Goal: Task Accomplishment & Management: Use online tool/utility

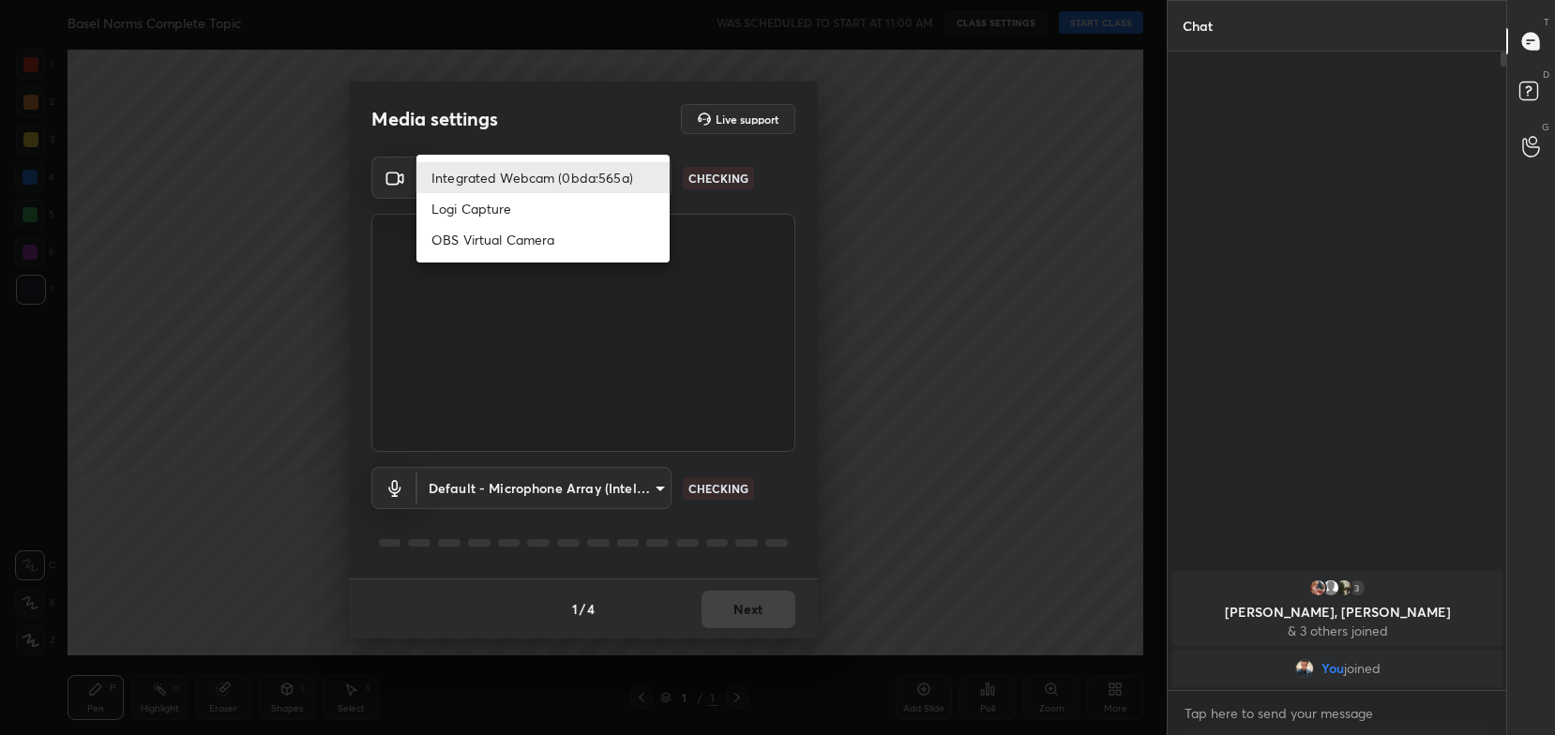
click at [555, 183] on body "1 2 3 4 5 6 7 C X Z C X Z E E Erase all H H Basel Norms Complete Topic WAS SCHE…" at bounding box center [777, 367] width 1555 height 735
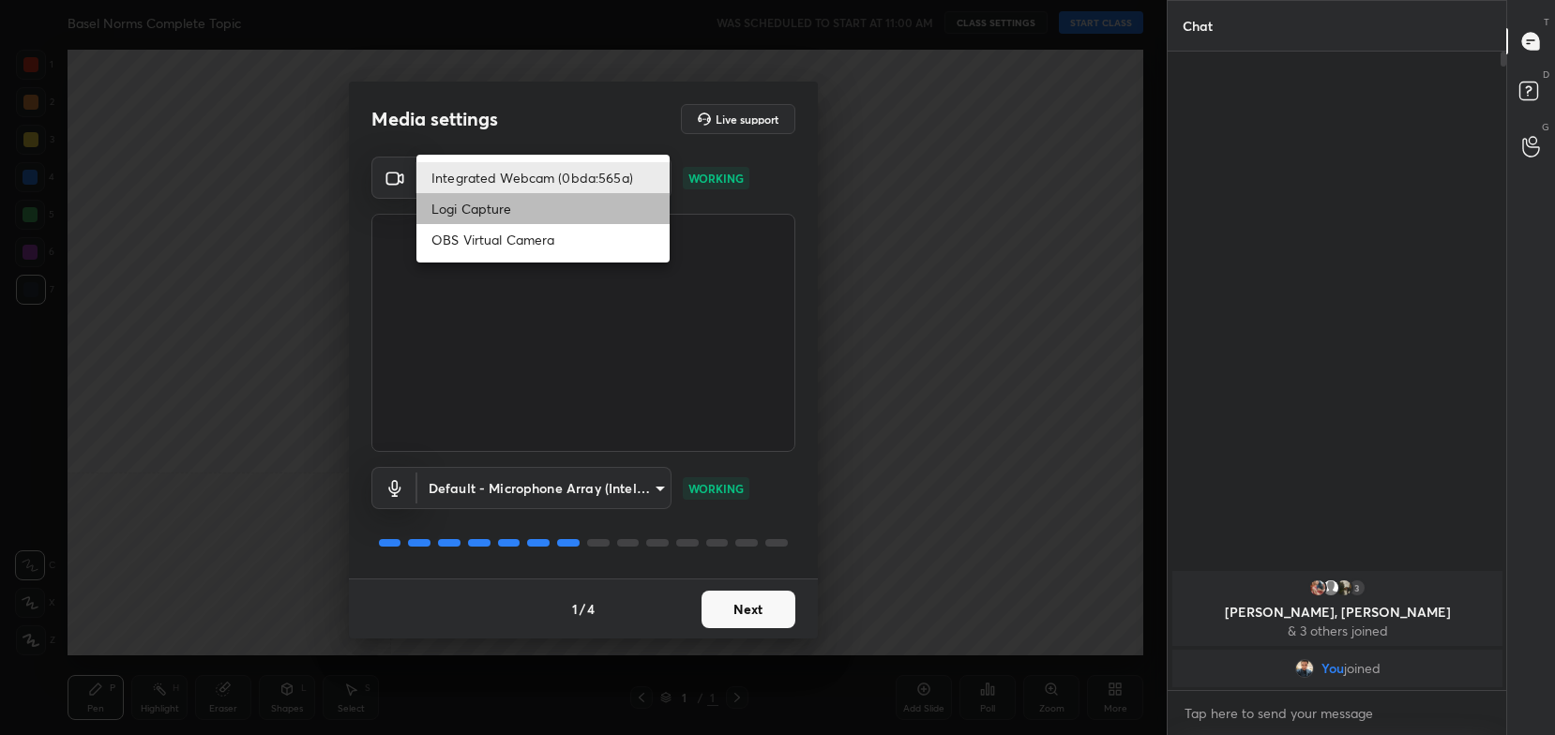
click at [555, 206] on li "Logi Capture" at bounding box center [542, 208] width 253 height 31
type input "0dce2dd63d171a659f4dbfea70db931e615001e7f7c09c70fc8821cc7e67f842"
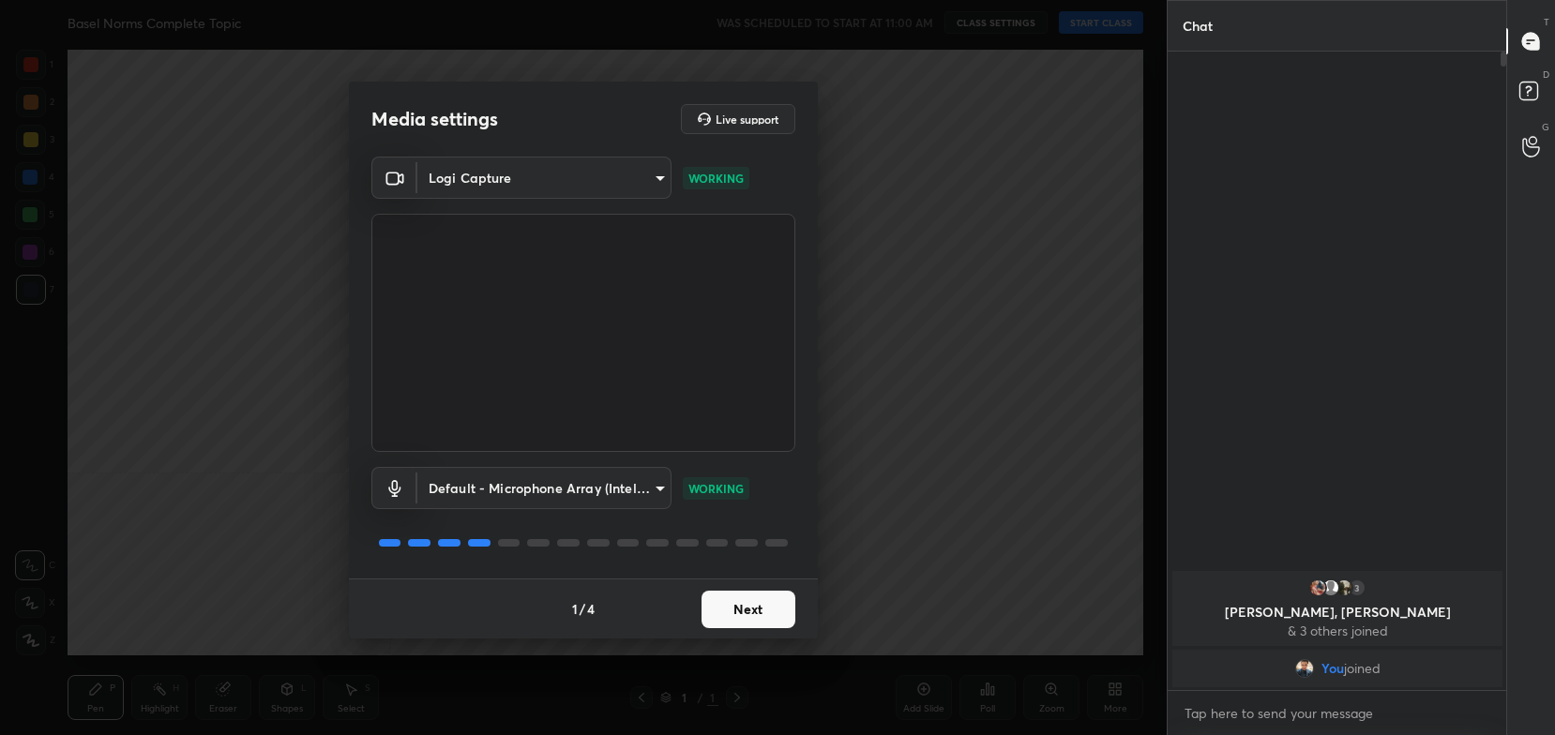
click at [738, 606] on button "Next" at bounding box center [748, 610] width 94 height 38
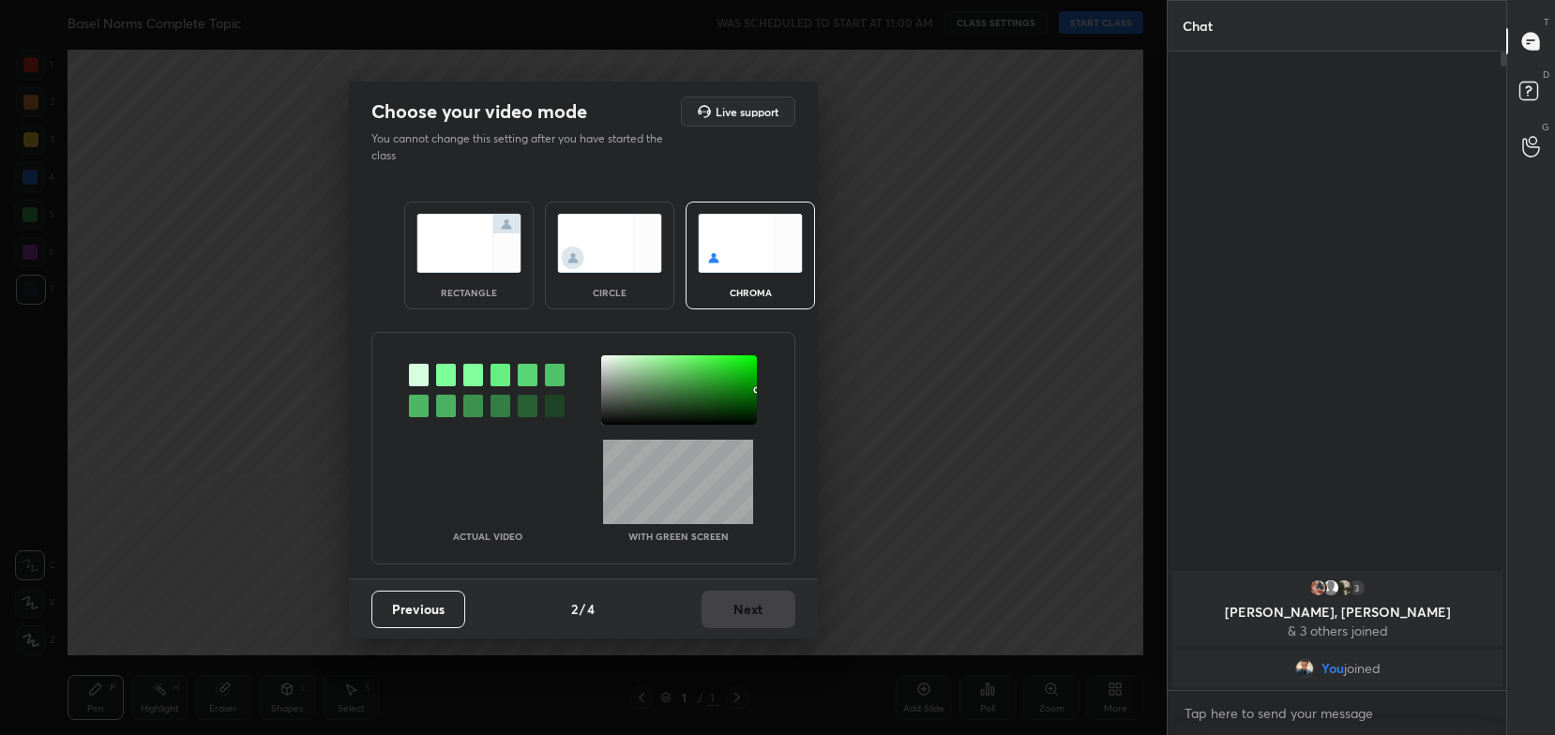
click at [471, 260] on img at bounding box center [468, 243] width 105 height 59
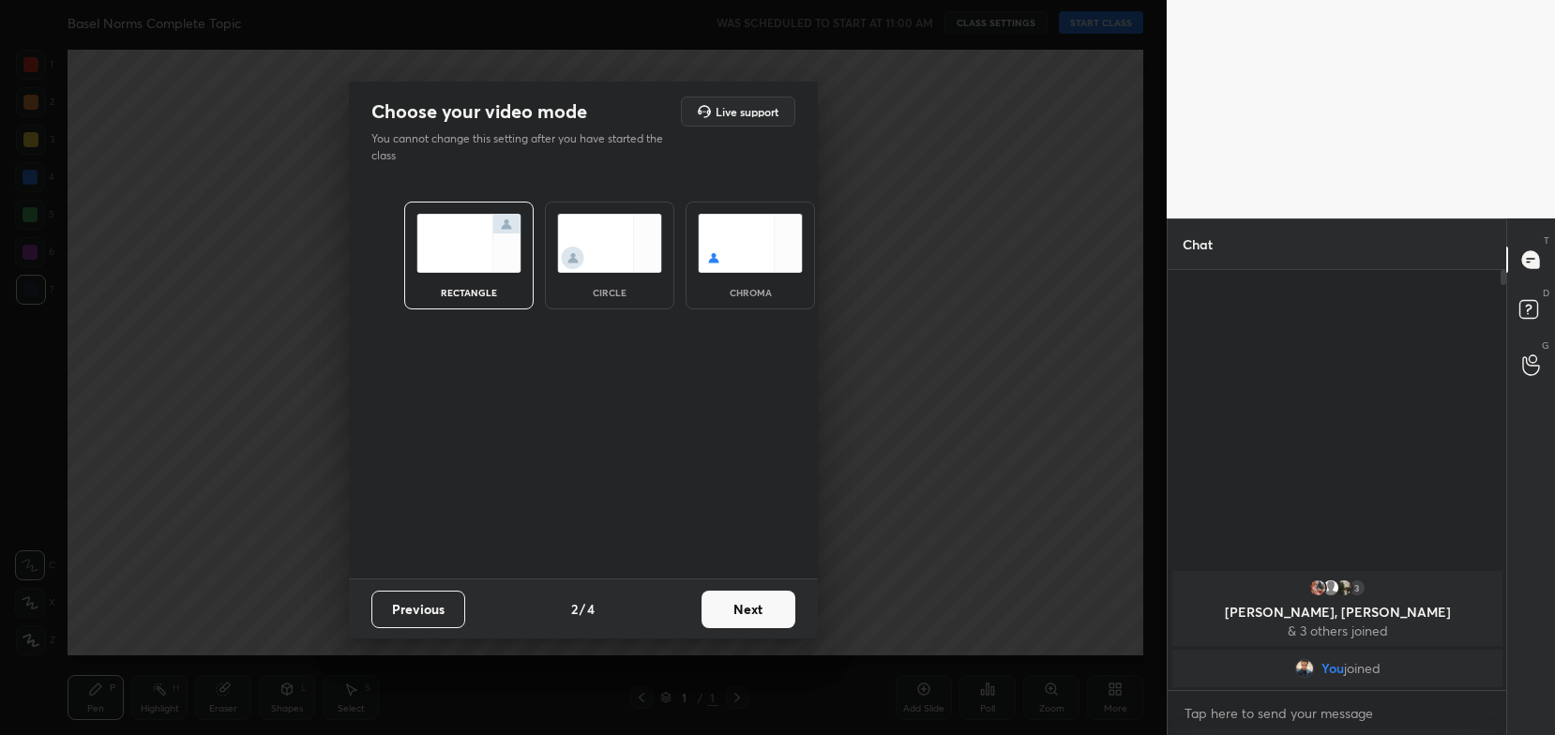
scroll to position [260, 334]
click at [766, 614] on button "Next" at bounding box center [748, 610] width 94 height 38
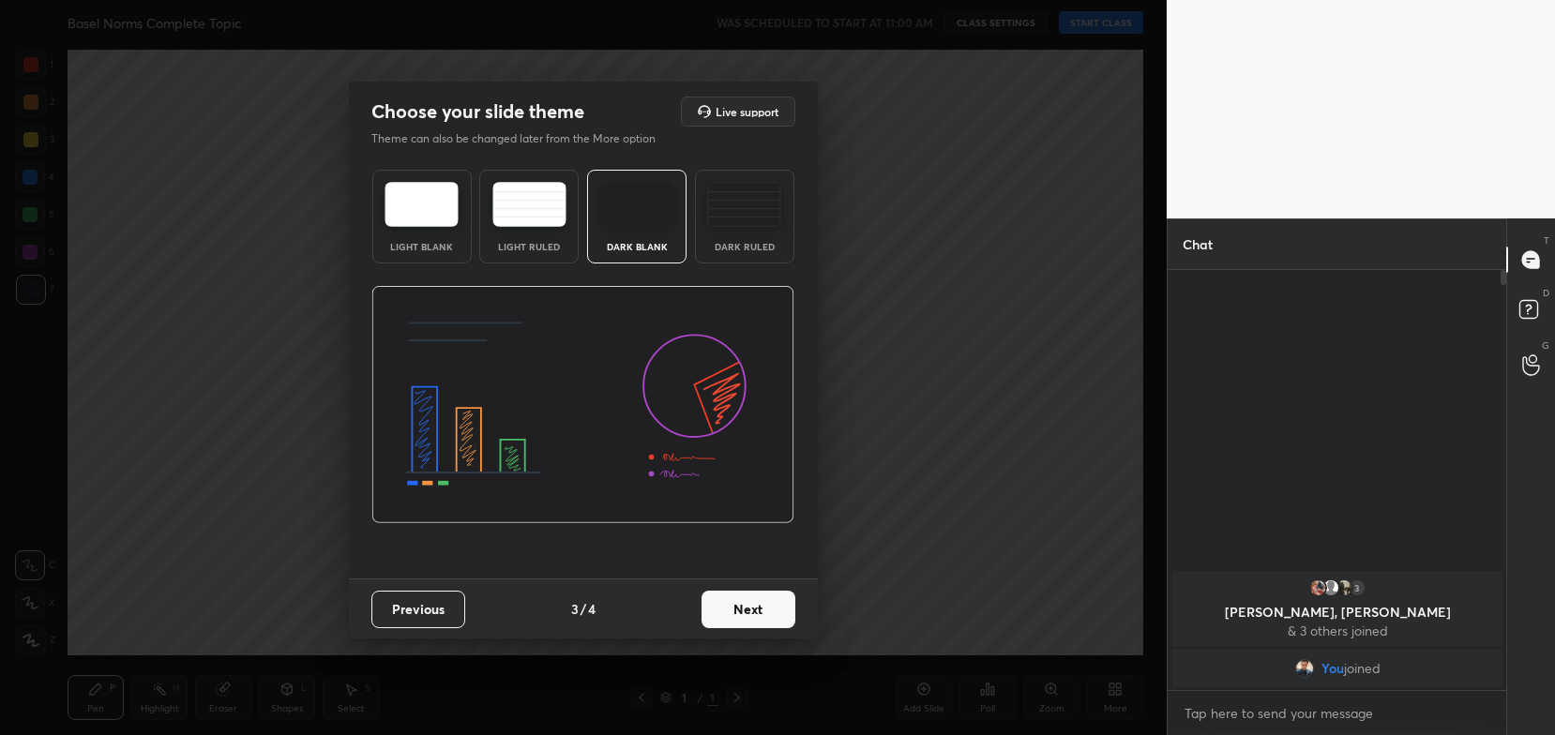
click at [805, 613] on div "Previous 3 / 4 Next" at bounding box center [583, 609] width 469 height 60
click at [786, 613] on button "Next" at bounding box center [748, 610] width 94 height 38
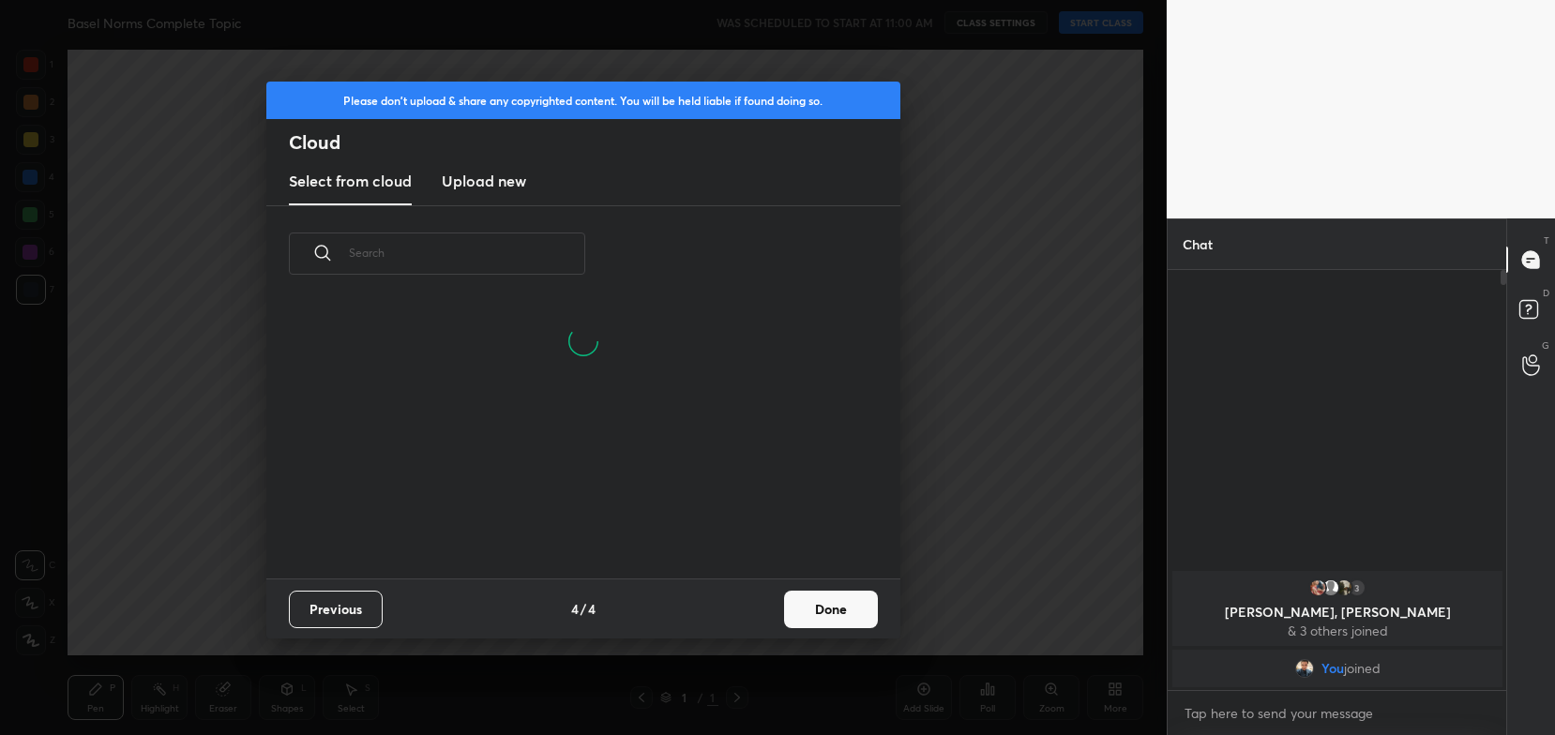
click at [817, 613] on button "Done" at bounding box center [831, 610] width 94 height 38
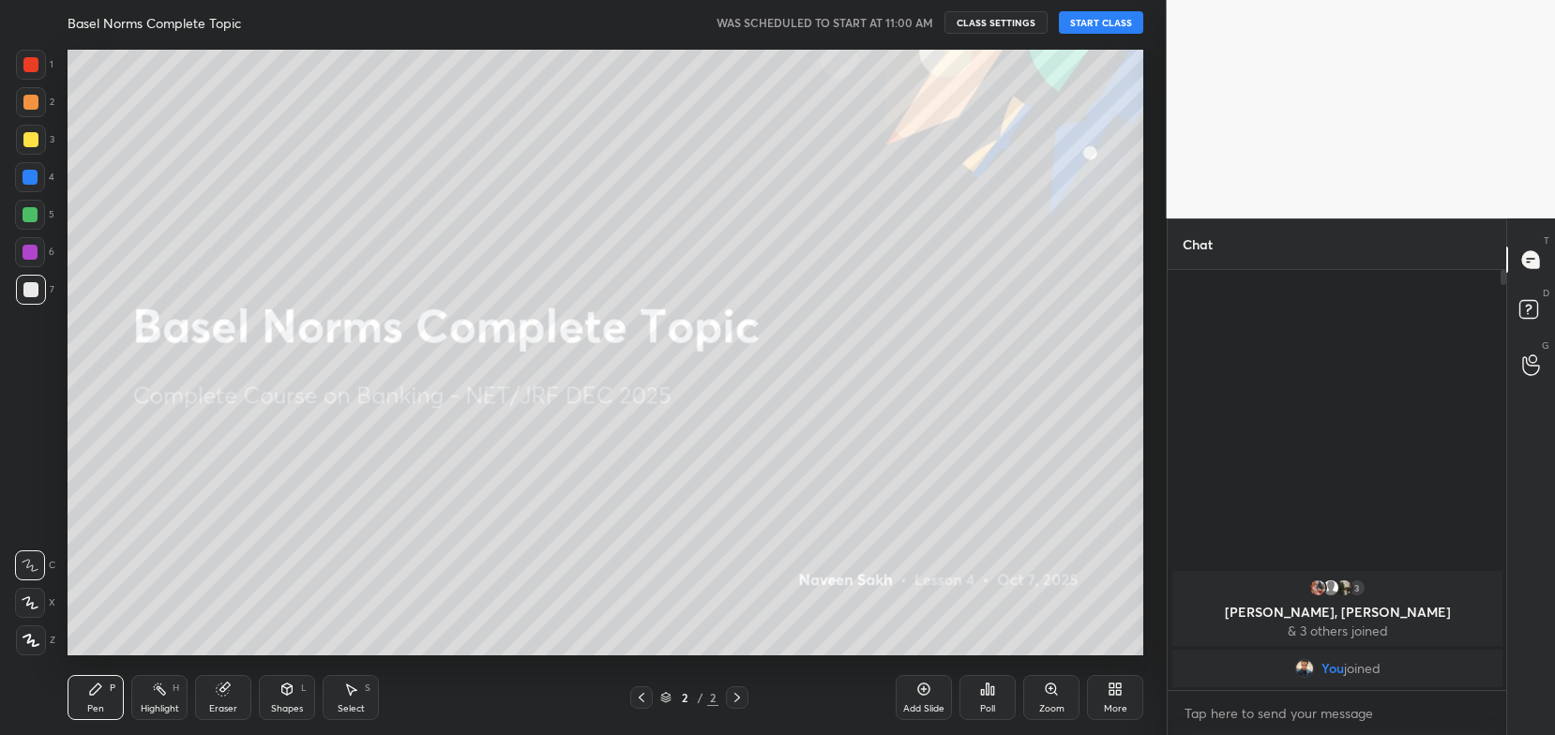
click at [1086, 17] on button "START CLASS" at bounding box center [1101, 22] width 84 height 23
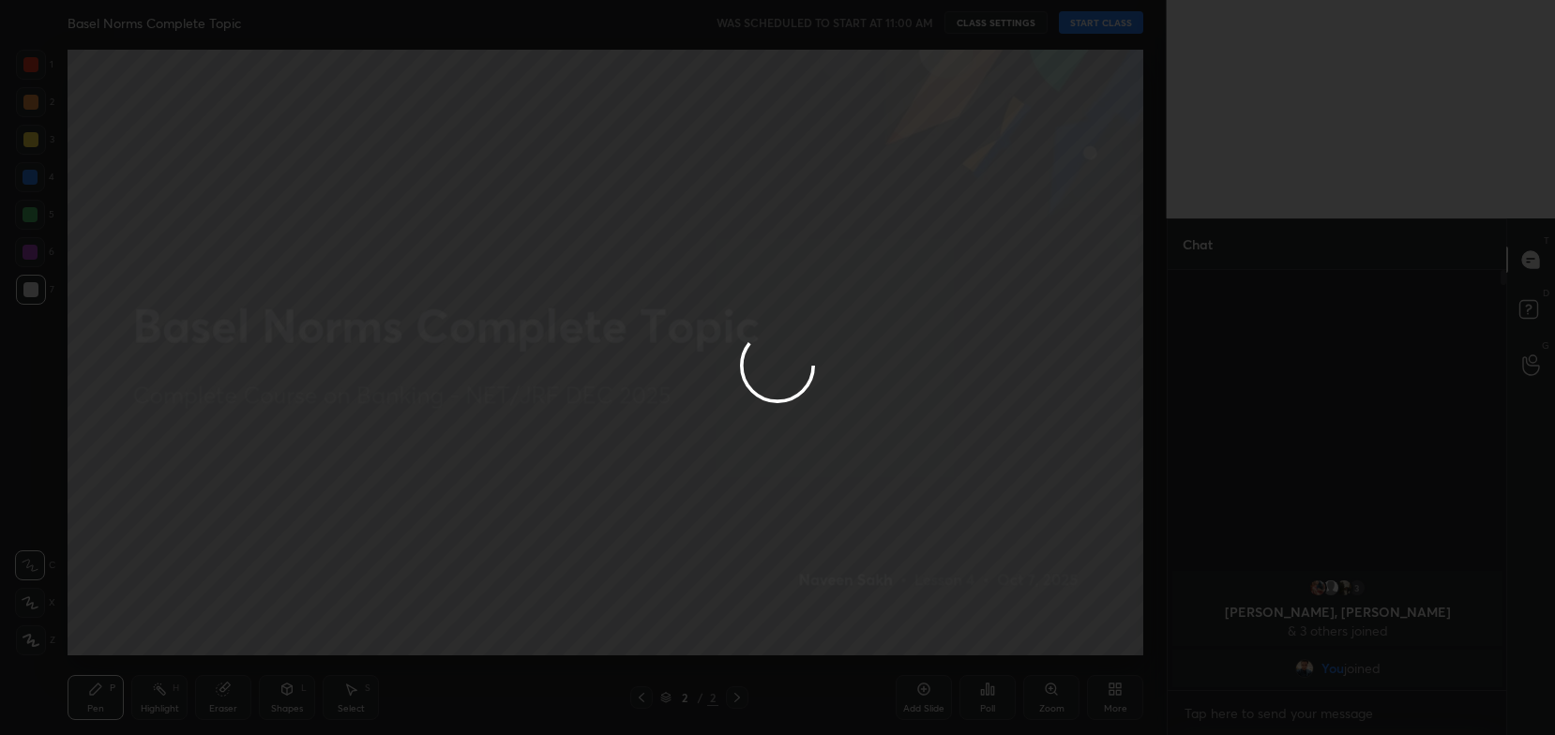
type textarea "x"
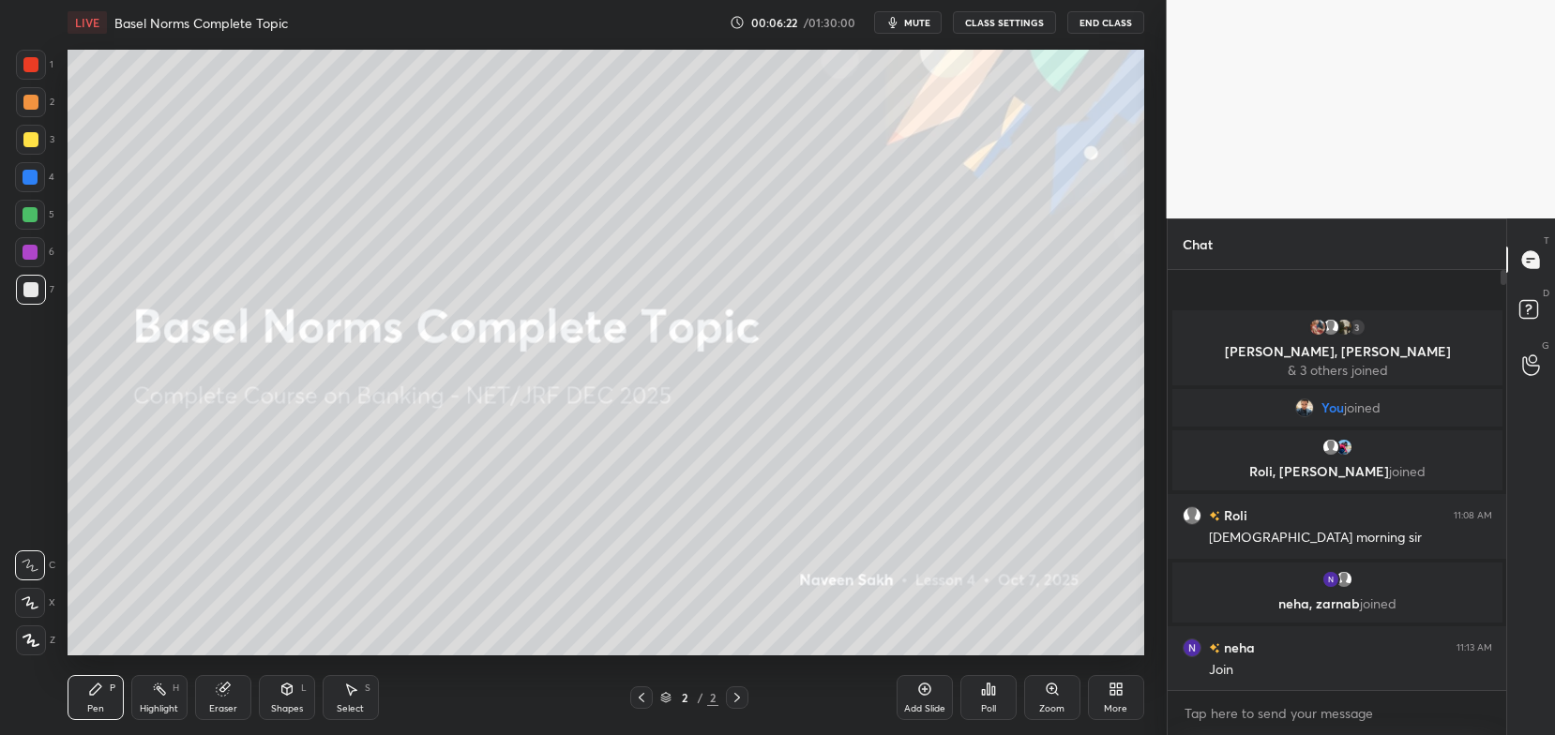
scroll to position [93165, 92689]
click at [992, 26] on button "CLASS SETTINGS" at bounding box center [1003, 22] width 103 height 23
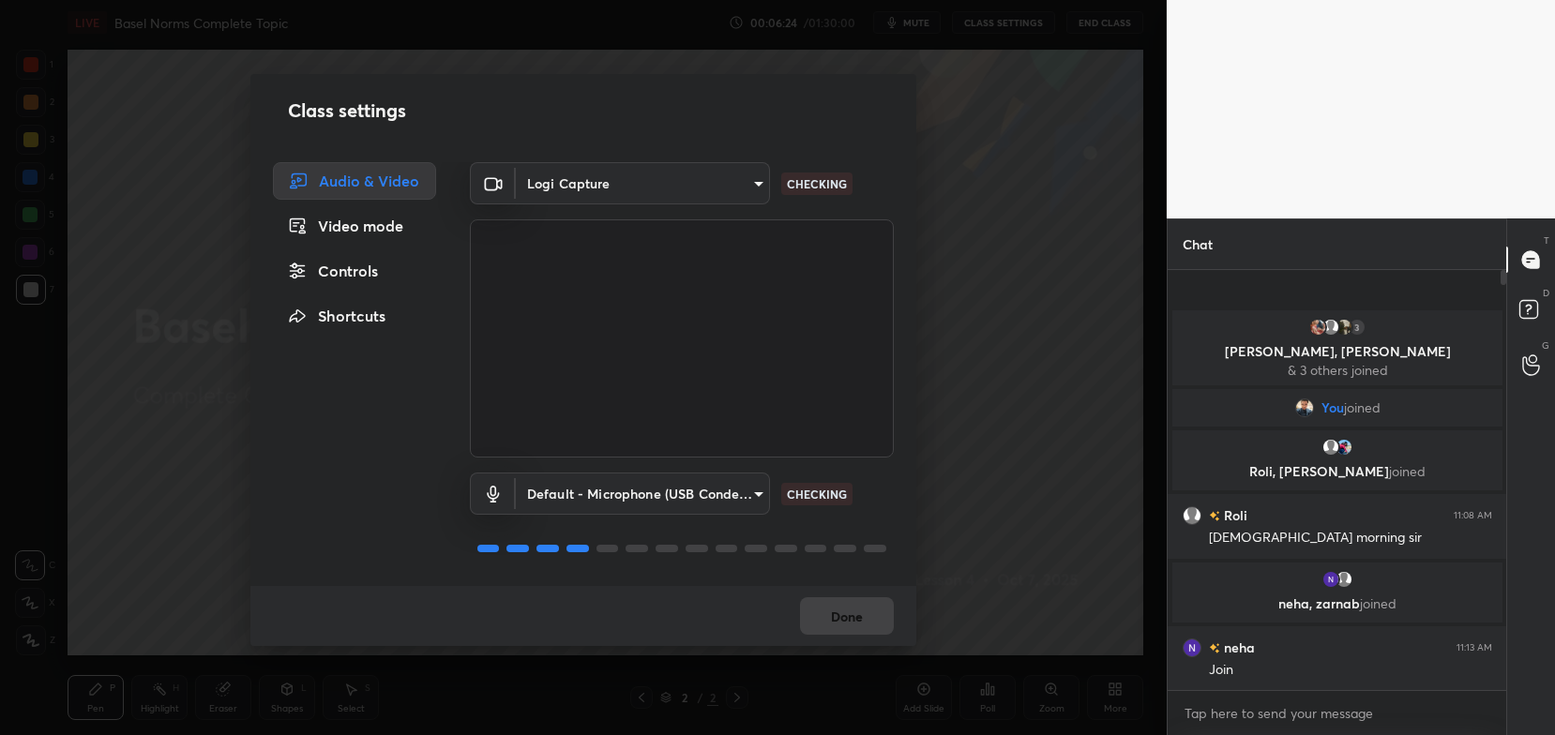
click at [679, 196] on body "1 2 3 4 5 6 7 C X Z C X Z E E Erase all H H LIVE Basel Norms Complete Topic 00:…" at bounding box center [777, 367] width 1555 height 735
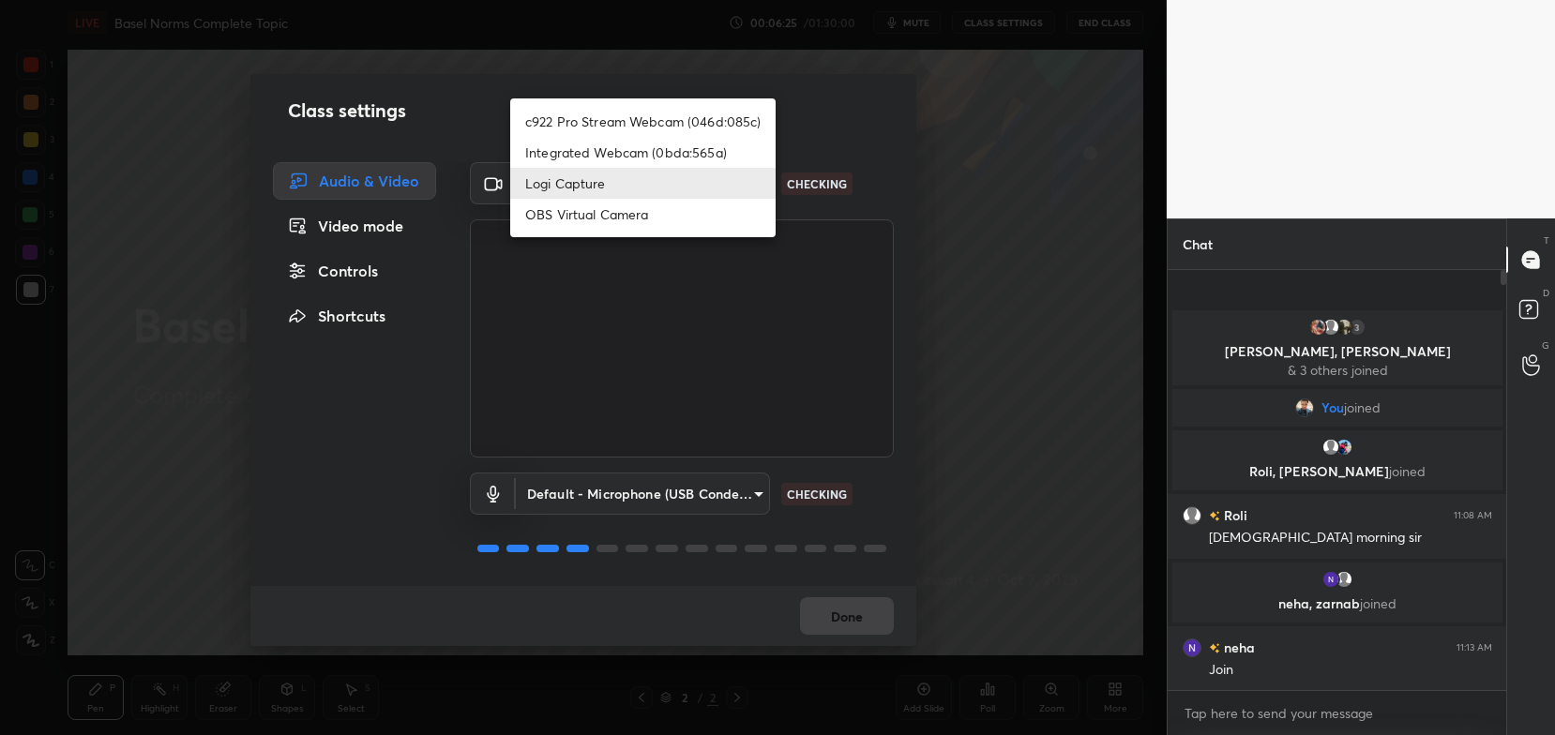
click at [690, 124] on li "c922 Pro Stream Webcam (046d:085c)" at bounding box center [642, 121] width 265 height 31
type input "54468e0a0dcfccf1994057bffcdd7b820cc8d0b5c40f8120801f482969bffc57"
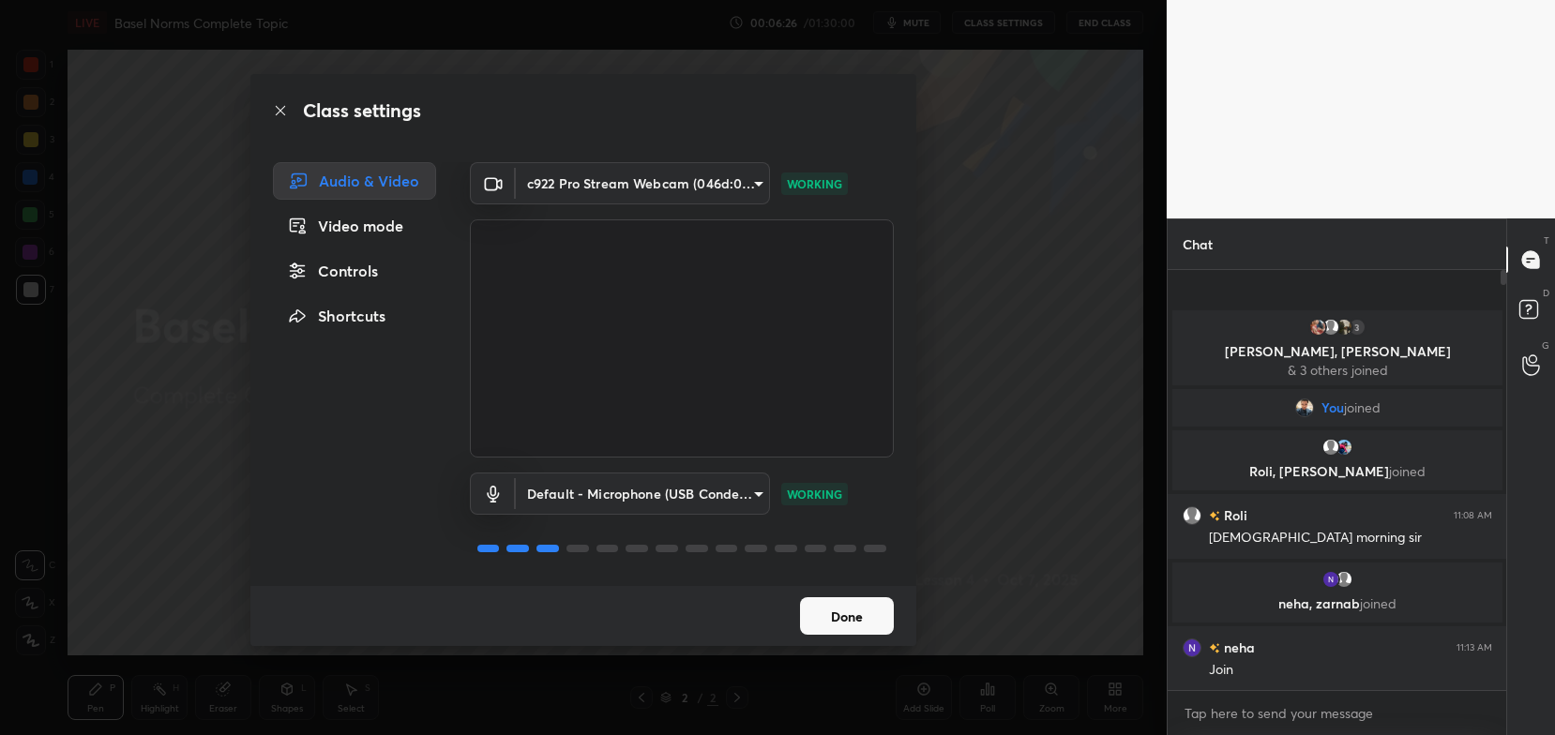
click at [851, 611] on button "Done" at bounding box center [847, 616] width 94 height 38
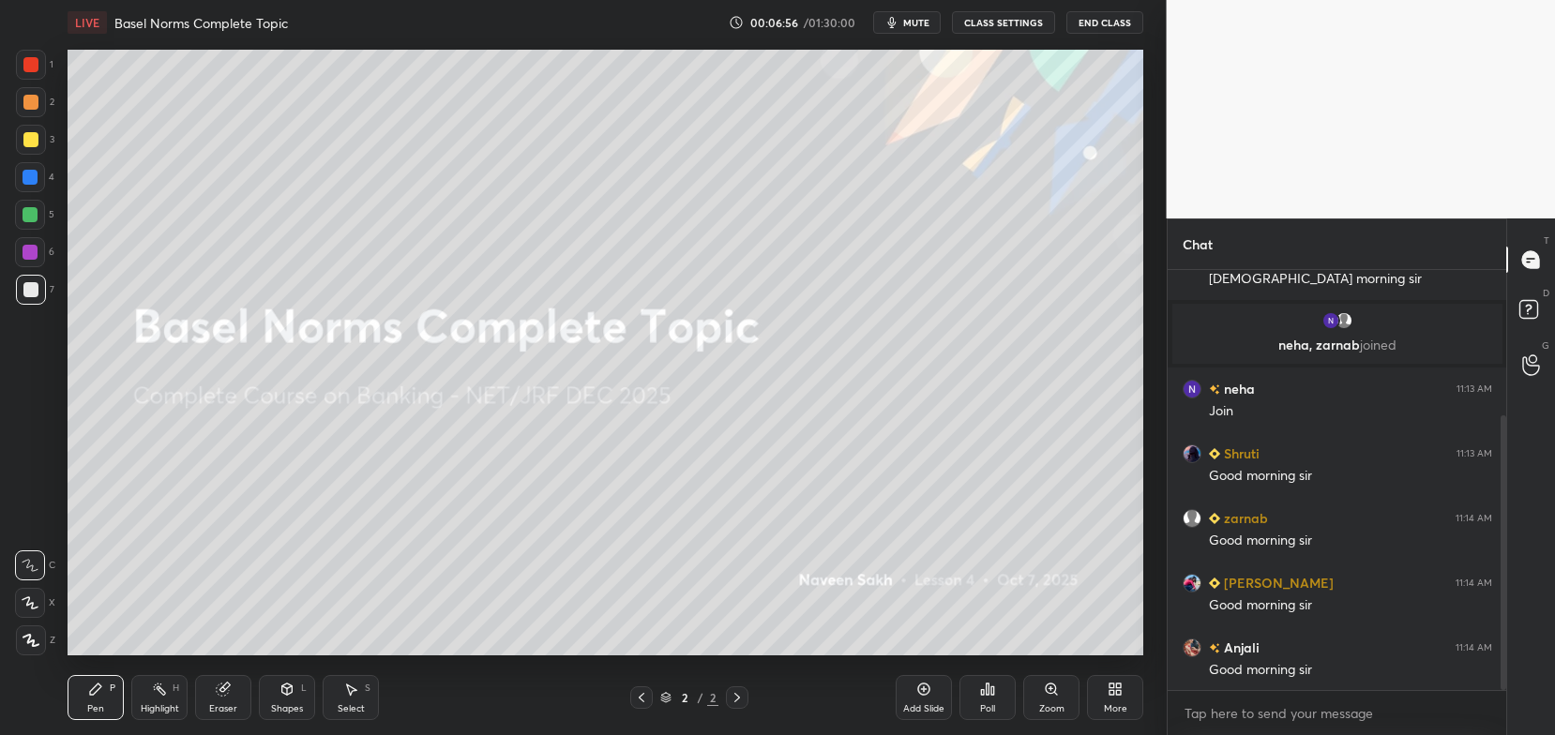
scroll to position [303, 0]
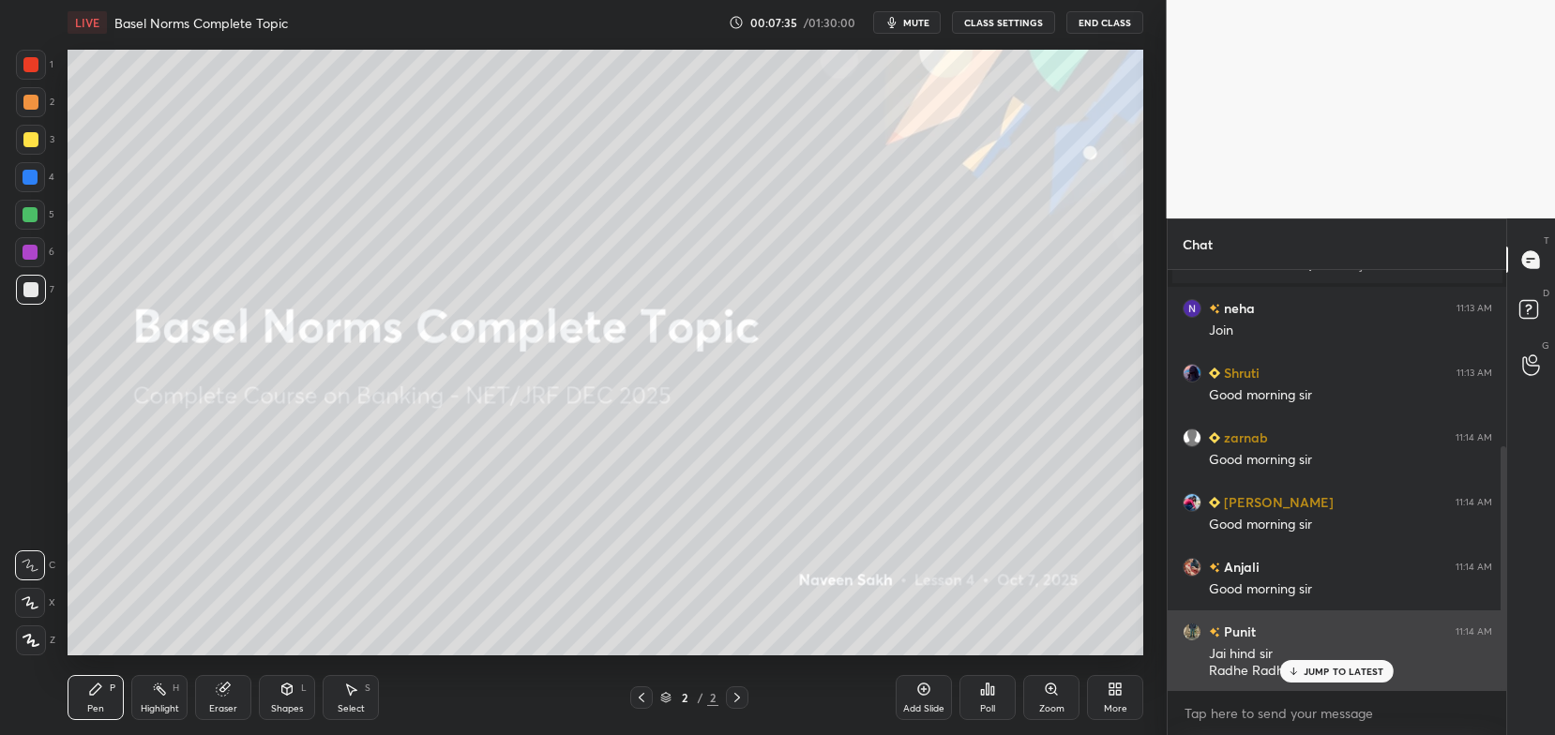
click at [1321, 677] on p "JUMP TO LATEST" at bounding box center [1344, 671] width 81 height 11
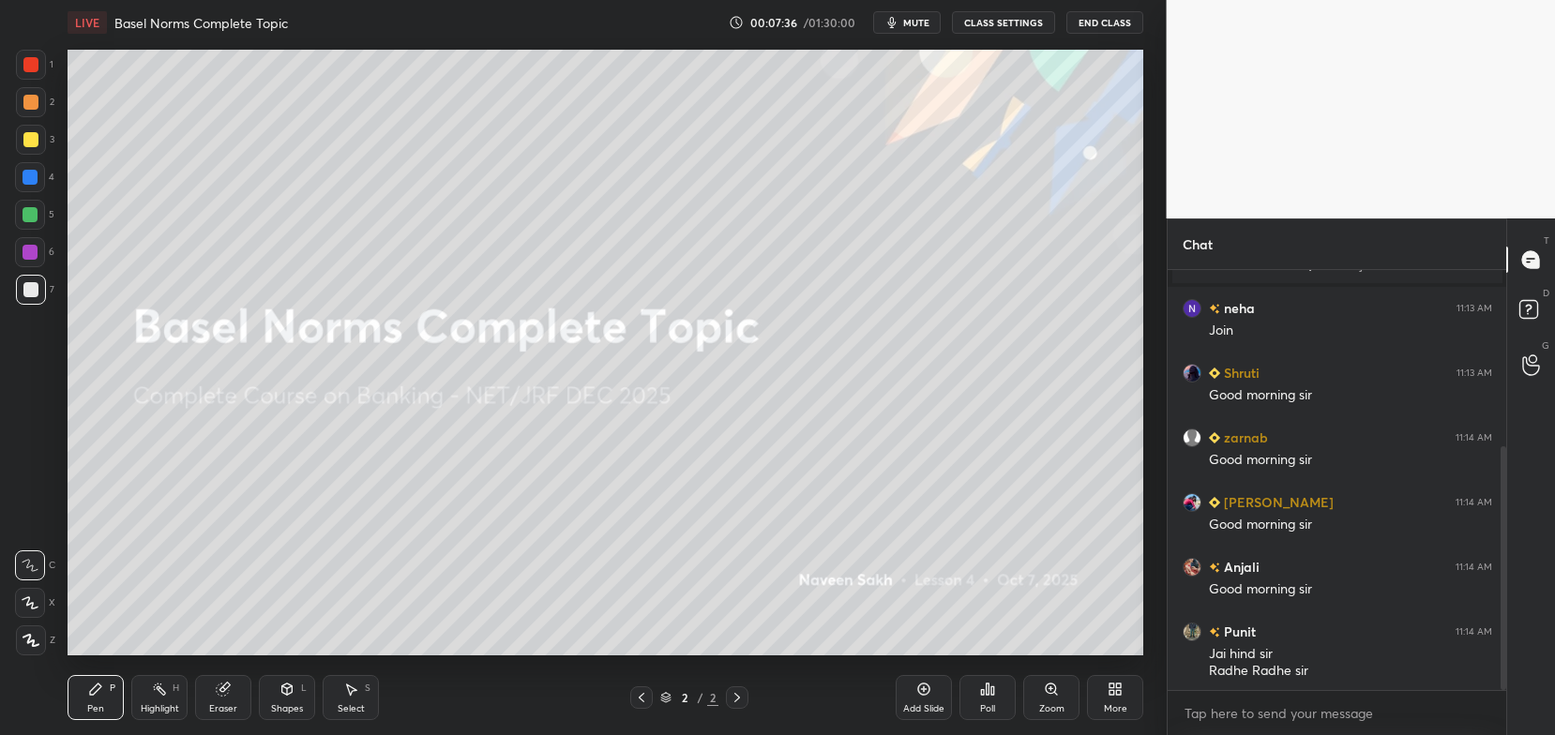
click at [1121, 708] on div "More" at bounding box center [1115, 708] width 23 height 9
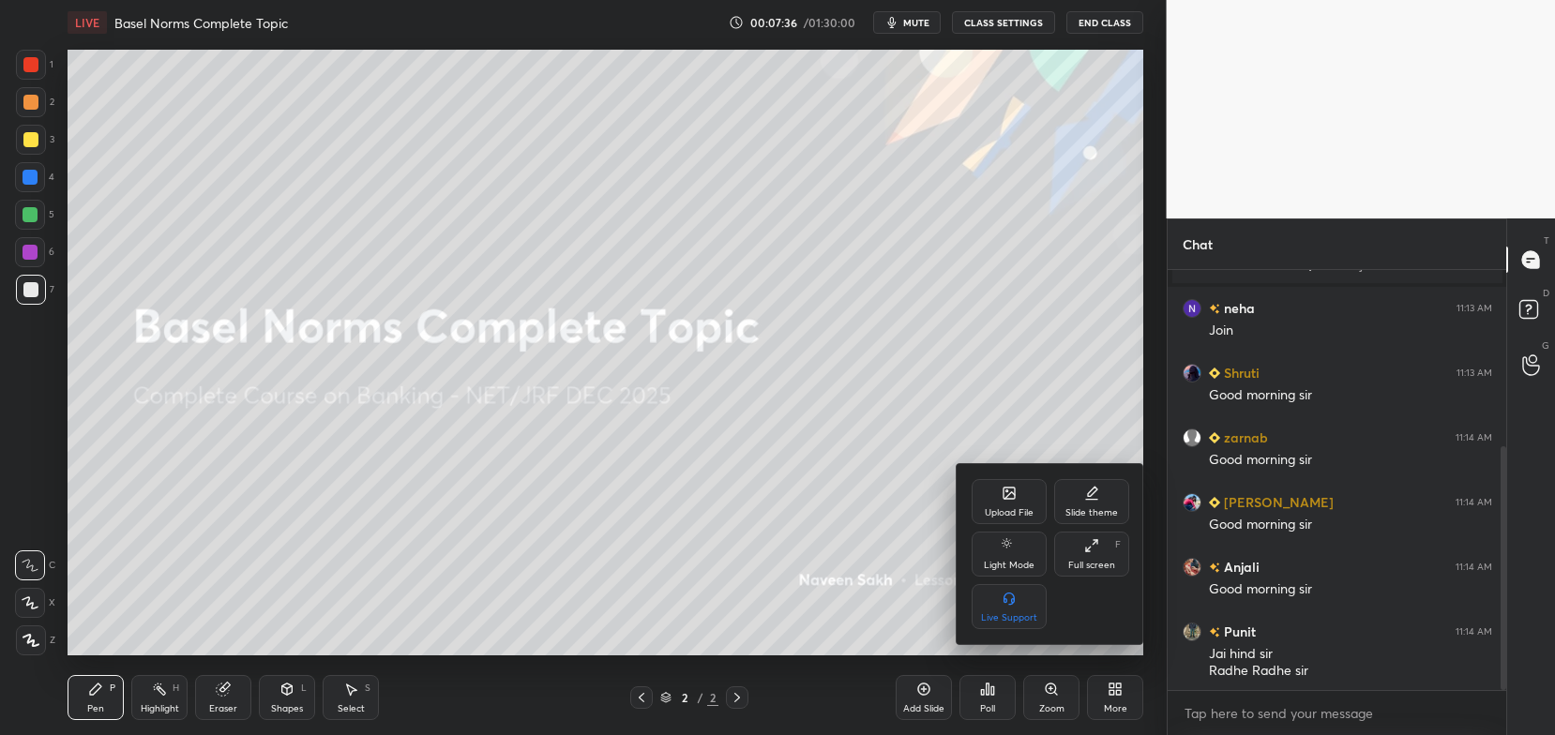
click at [1009, 505] on div "Upload File" at bounding box center [1009, 501] width 75 height 45
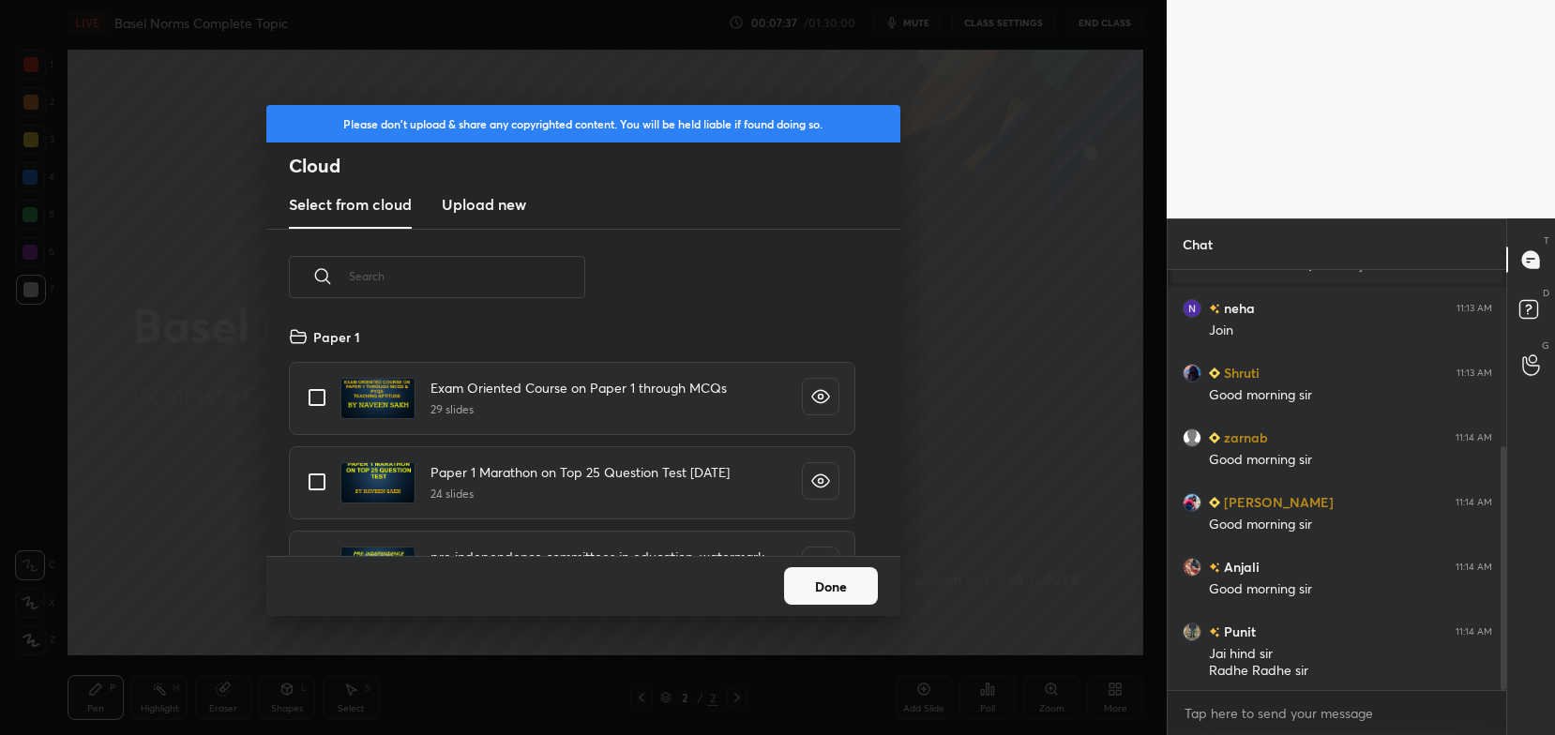
scroll to position [232, 602]
click at [490, 221] on new "Upload new" at bounding box center [484, 205] width 84 height 47
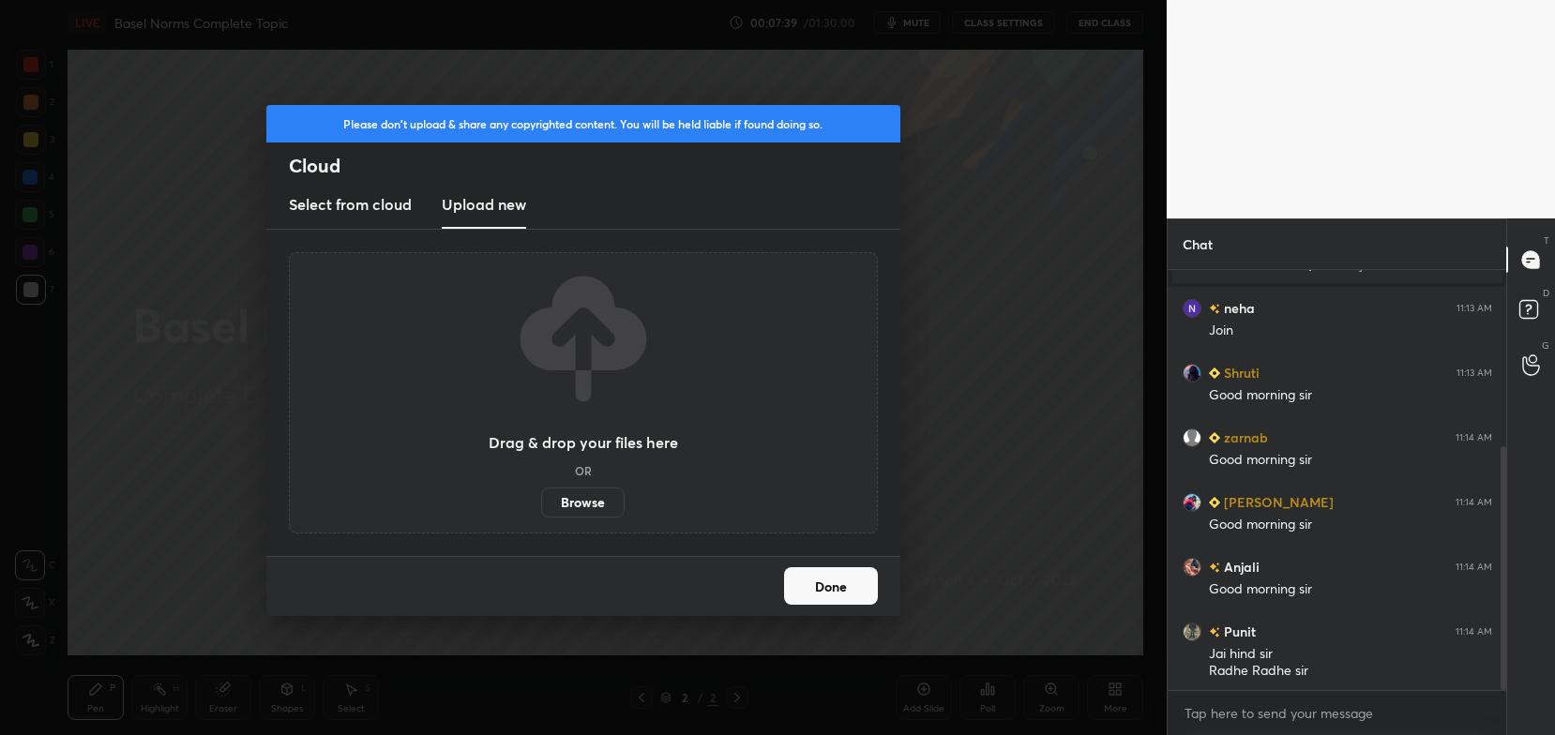
click at [592, 507] on label "Browse" at bounding box center [582, 503] width 83 height 30
click at [541, 507] on input "Browse" at bounding box center [541, 503] width 0 height 30
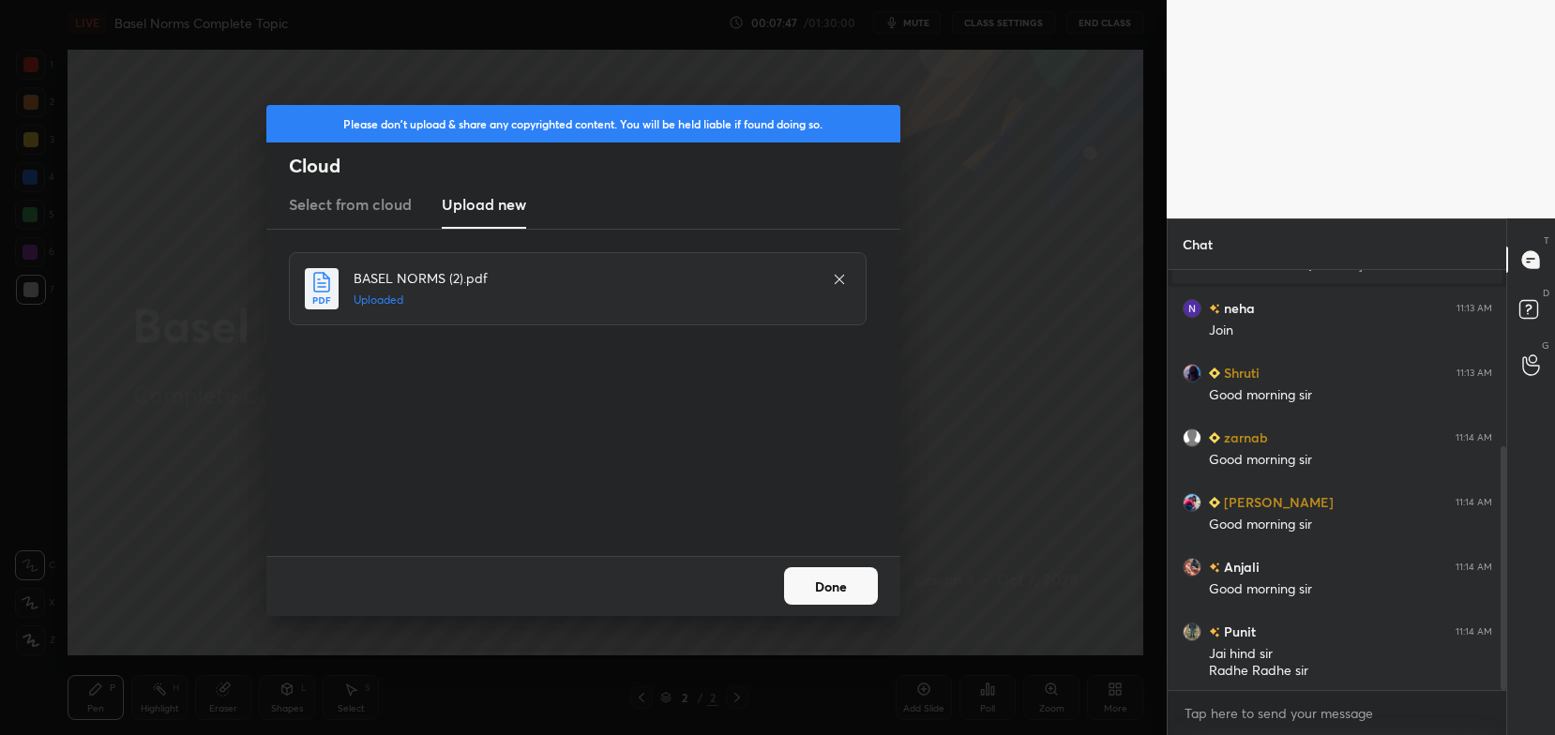
click at [826, 596] on button "Done" at bounding box center [831, 586] width 94 height 38
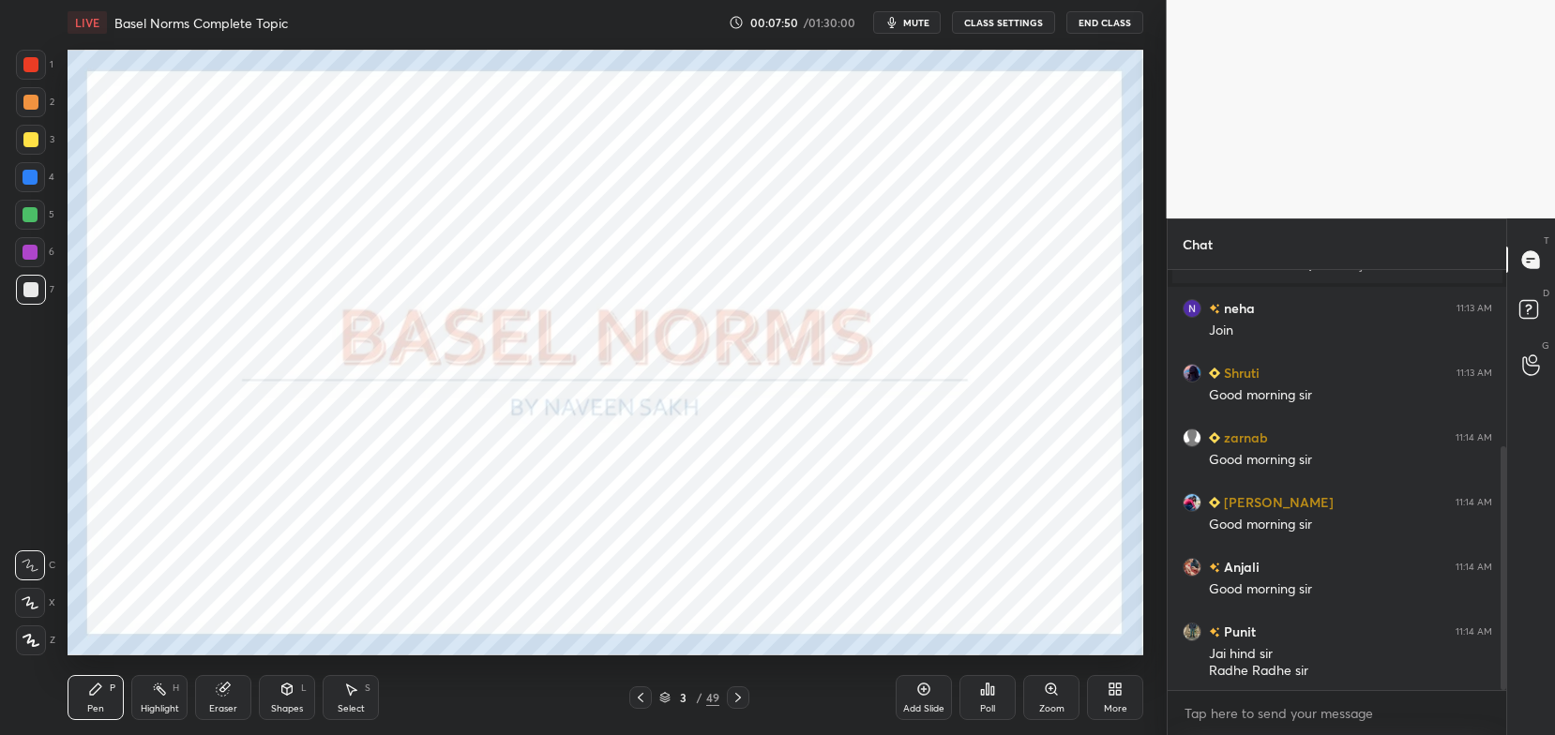
click at [29, 69] on div at bounding box center [30, 64] width 15 height 15
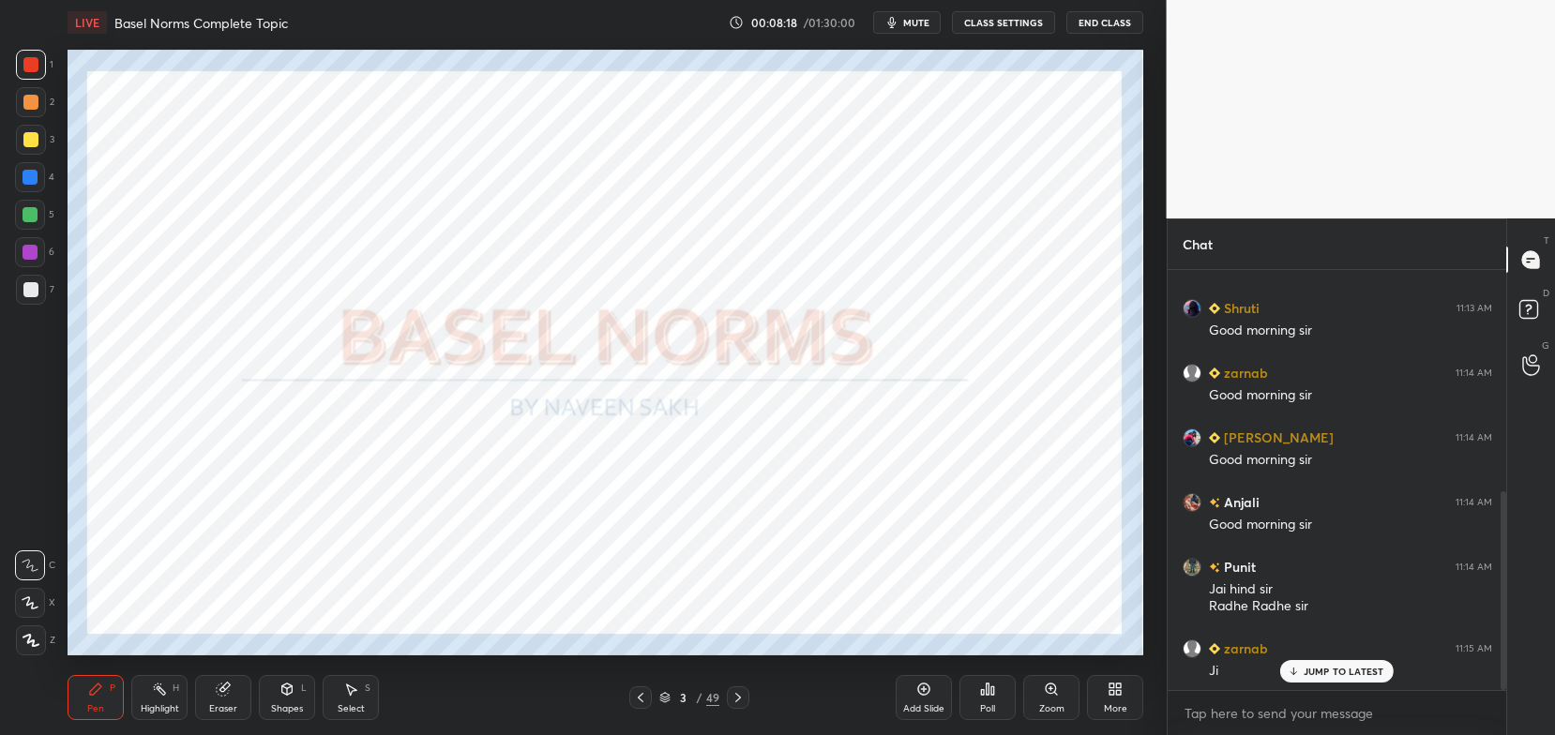
scroll to position [466, 0]
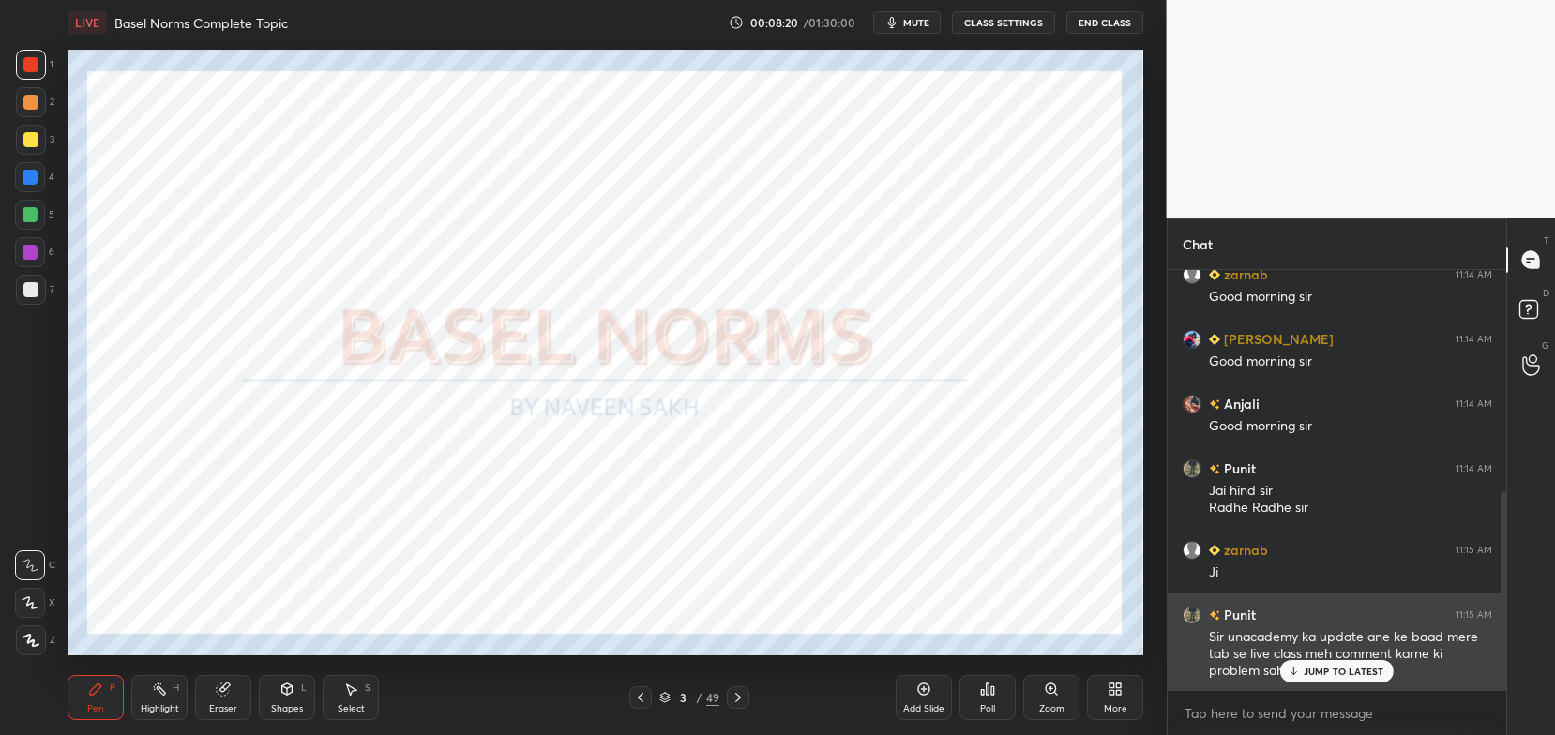
click at [1355, 681] on div "JUMP TO LATEST" at bounding box center [1336, 671] width 113 height 23
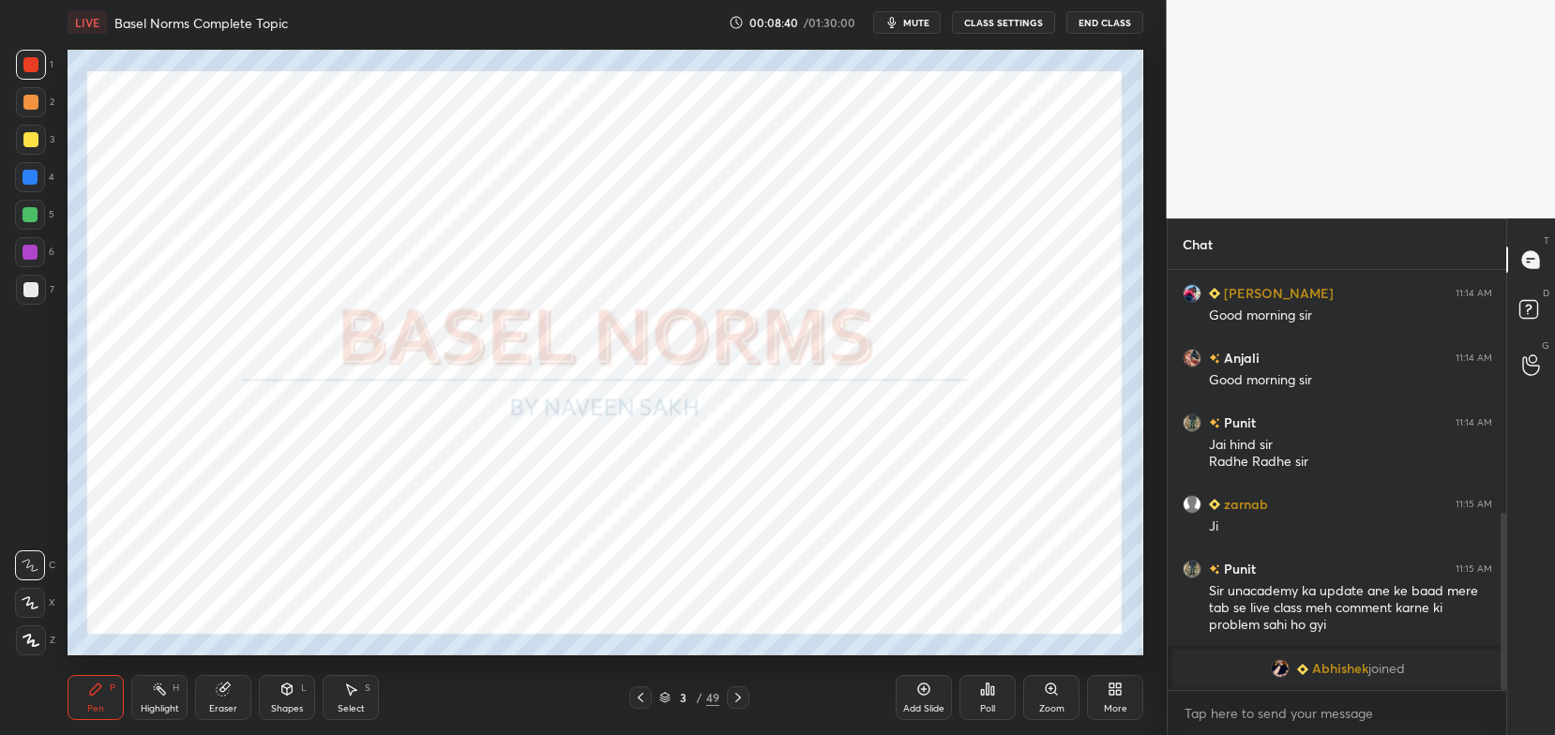
scroll to position [577, 0]
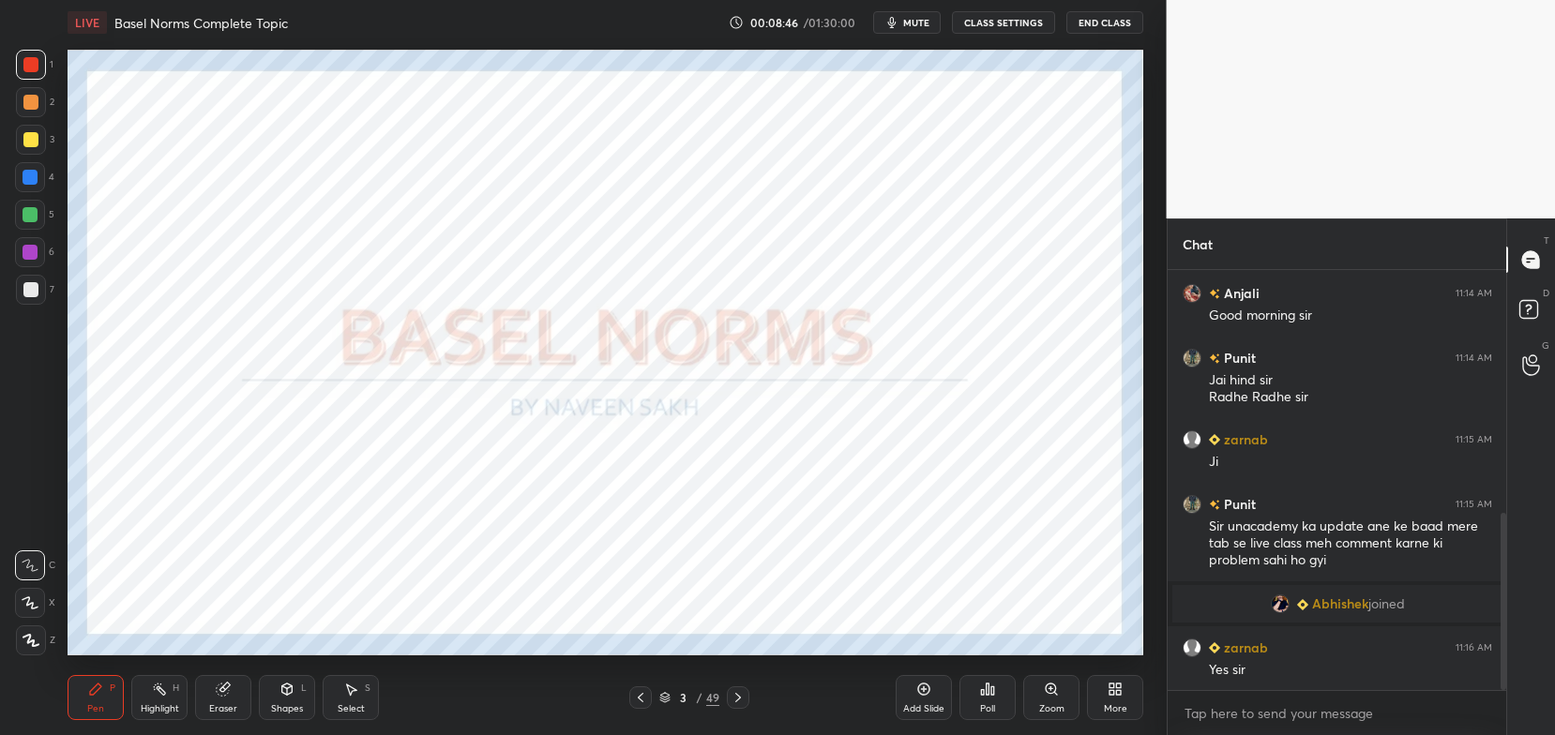
click at [732, 701] on icon at bounding box center [738, 697] width 15 height 15
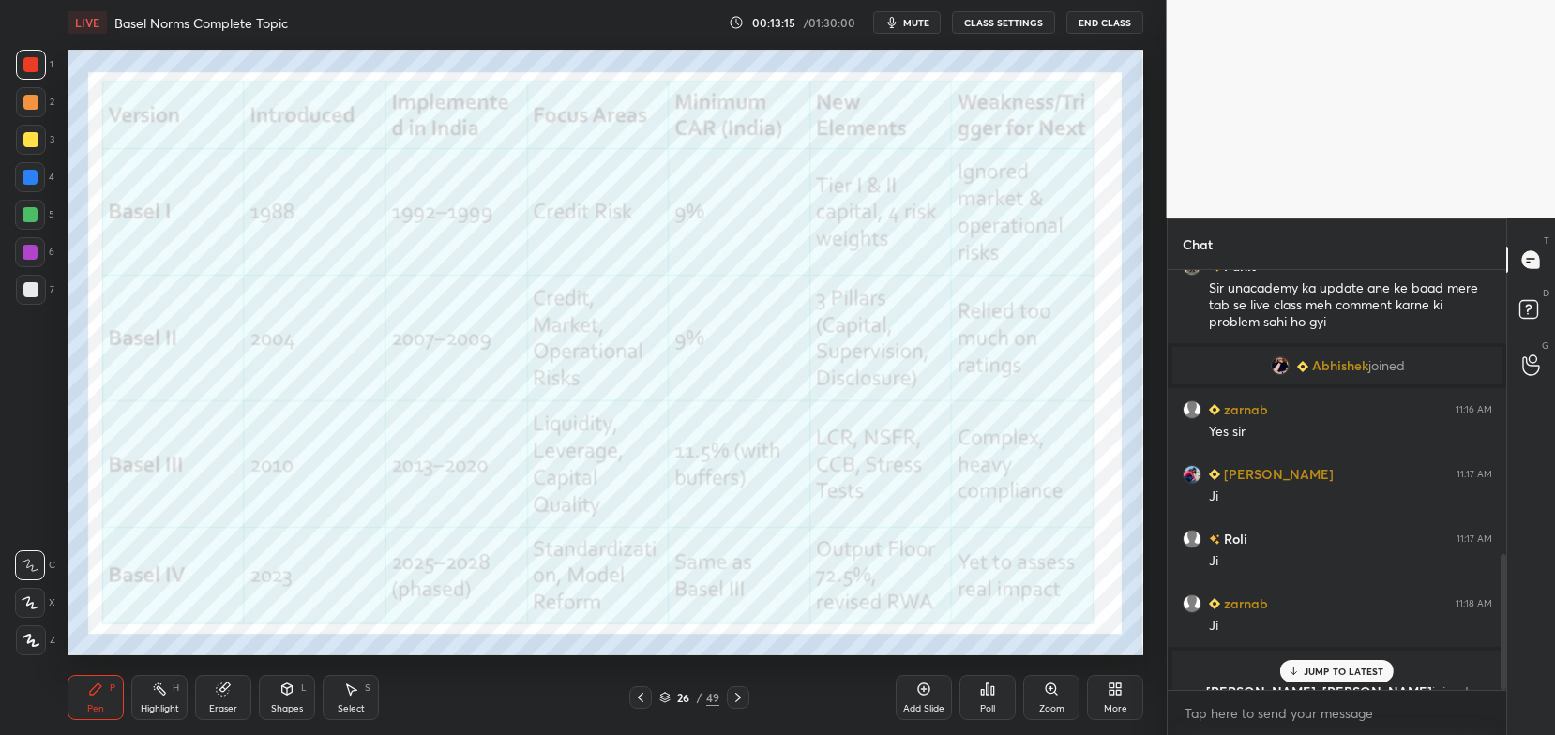
scroll to position [880, 0]
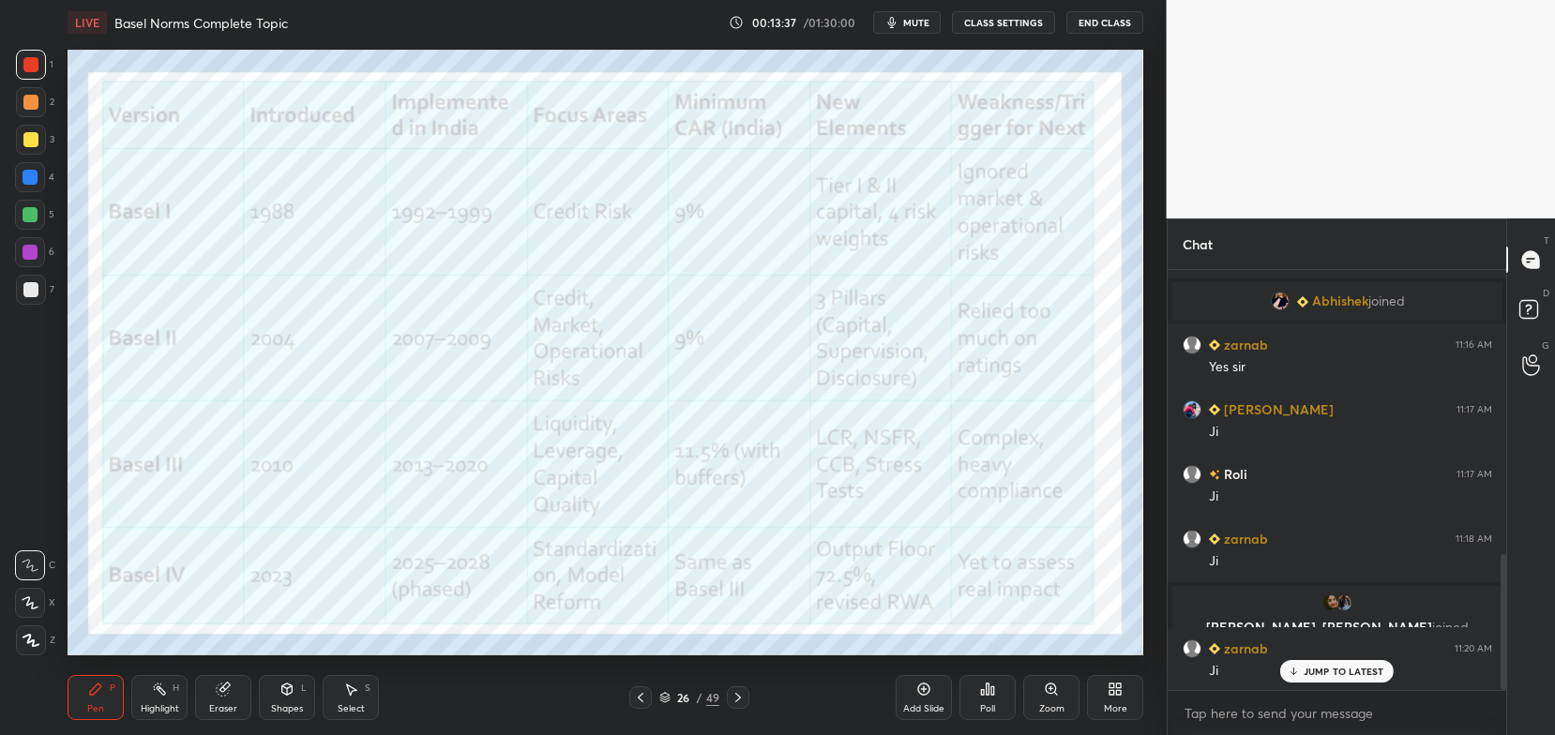
click at [672, 702] on div "26 / 49" at bounding box center [689, 697] width 60 height 17
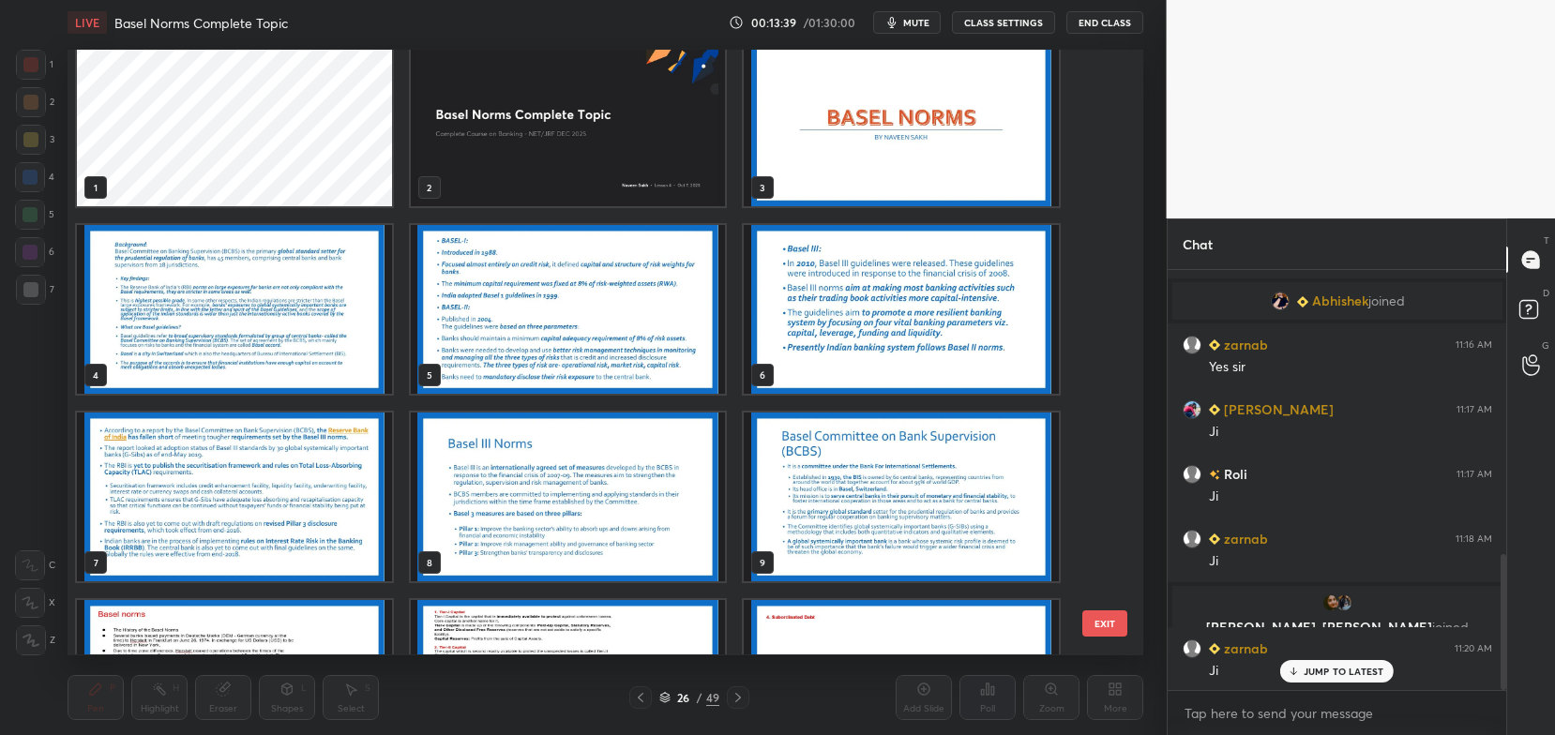
scroll to position [0, 0]
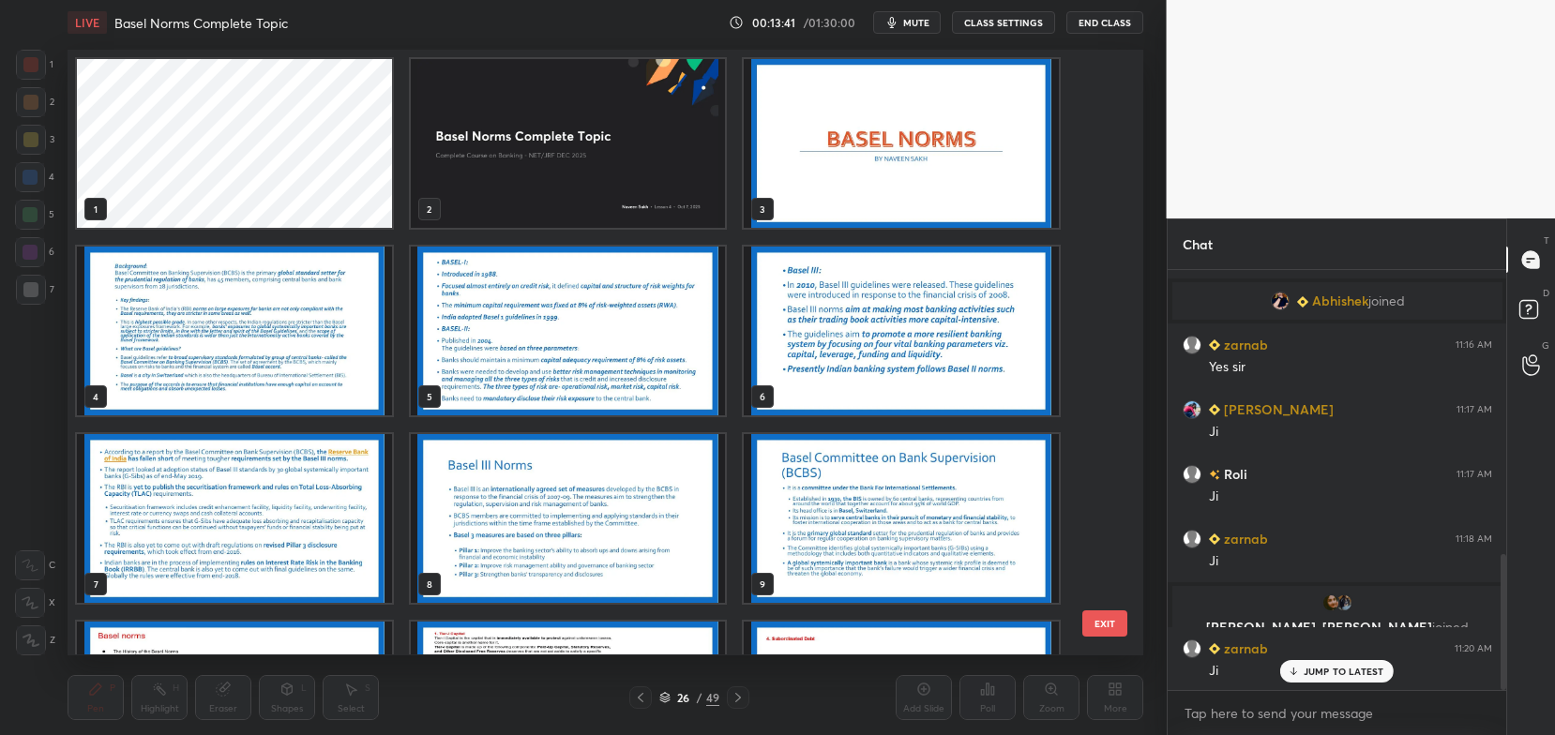
click at [342, 310] on img "grid" at bounding box center [234, 331] width 315 height 169
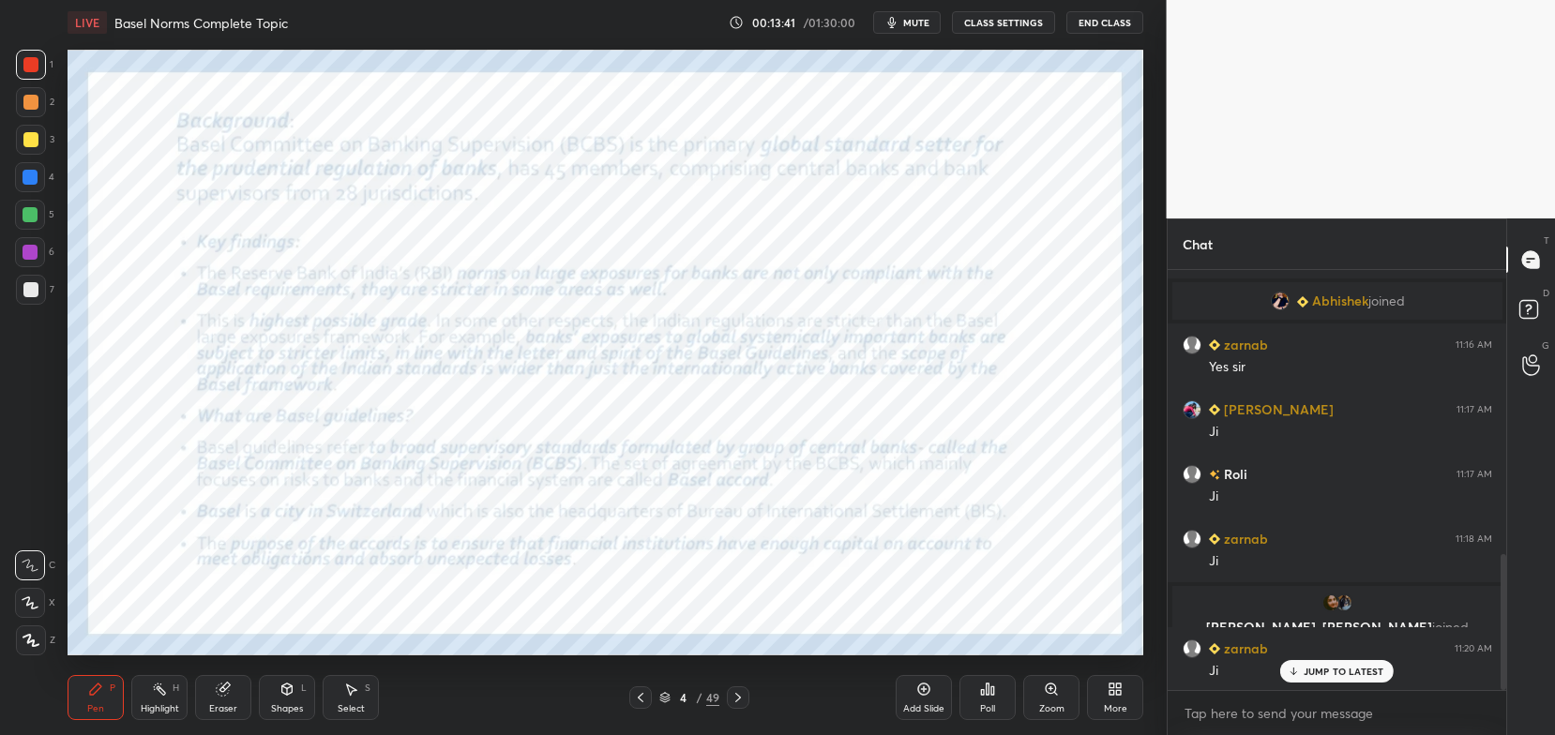
click at [342, 310] on img "grid" at bounding box center [234, 331] width 315 height 169
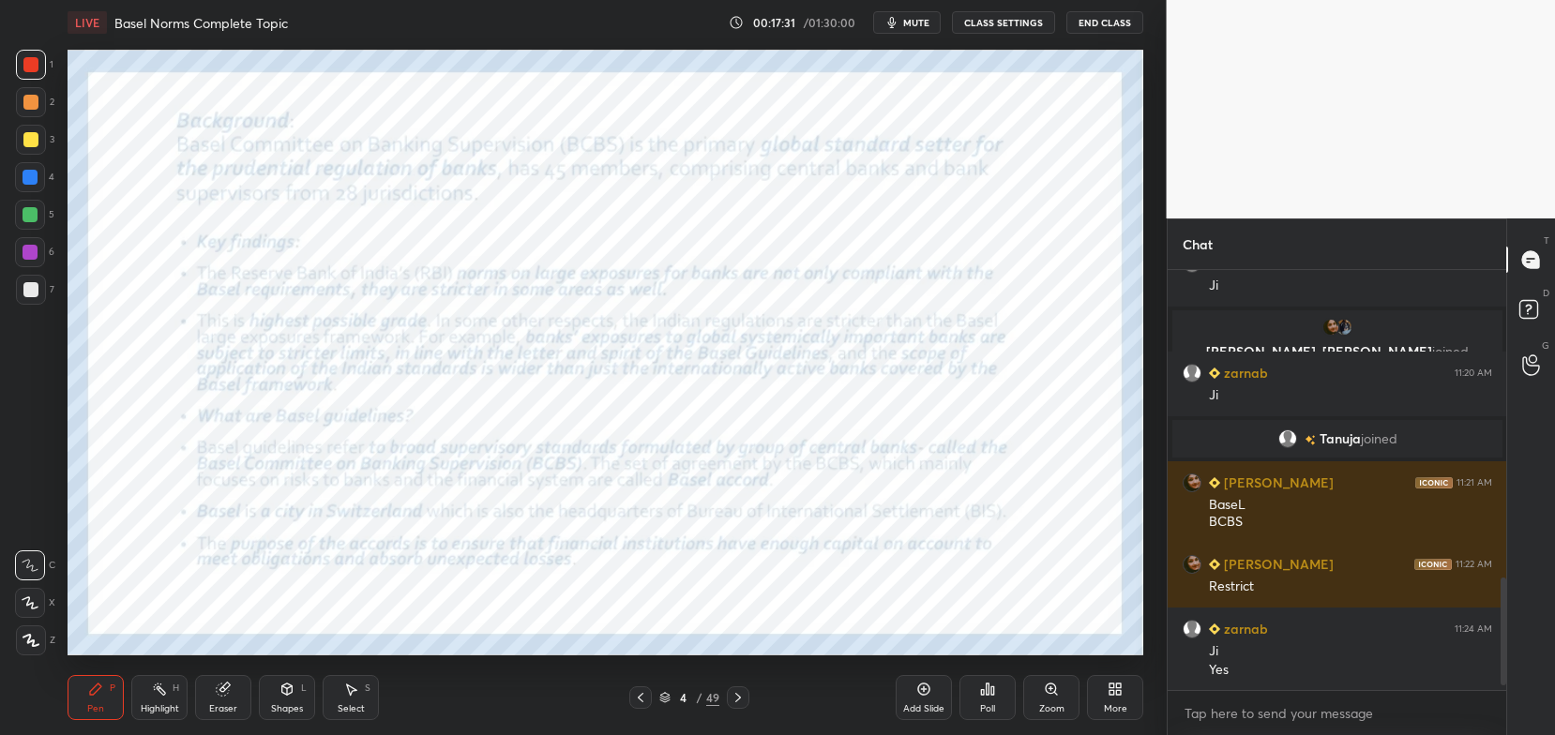
scroll to position [1220, 0]
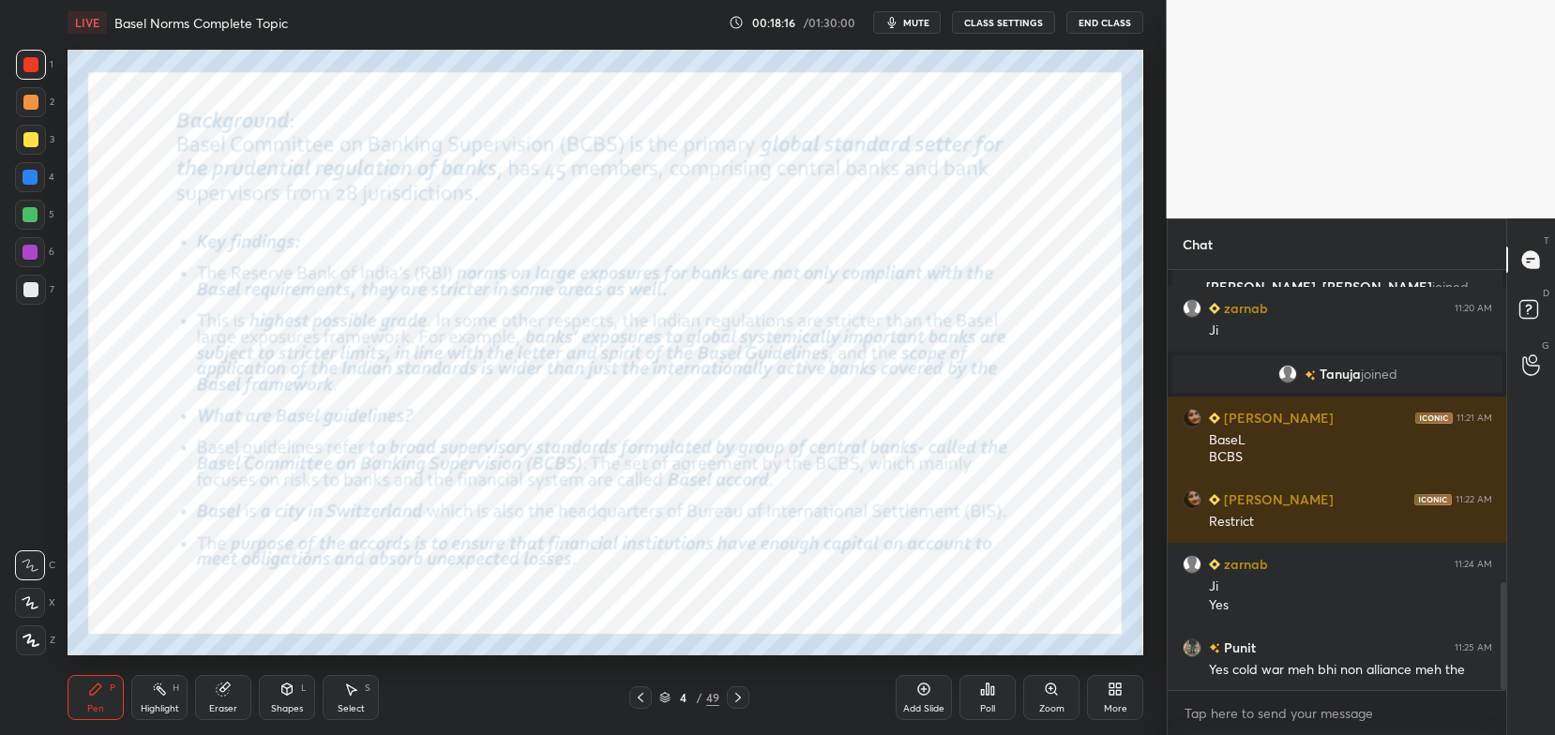
click at [738, 701] on icon at bounding box center [738, 697] width 15 height 15
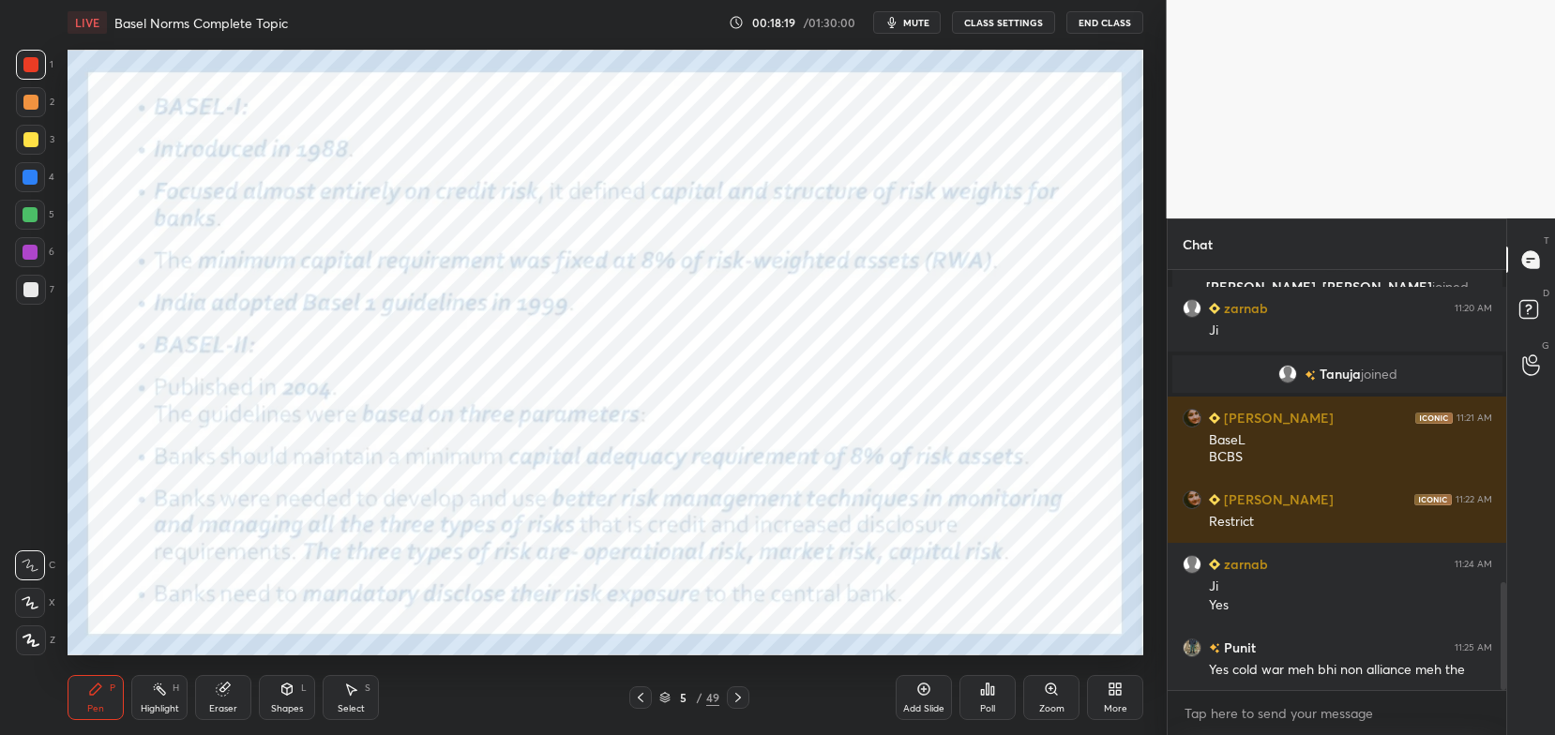
scroll to position [1284, 0]
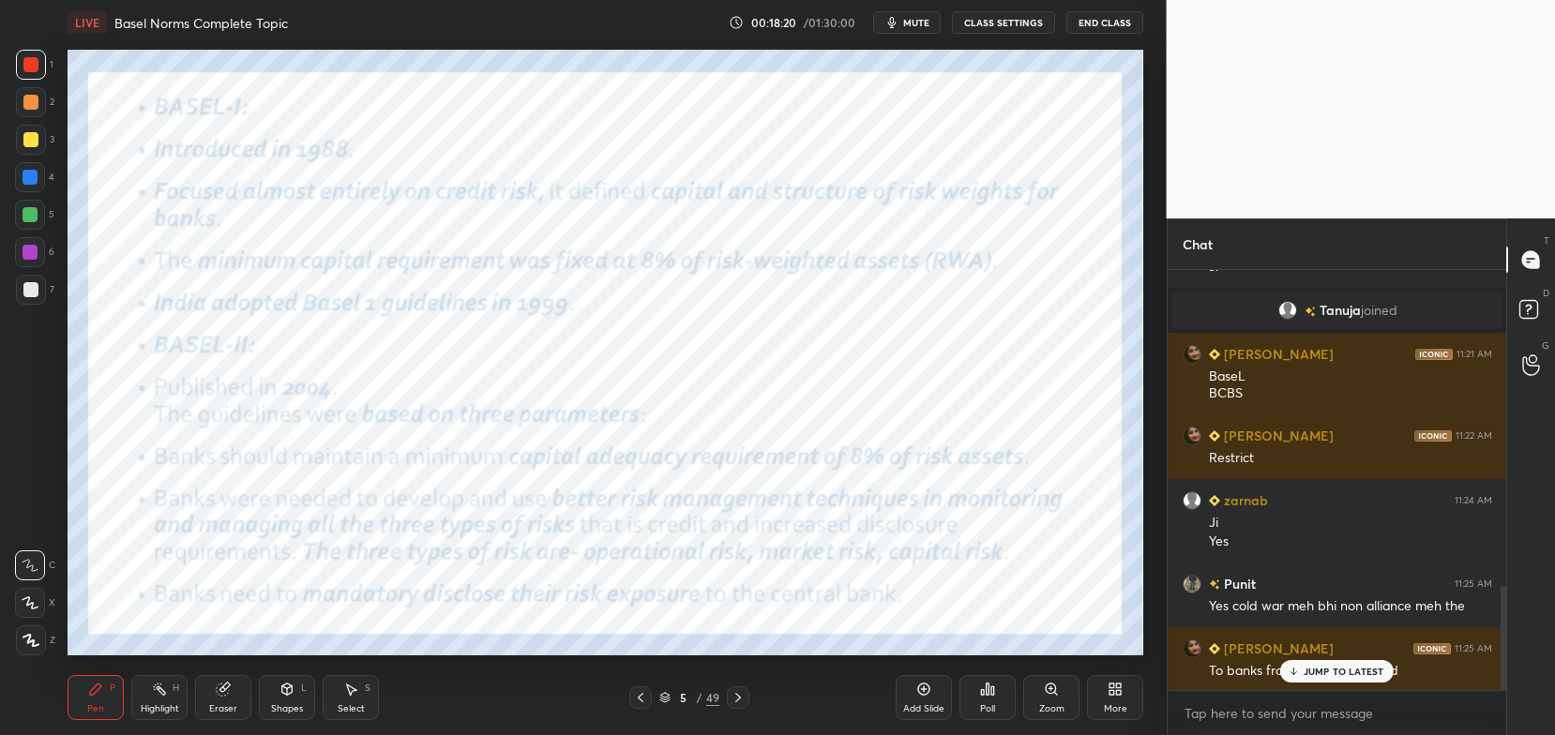
click at [660, 689] on div "5 / 49" at bounding box center [689, 697] width 120 height 23
click at [663, 705] on div "5 / 49" at bounding box center [689, 697] width 60 height 17
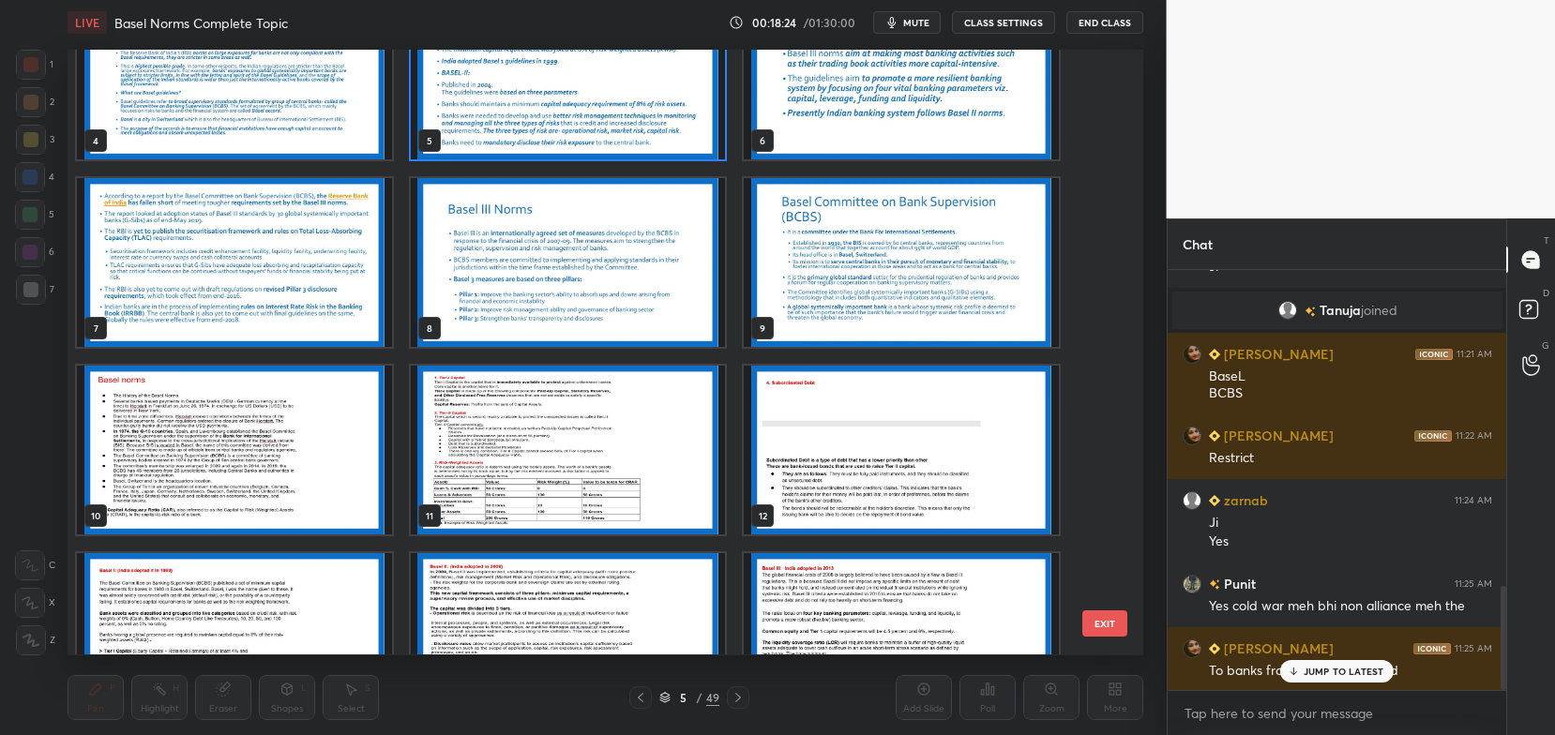
scroll to position [226, 0]
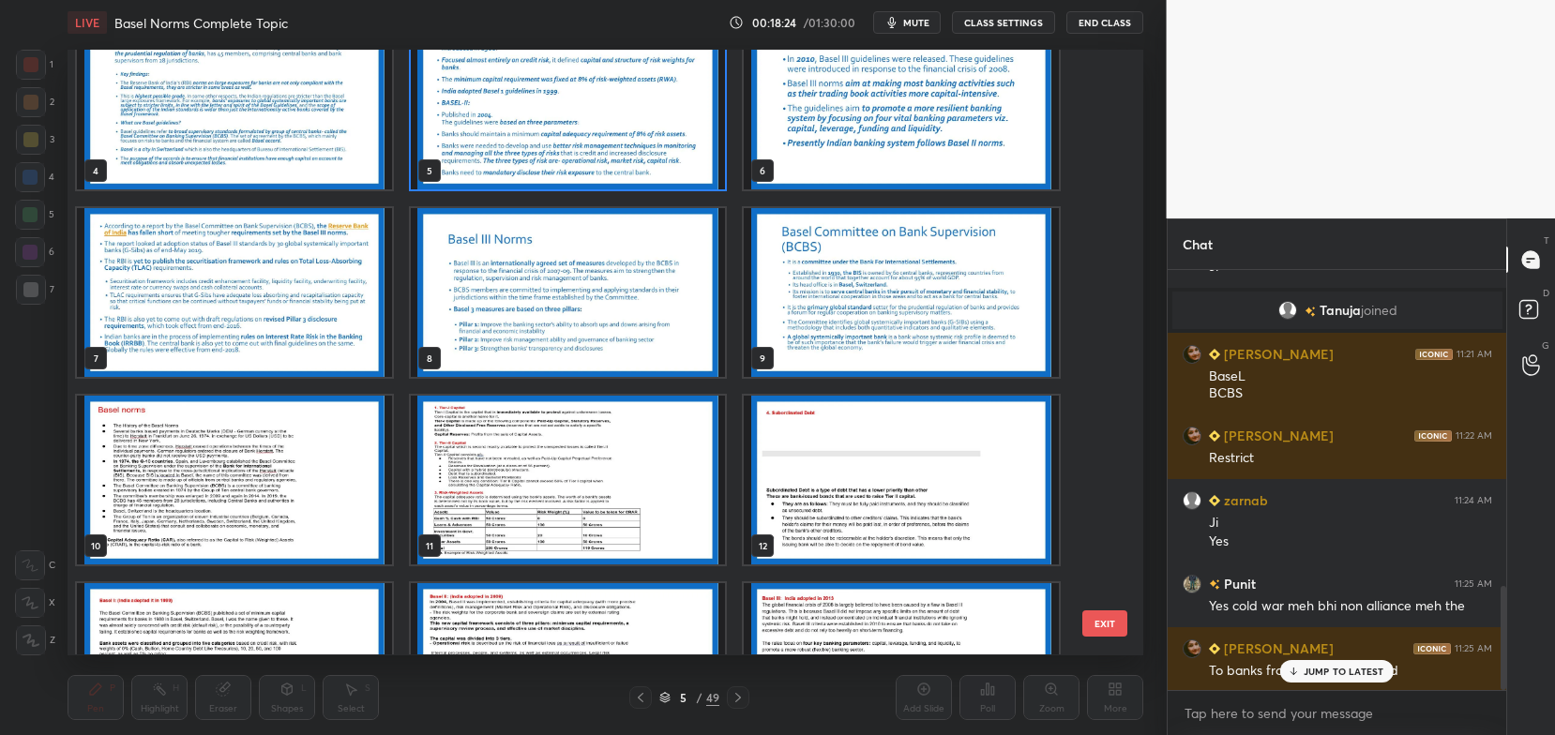
click at [342, 466] on img "grid" at bounding box center [234, 480] width 315 height 169
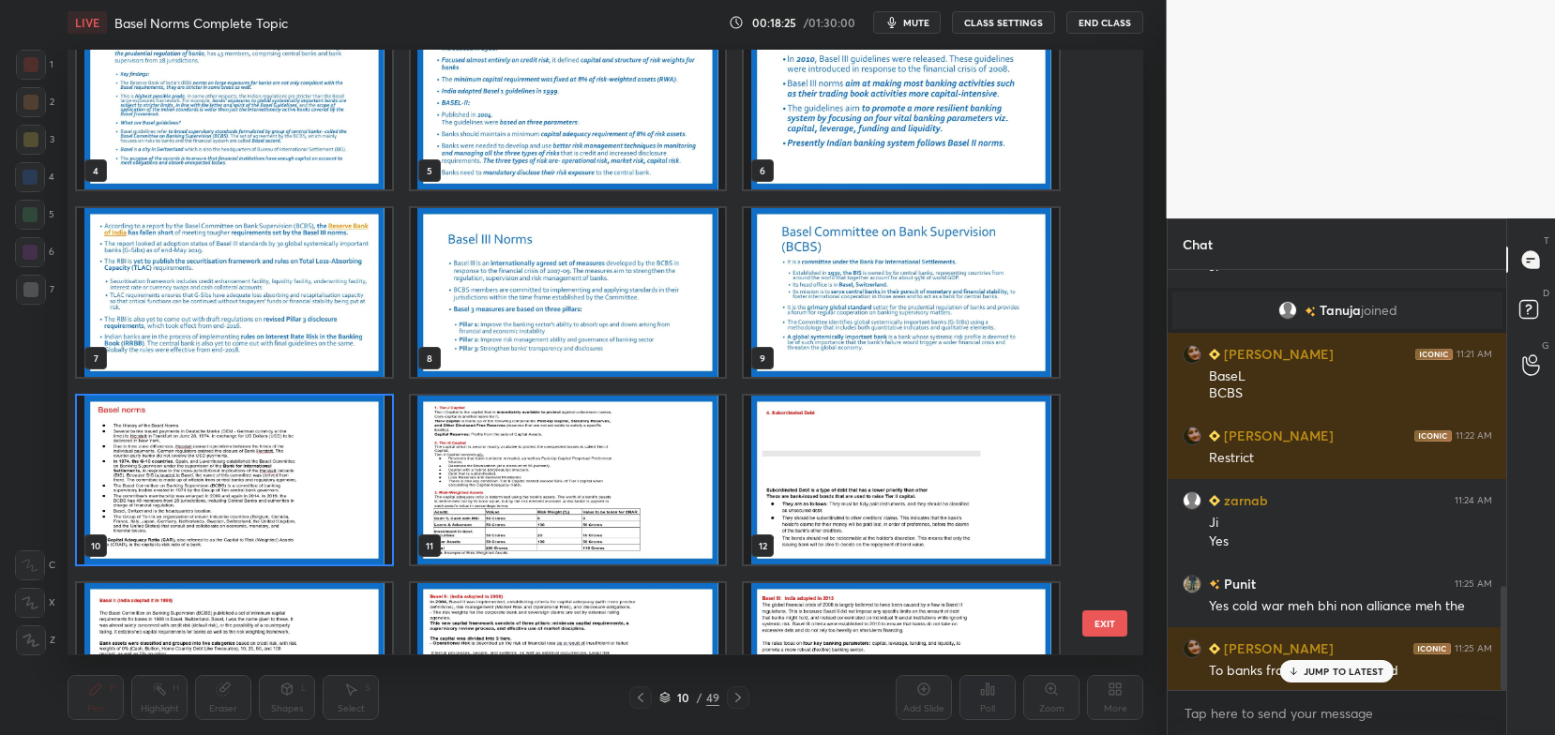
click at [341, 472] on img "grid" at bounding box center [234, 480] width 315 height 169
click at [337, 481] on img "grid" at bounding box center [234, 480] width 315 height 169
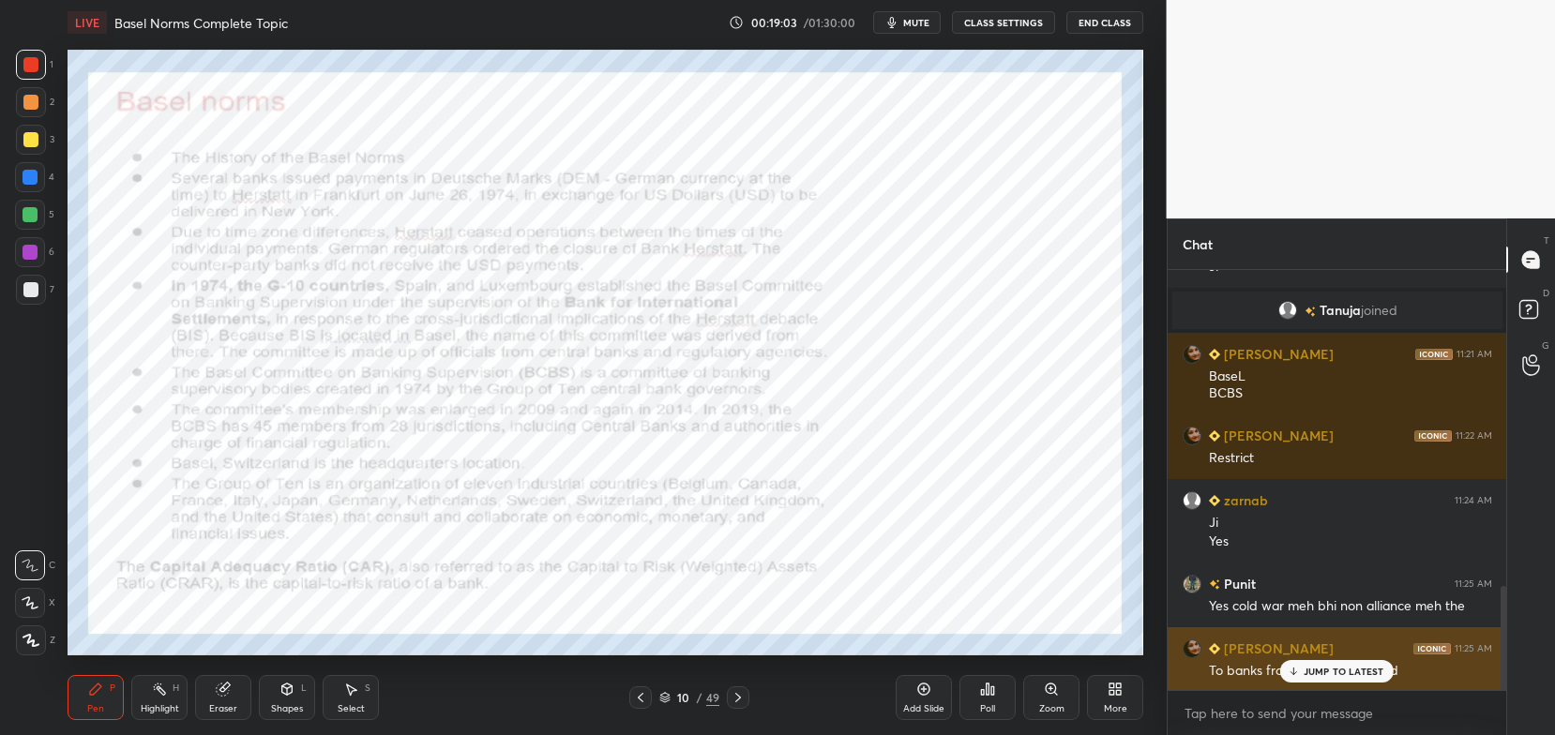
click at [1308, 674] on p "JUMP TO LATEST" at bounding box center [1344, 671] width 81 height 11
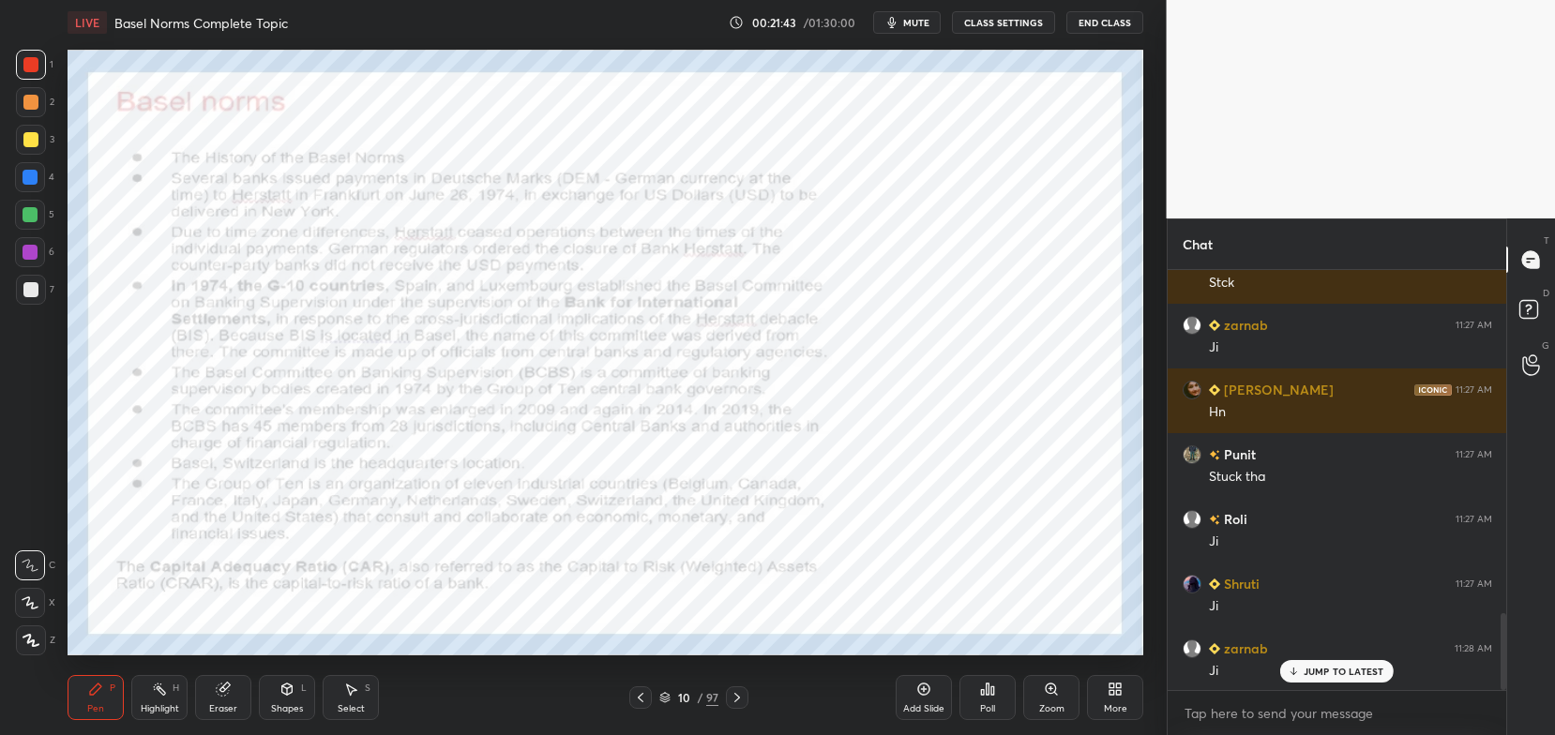
scroll to position [1931, 0]
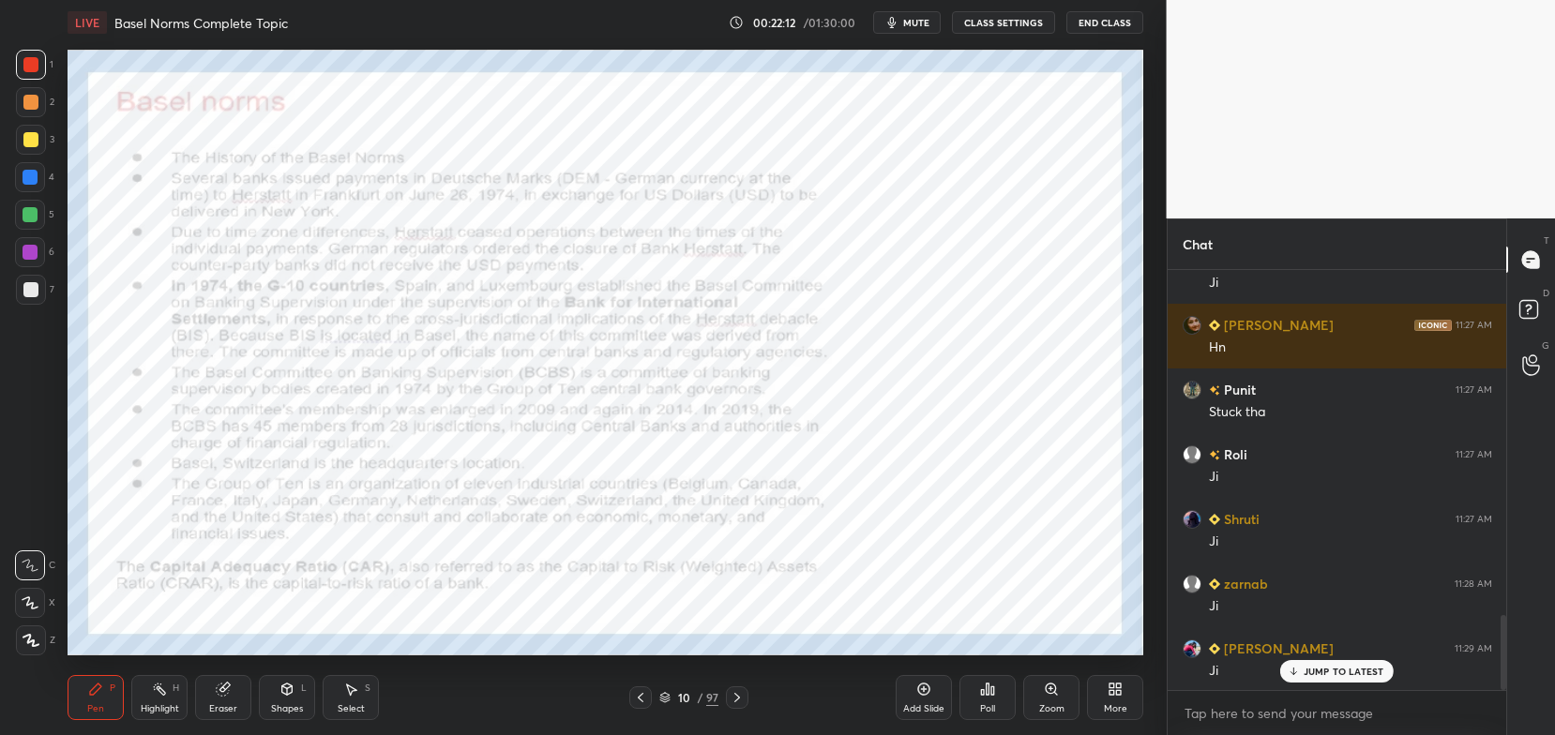
click at [736, 694] on icon at bounding box center [737, 697] width 15 height 15
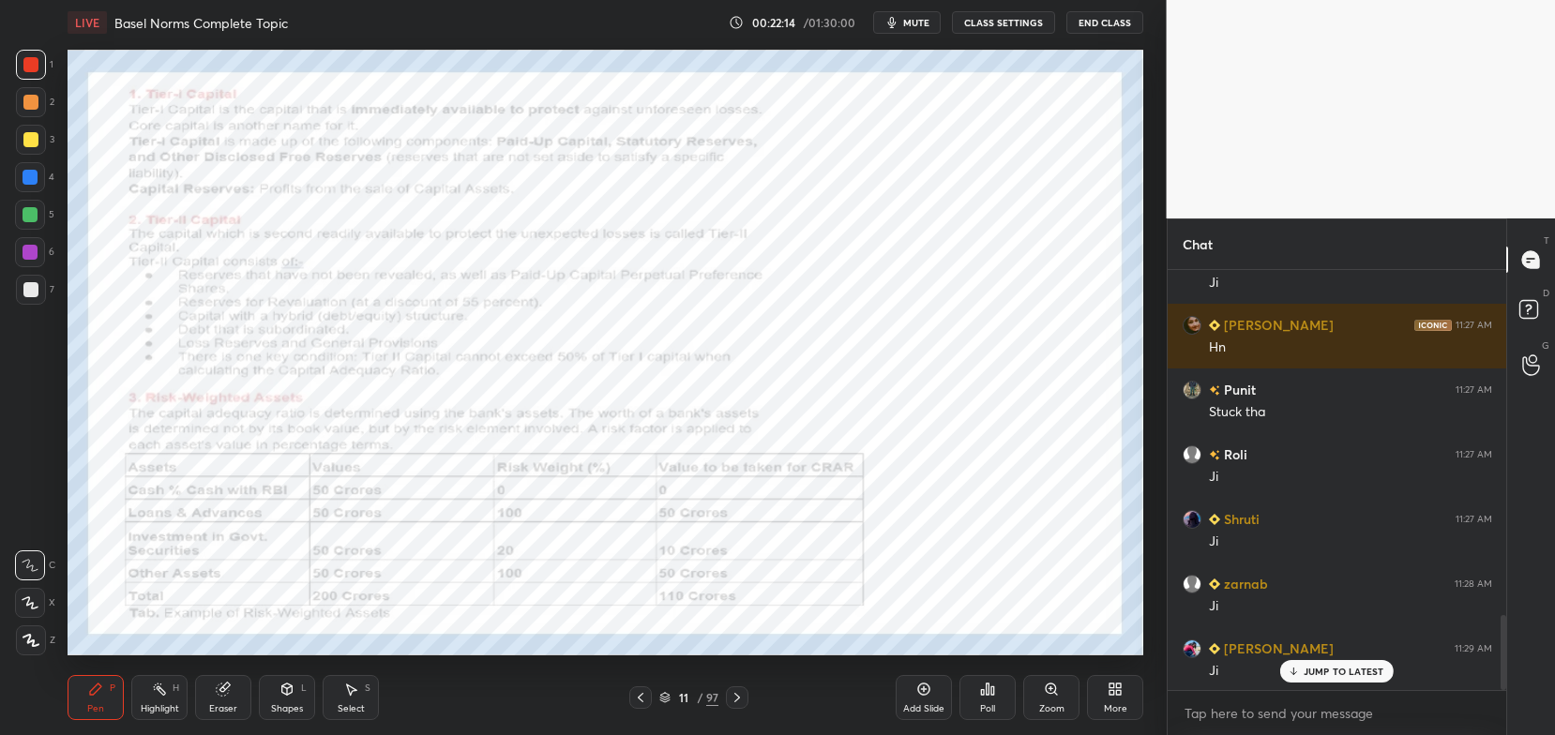
click at [661, 701] on icon at bounding box center [664, 701] width 9 height 3
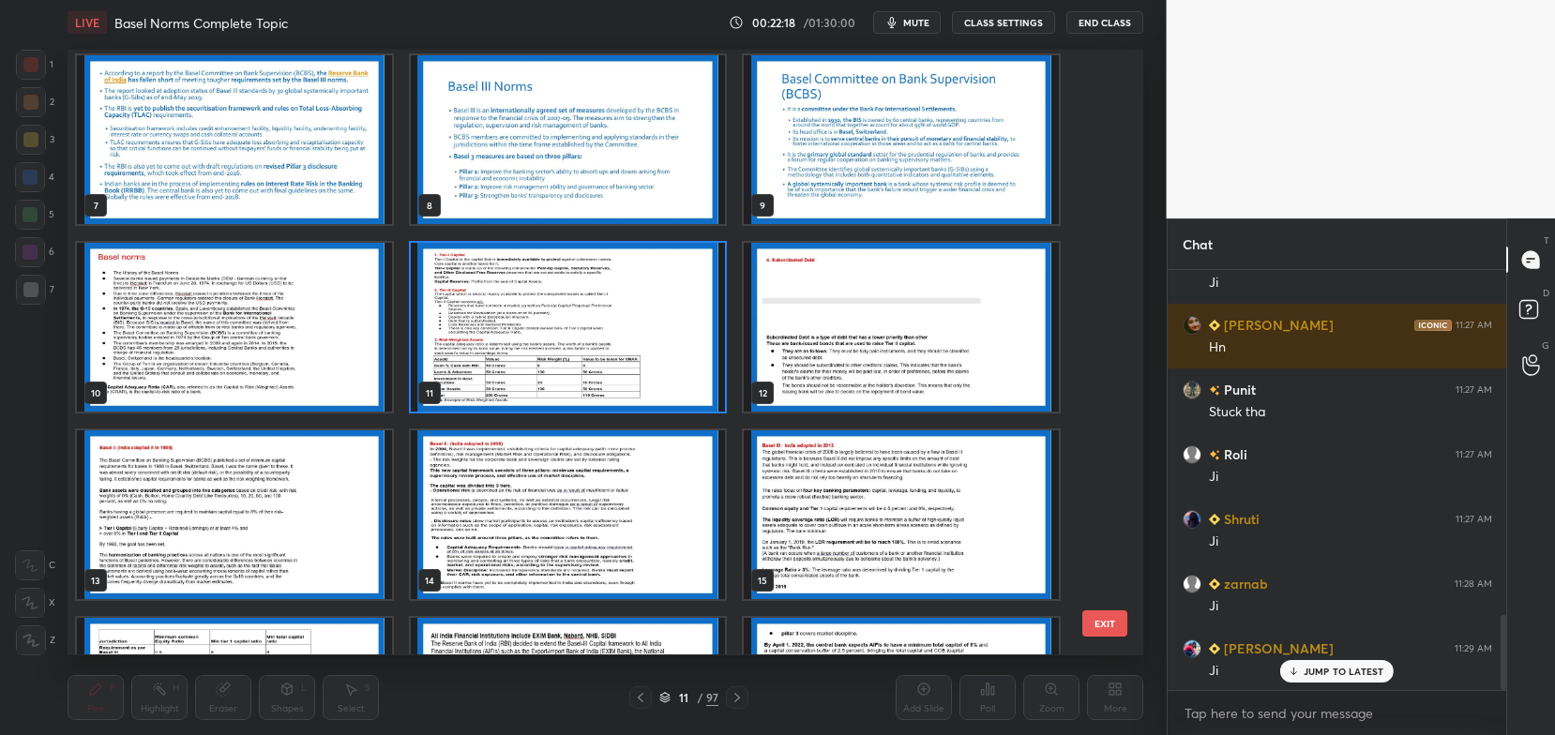
scroll to position [358, 0]
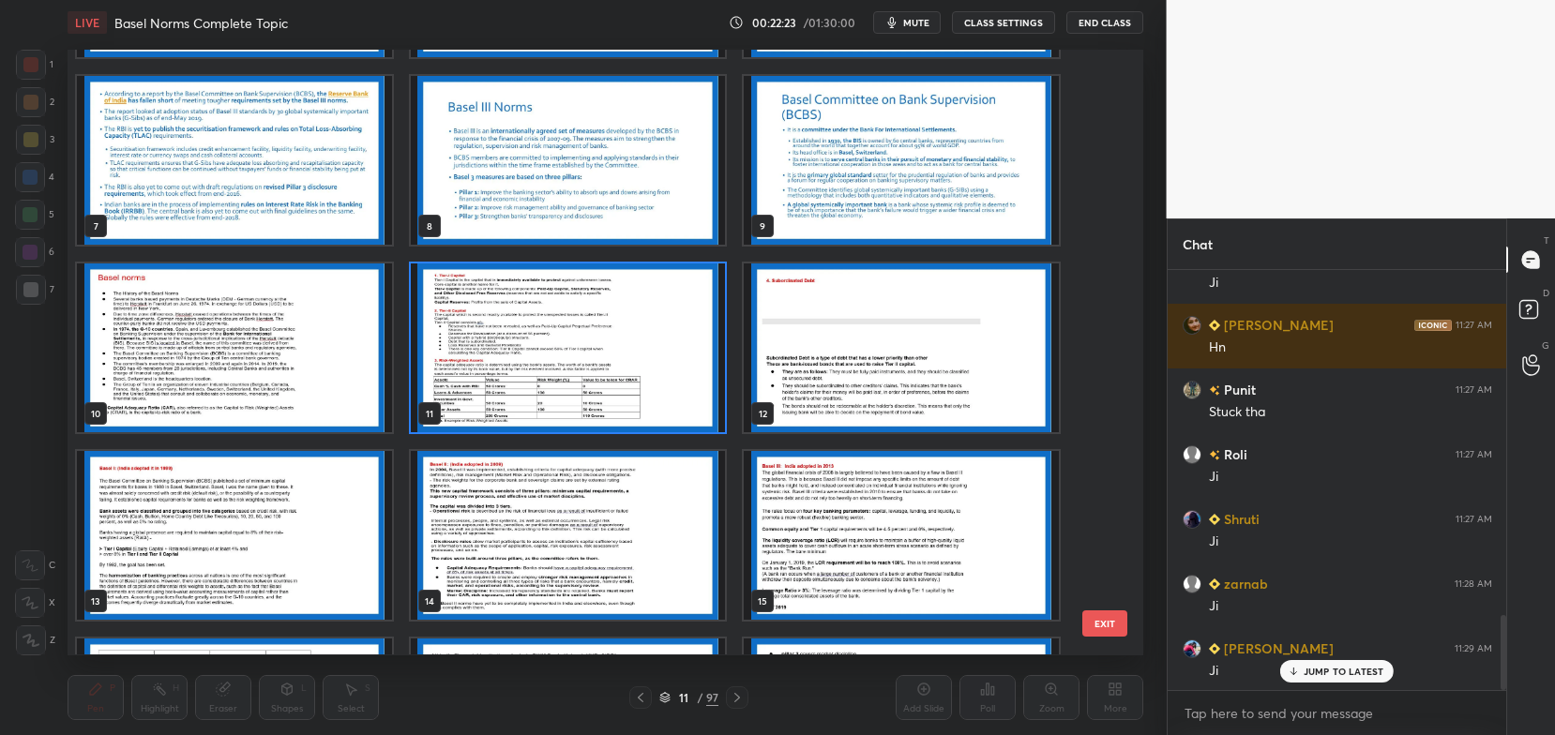
click at [617, 373] on img "grid" at bounding box center [568, 348] width 315 height 169
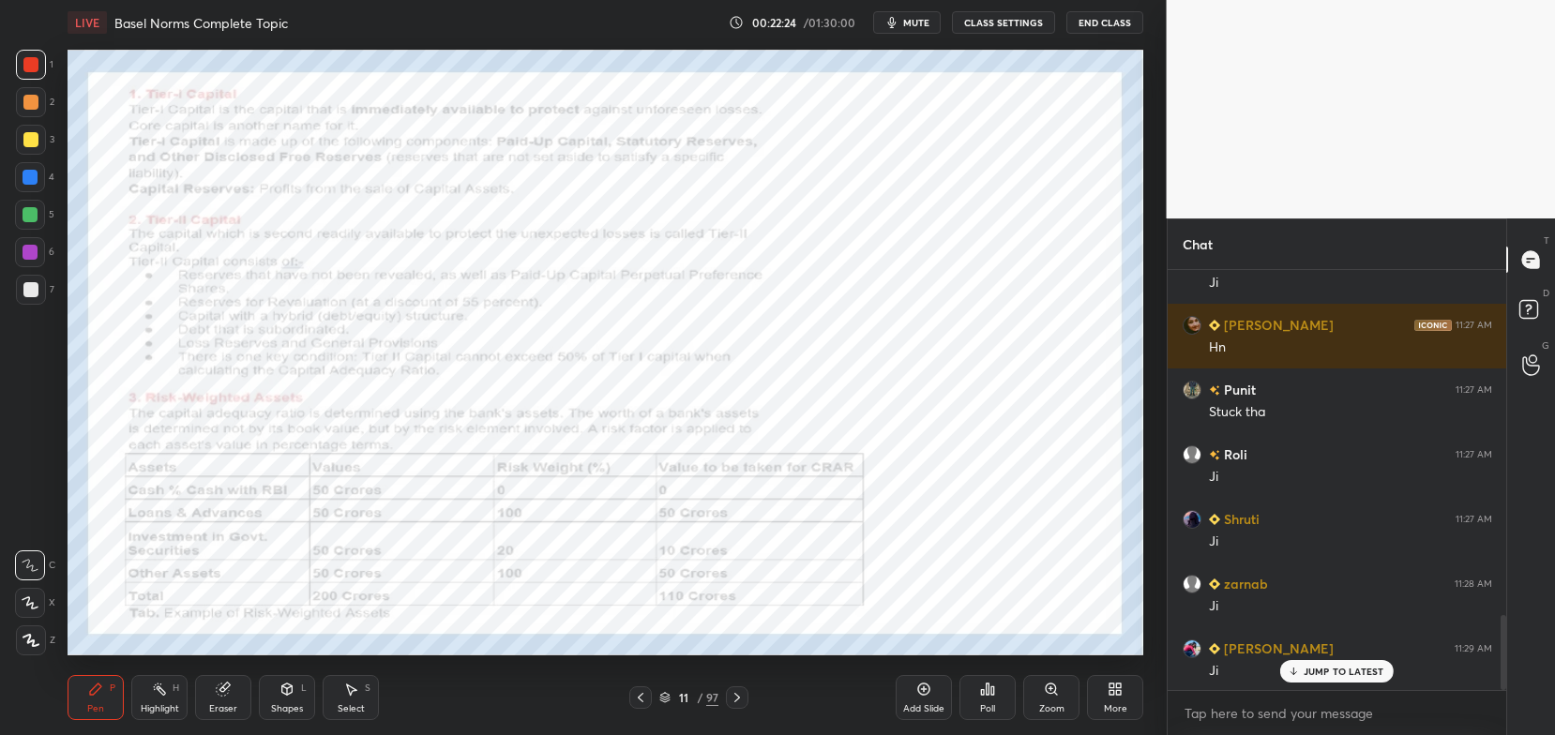
click at [626, 374] on img "grid" at bounding box center [568, 348] width 315 height 169
click at [738, 694] on icon at bounding box center [737, 697] width 15 height 15
click at [729, 696] on div at bounding box center [737, 697] width 23 height 23
click at [730, 696] on icon at bounding box center [737, 697] width 15 height 15
click at [635, 693] on icon at bounding box center [640, 697] width 15 height 15
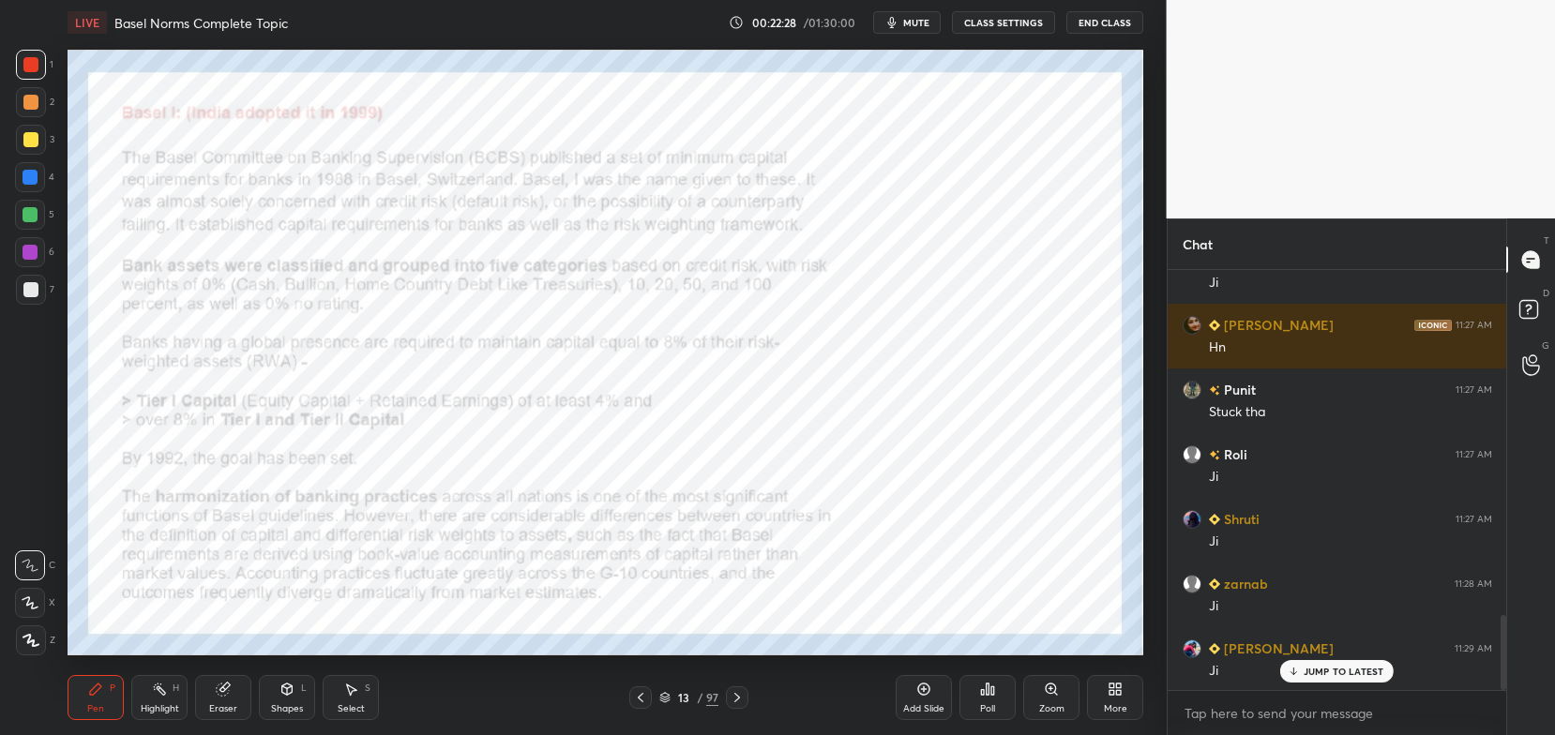
click at [644, 691] on icon at bounding box center [640, 697] width 15 height 15
click at [738, 702] on icon at bounding box center [737, 697] width 15 height 15
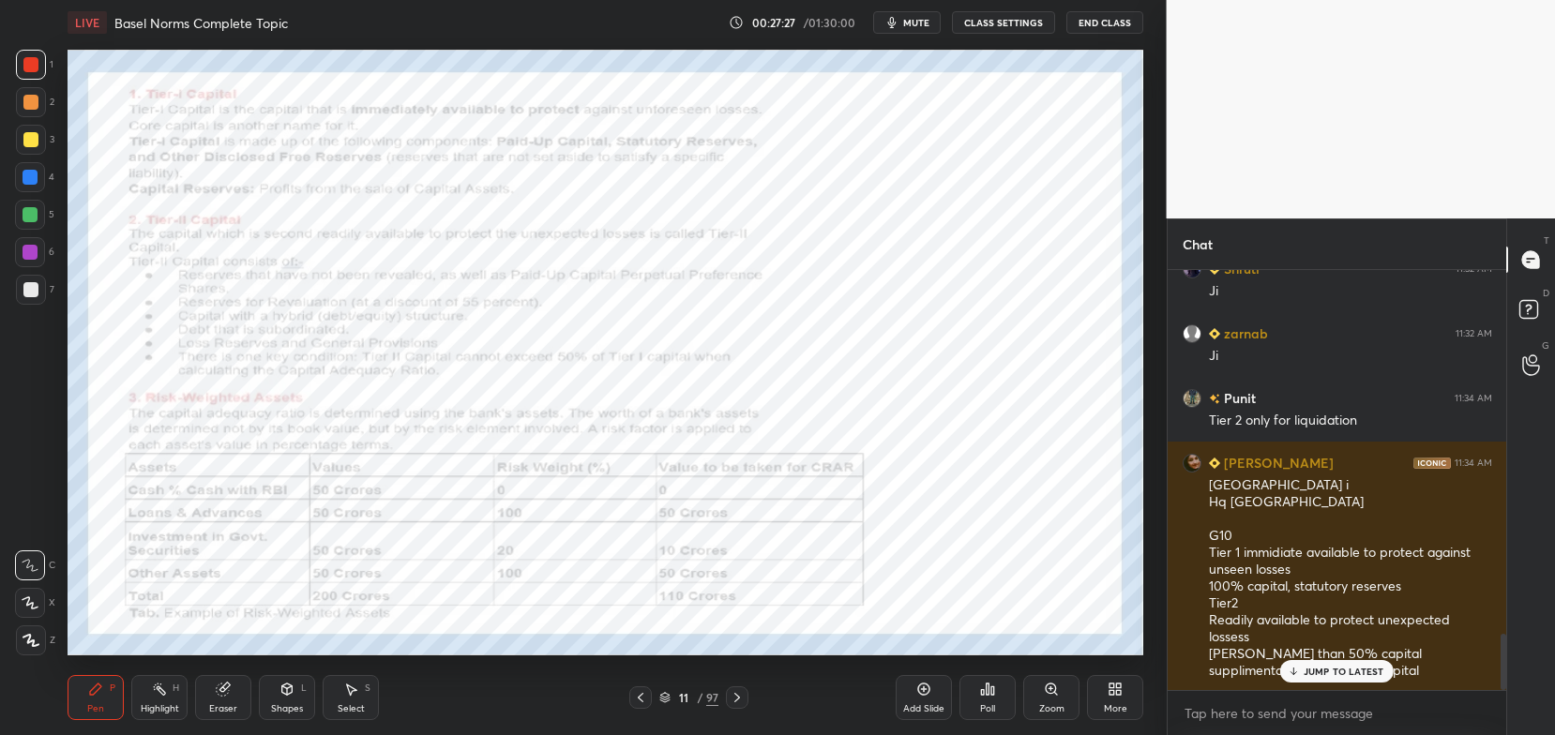
scroll to position [2718, 0]
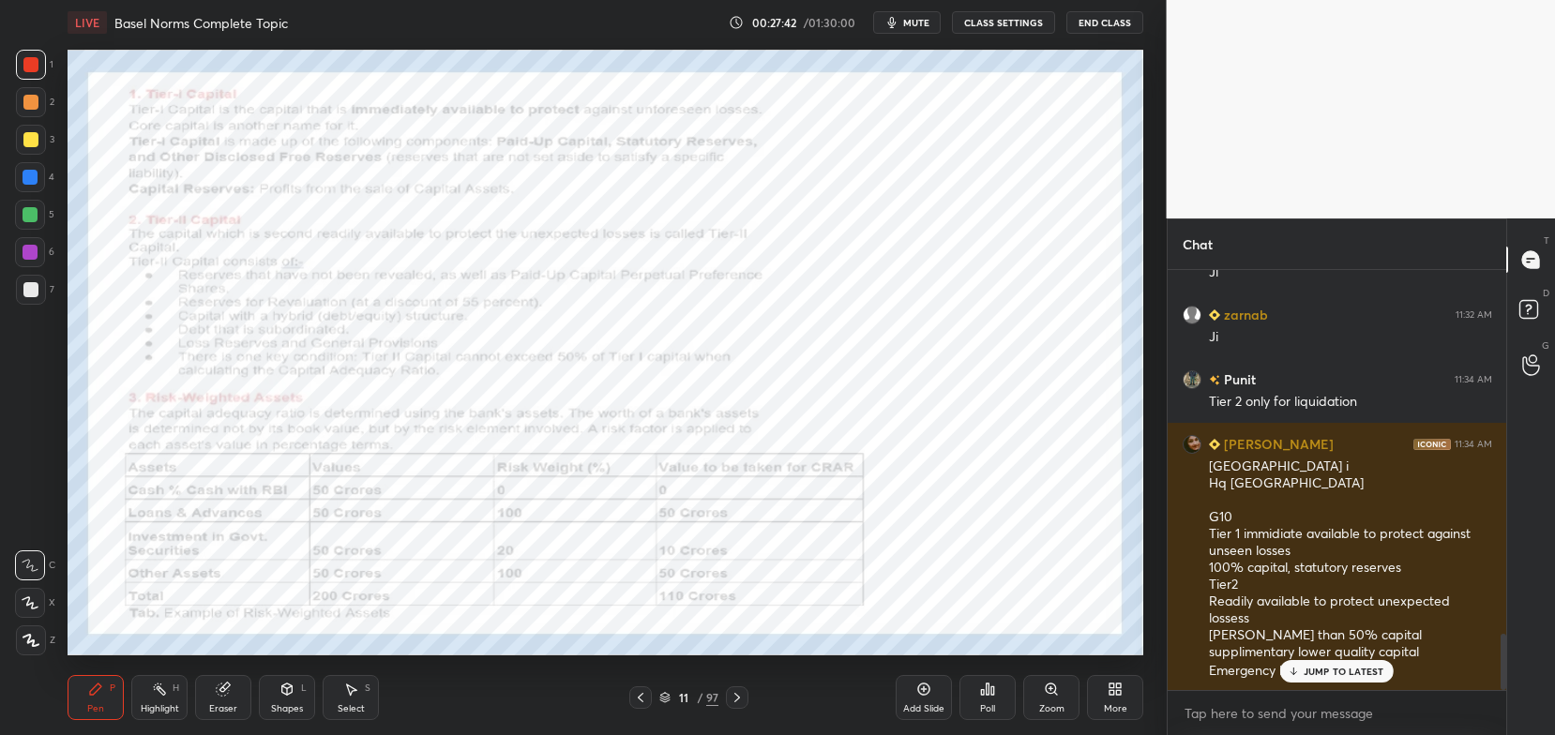
click at [916, 693] on icon at bounding box center [923, 689] width 15 height 15
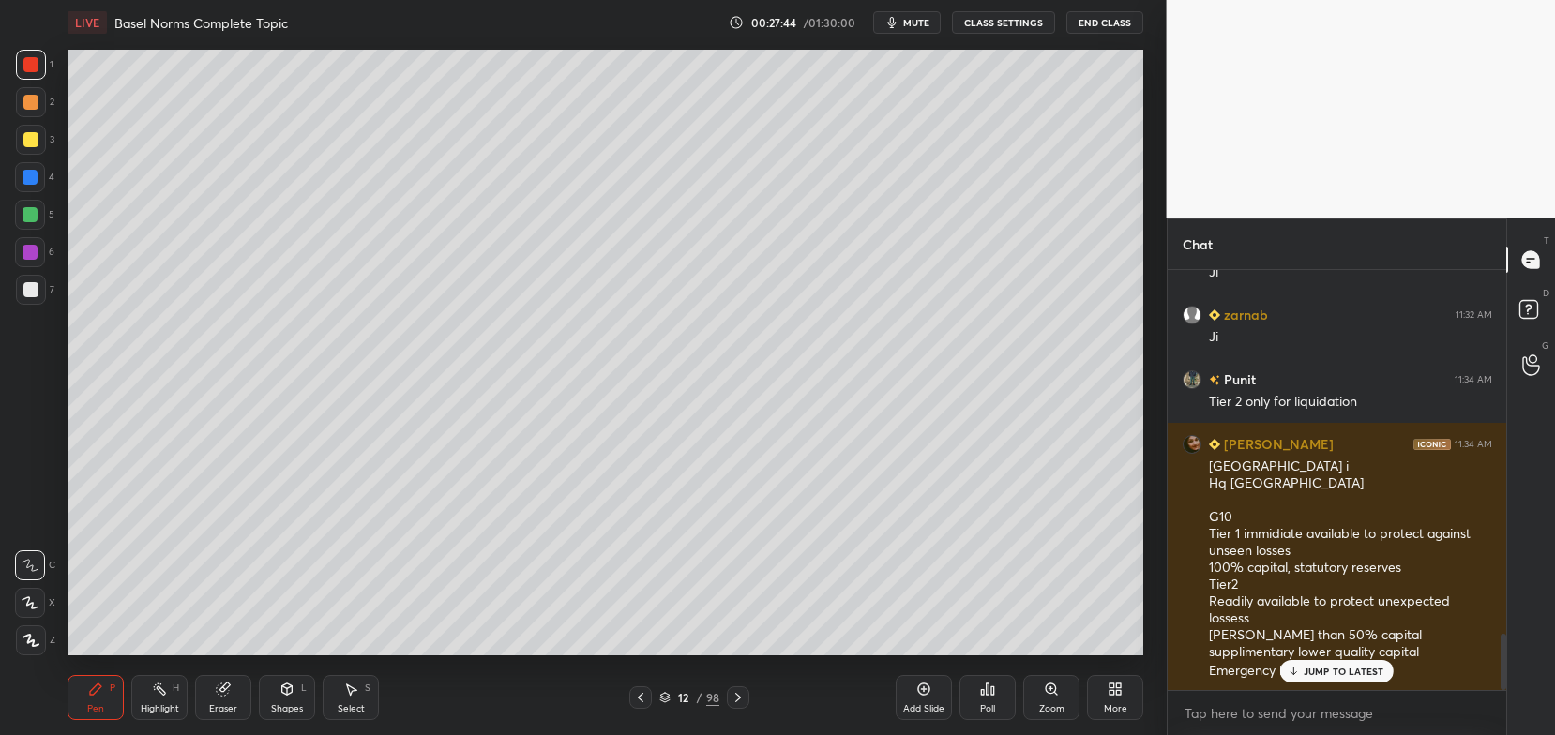
click at [32, 148] on div at bounding box center [31, 140] width 30 height 30
click at [35, 596] on icon at bounding box center [30, 602] width 17 height 13
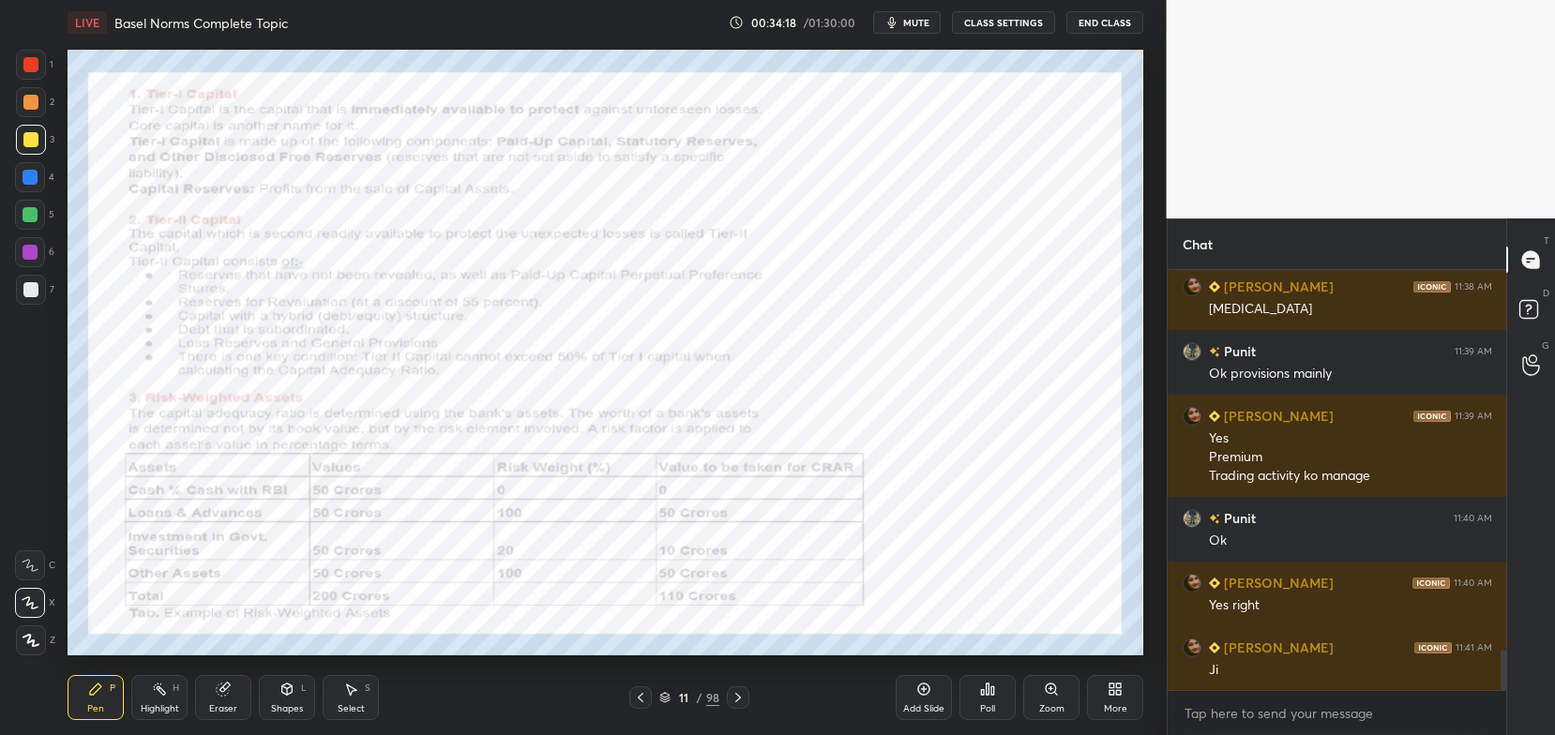
scroll to position [4021, 0]
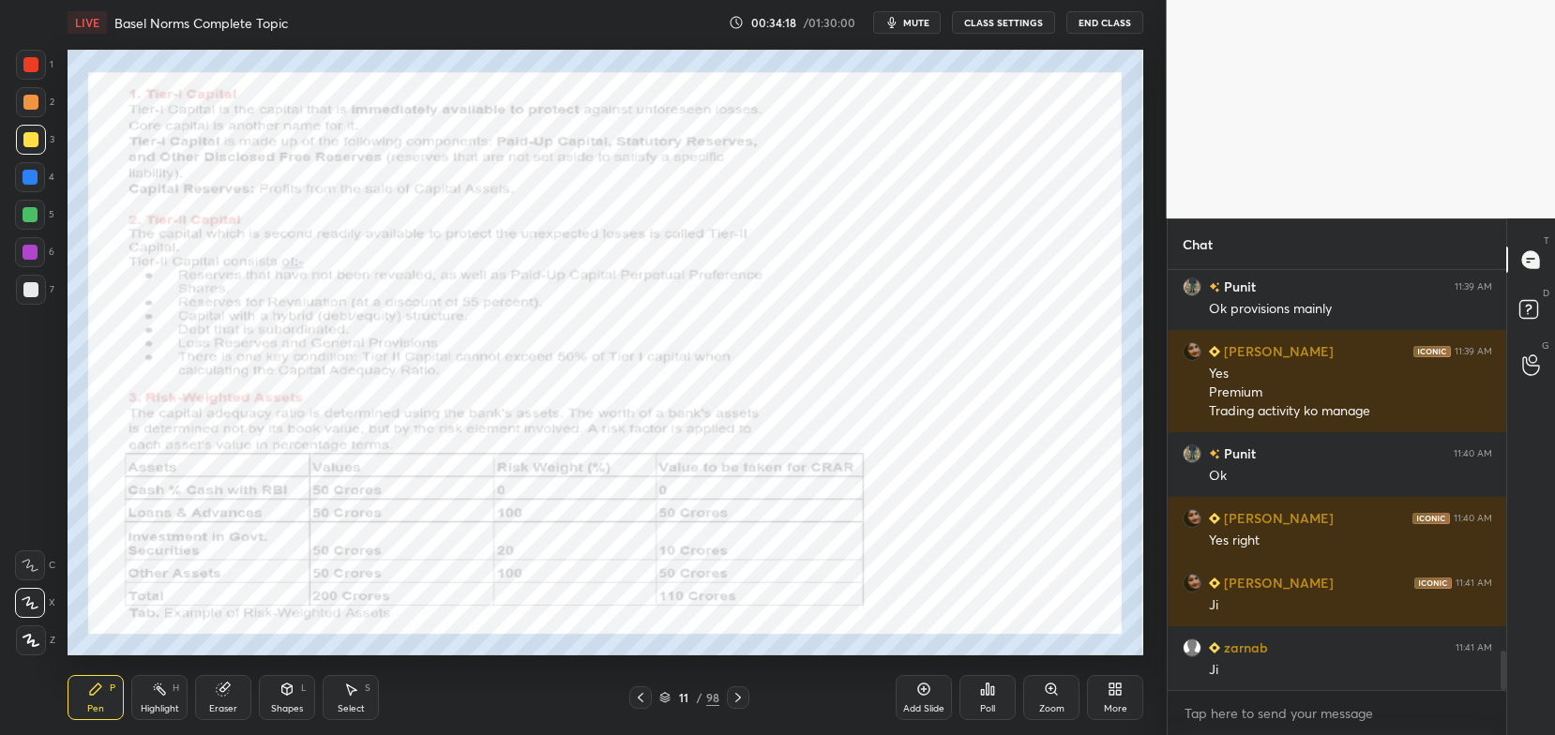
click at [924, 25] on span "mute" at bounding box center [916, 22] width 26 height 13
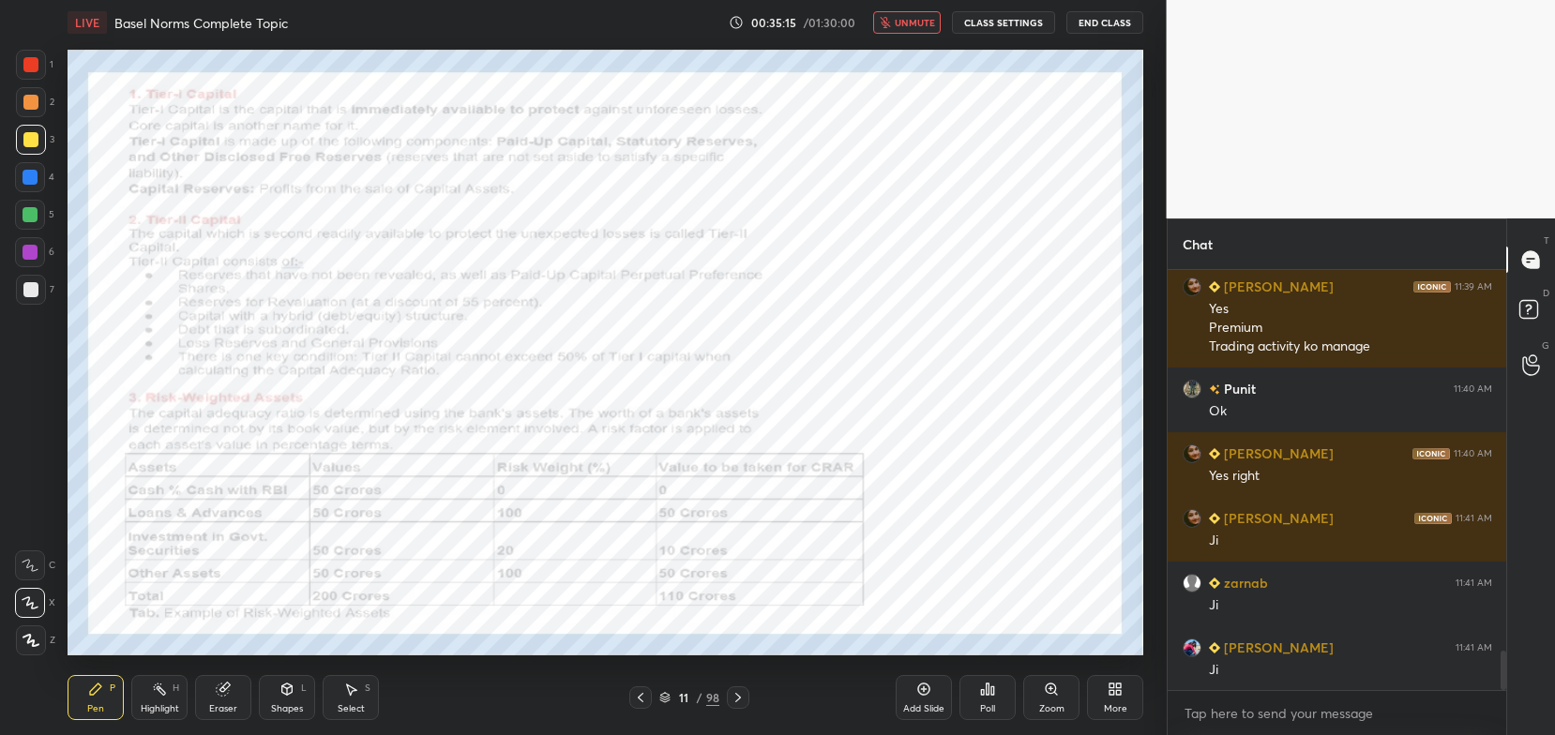
click at [900, 17] on span "unmute" at bounding box center [915, 22] width 40 height 13
click at [36, 66] on div at bounding box center [30, 64] width 15 height 15
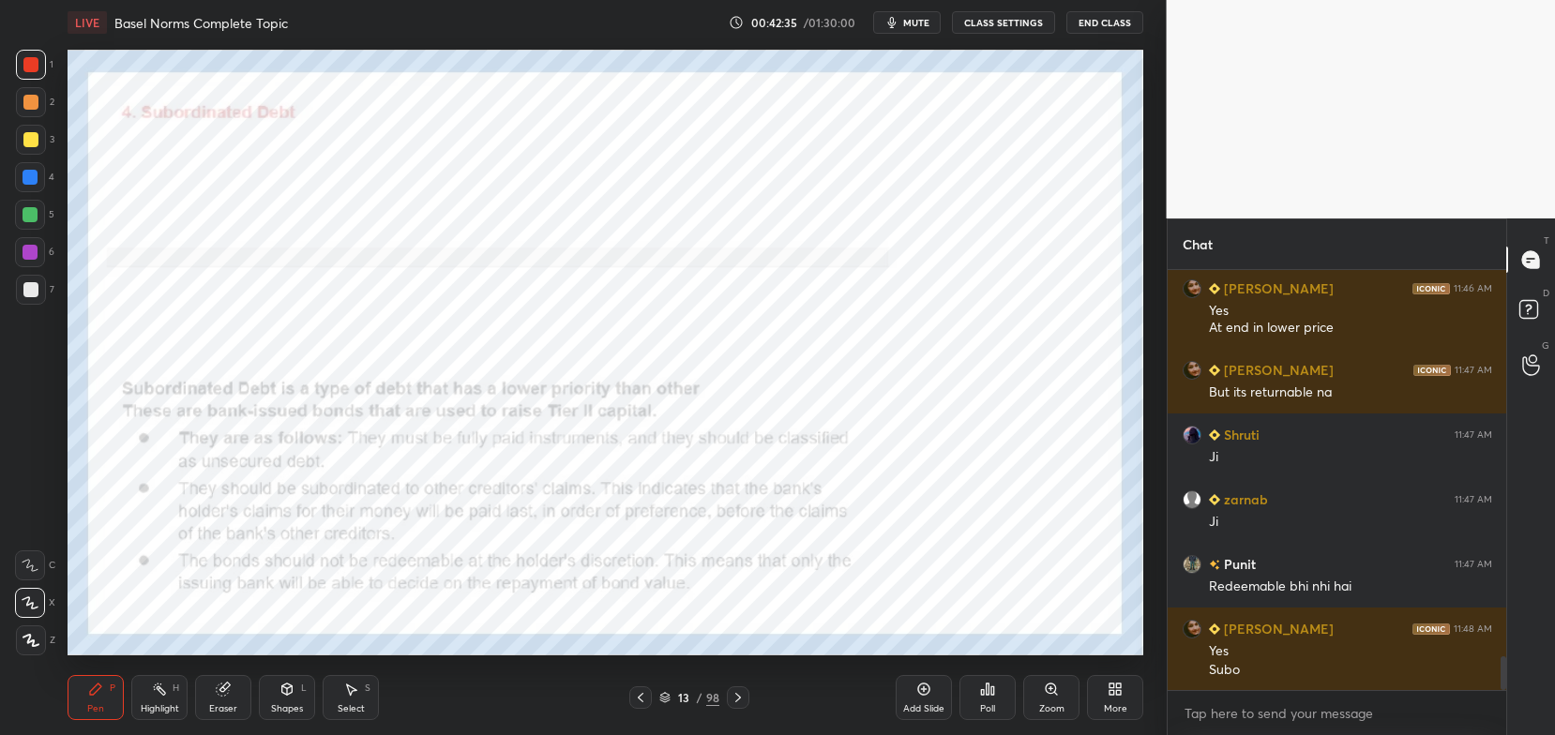
scroll to position [4890, 0]
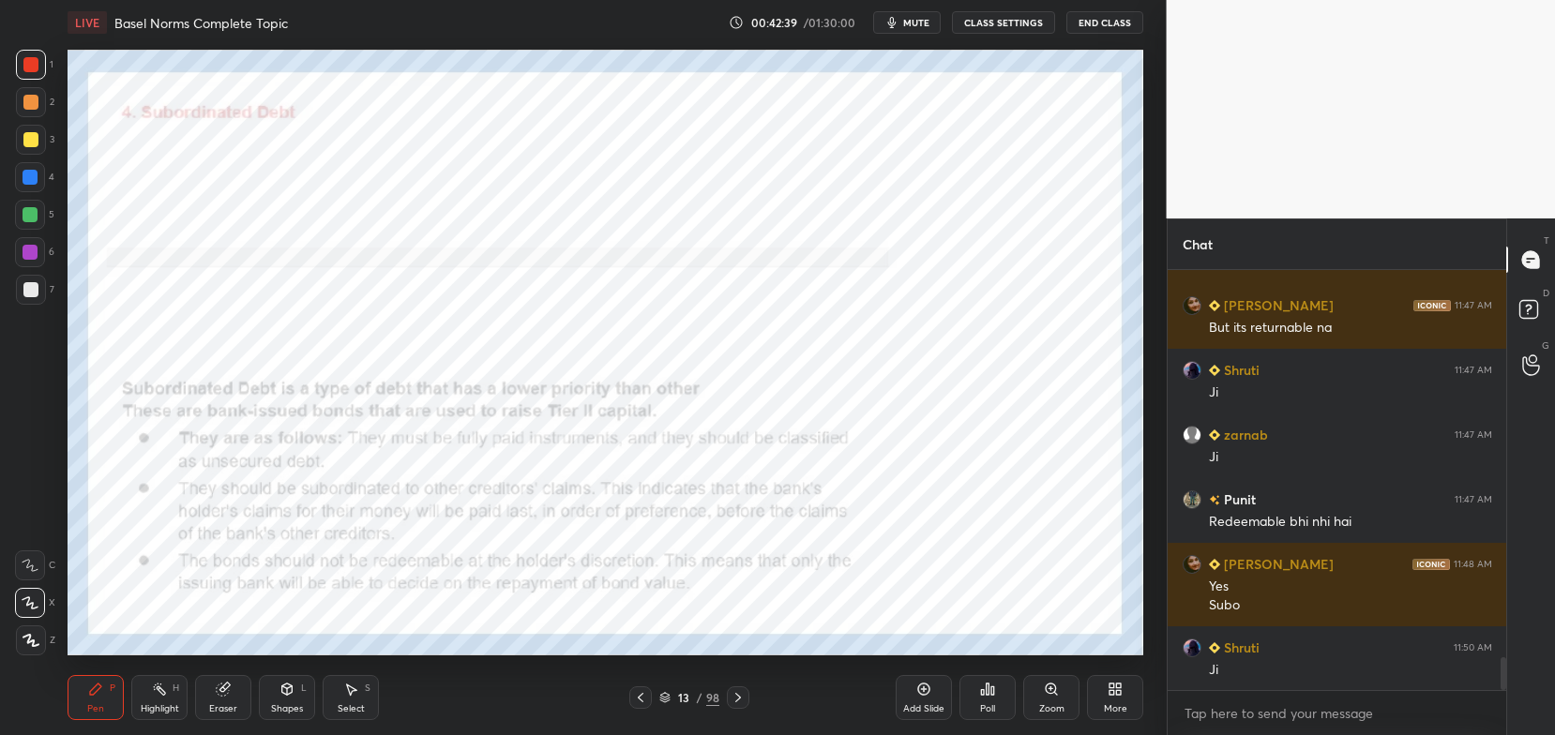
click at [642, 708] on div at bounding box center [640, 697] width 23 height 23
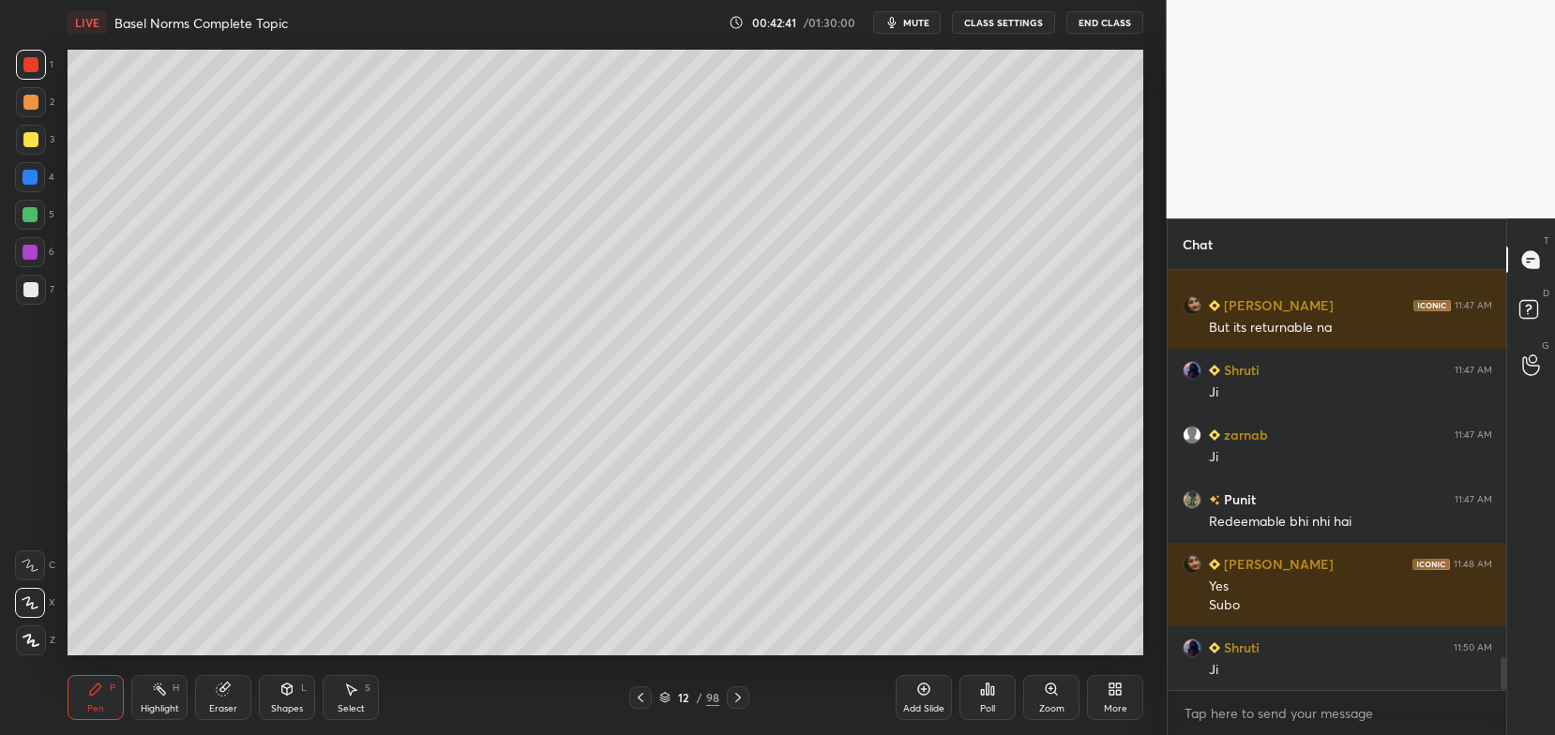
click at [643, 701] on icon at bounding box center [640, 697] width 15 height 15
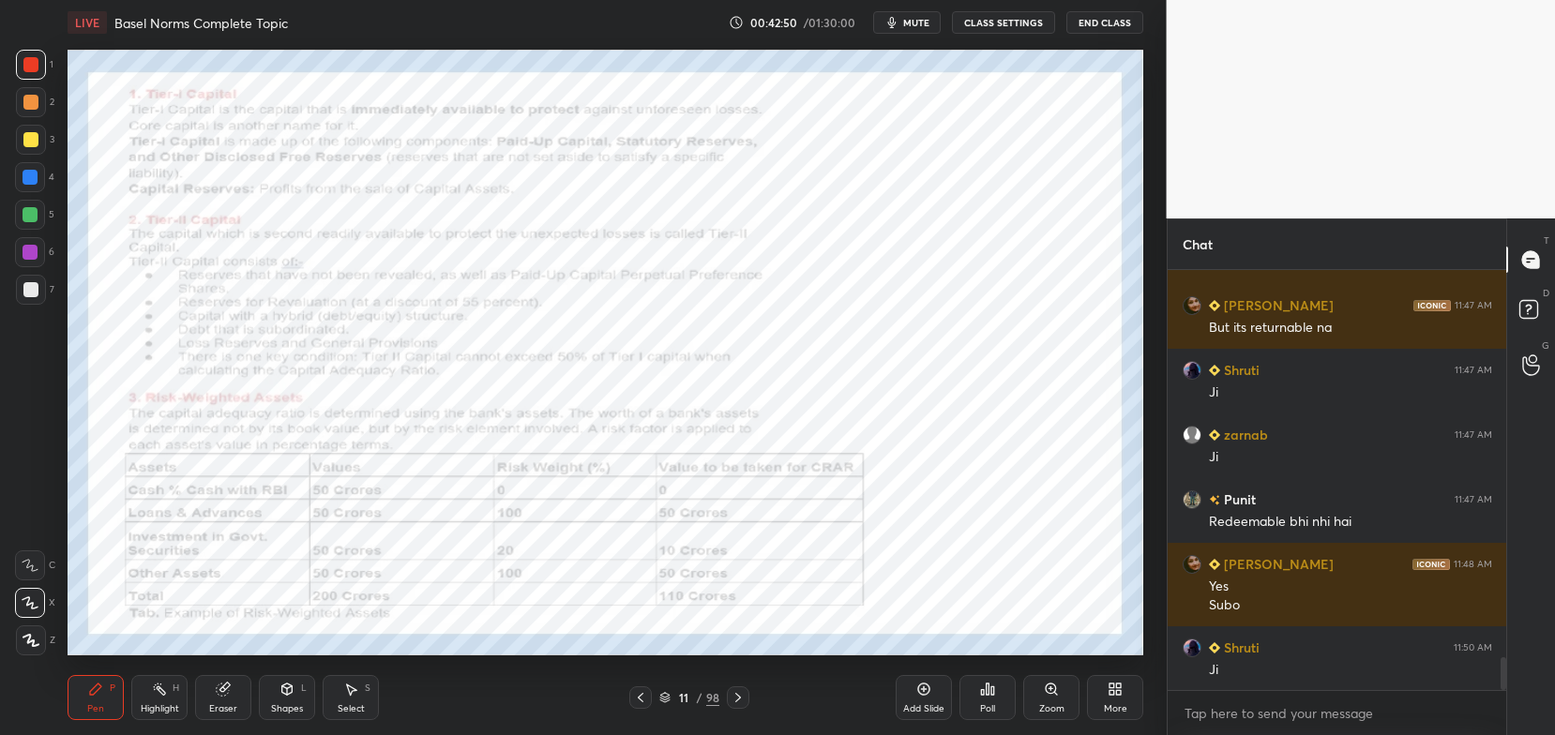
click at [738, 694] on icon at bounding box center [738, 697] width 15 height 15
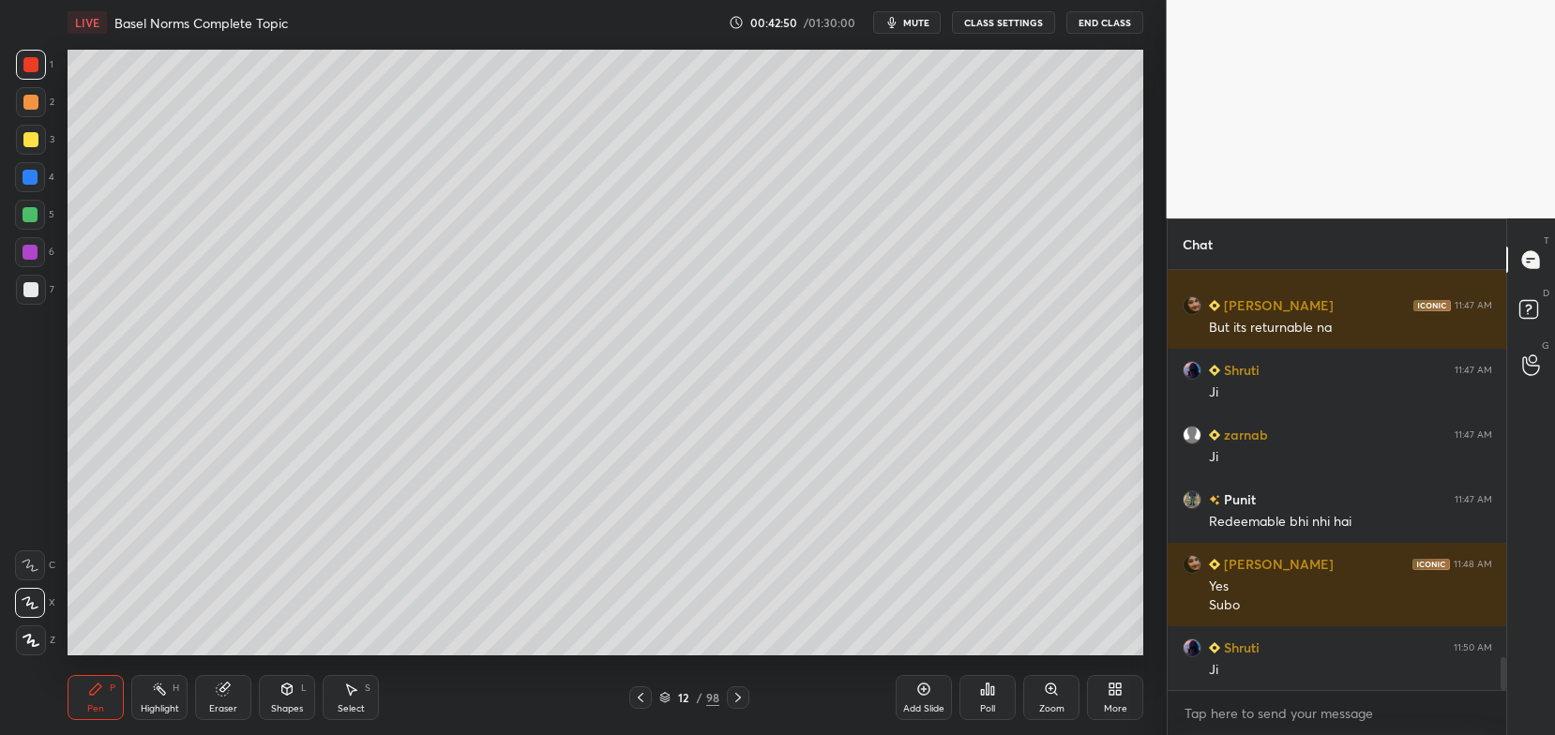
click at [738, 700] on icon at bounding box center [738, 697] width 6 height 9
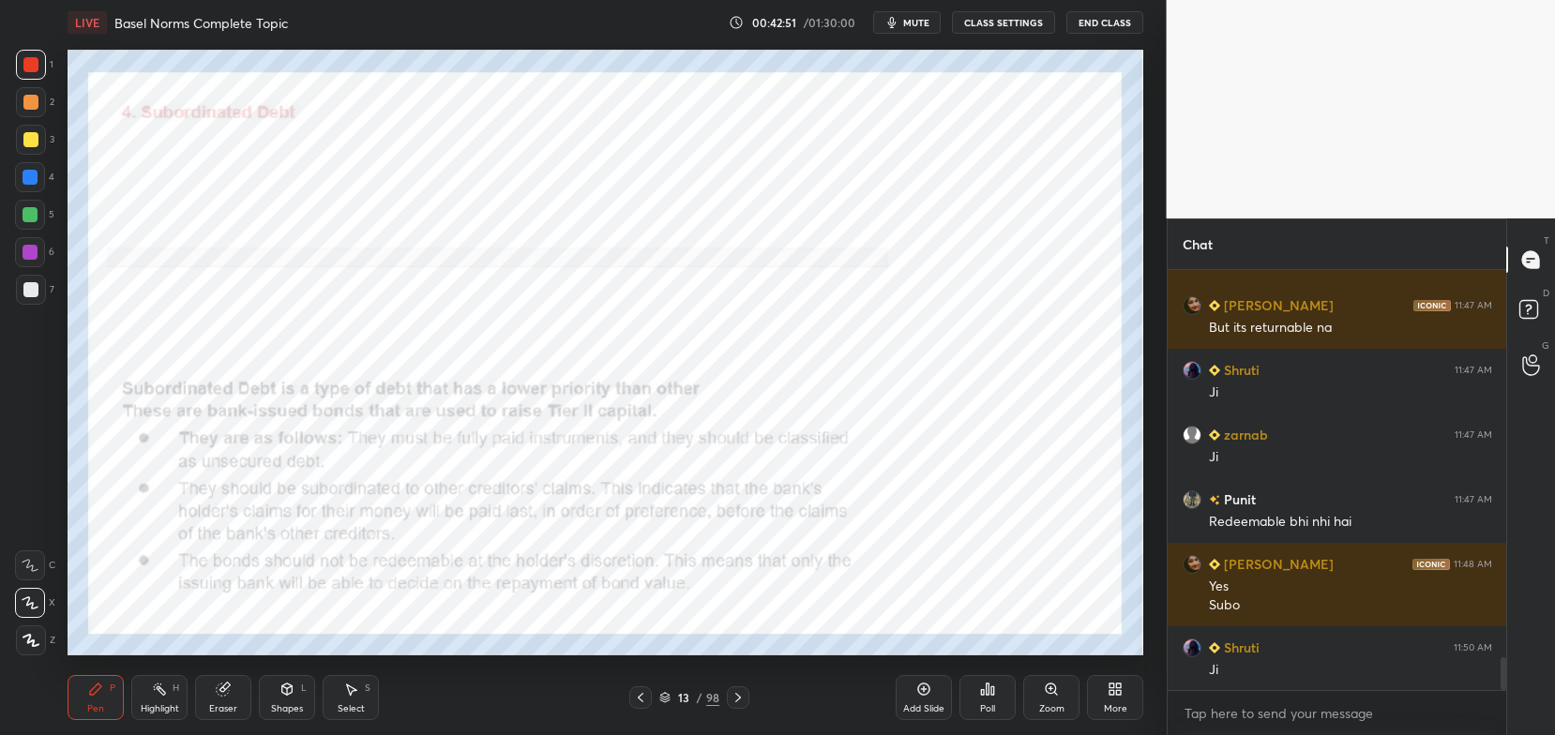
click at [739, 696] on icon at bounding box center [738, 697] width 15 height 15
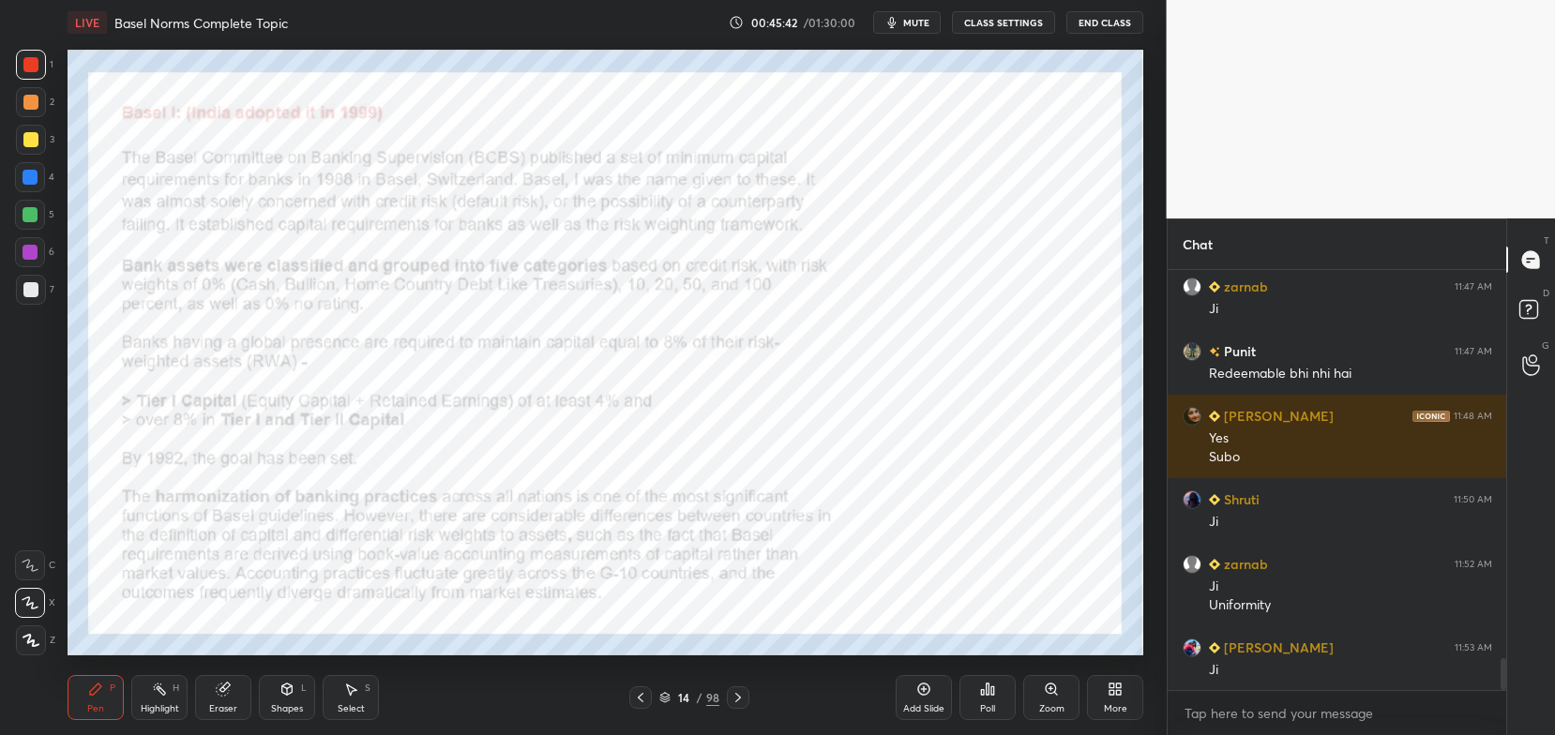
scroll to position [5103, 0]
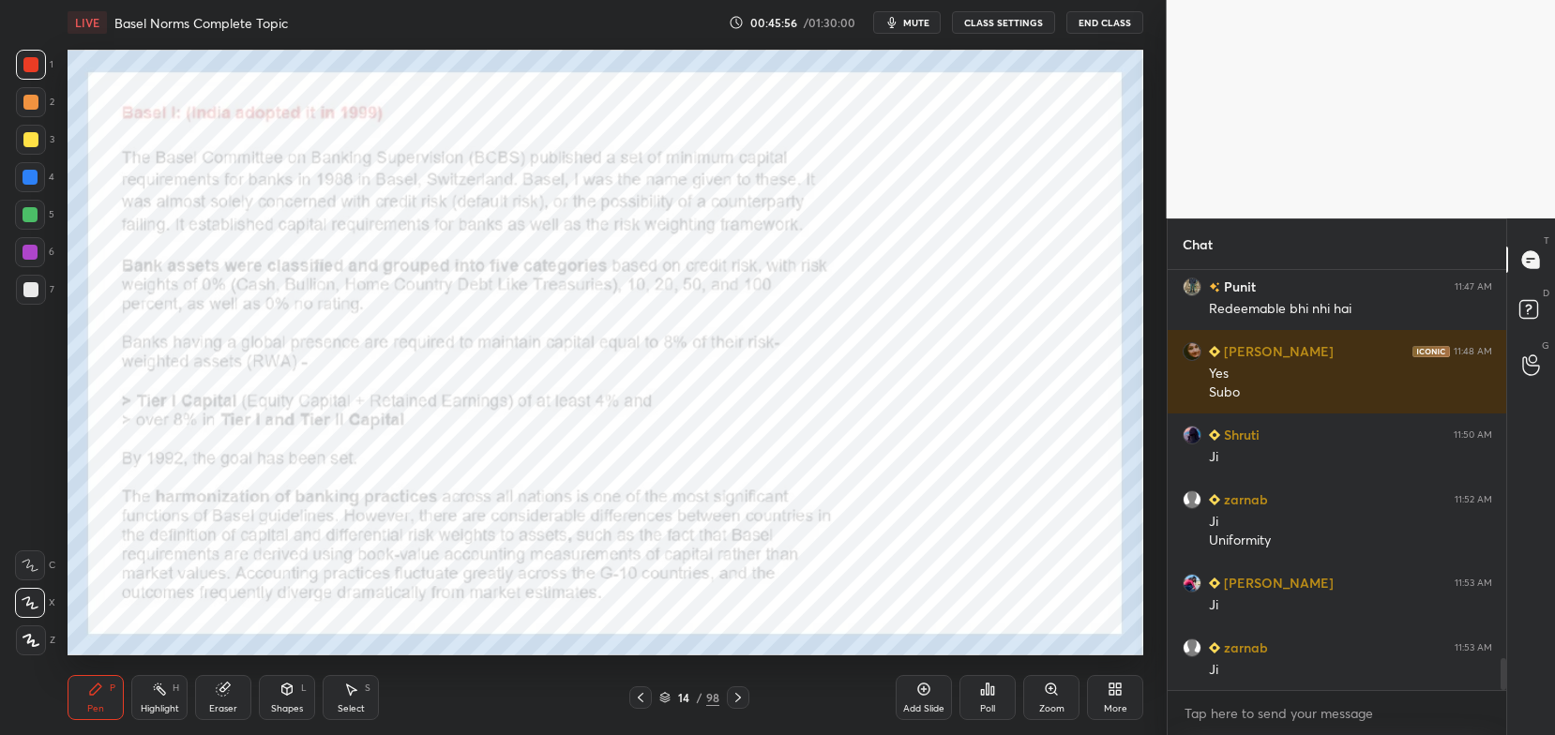
click at [664, 703] on icon at bounding box center [664, 697] width 11 height 11
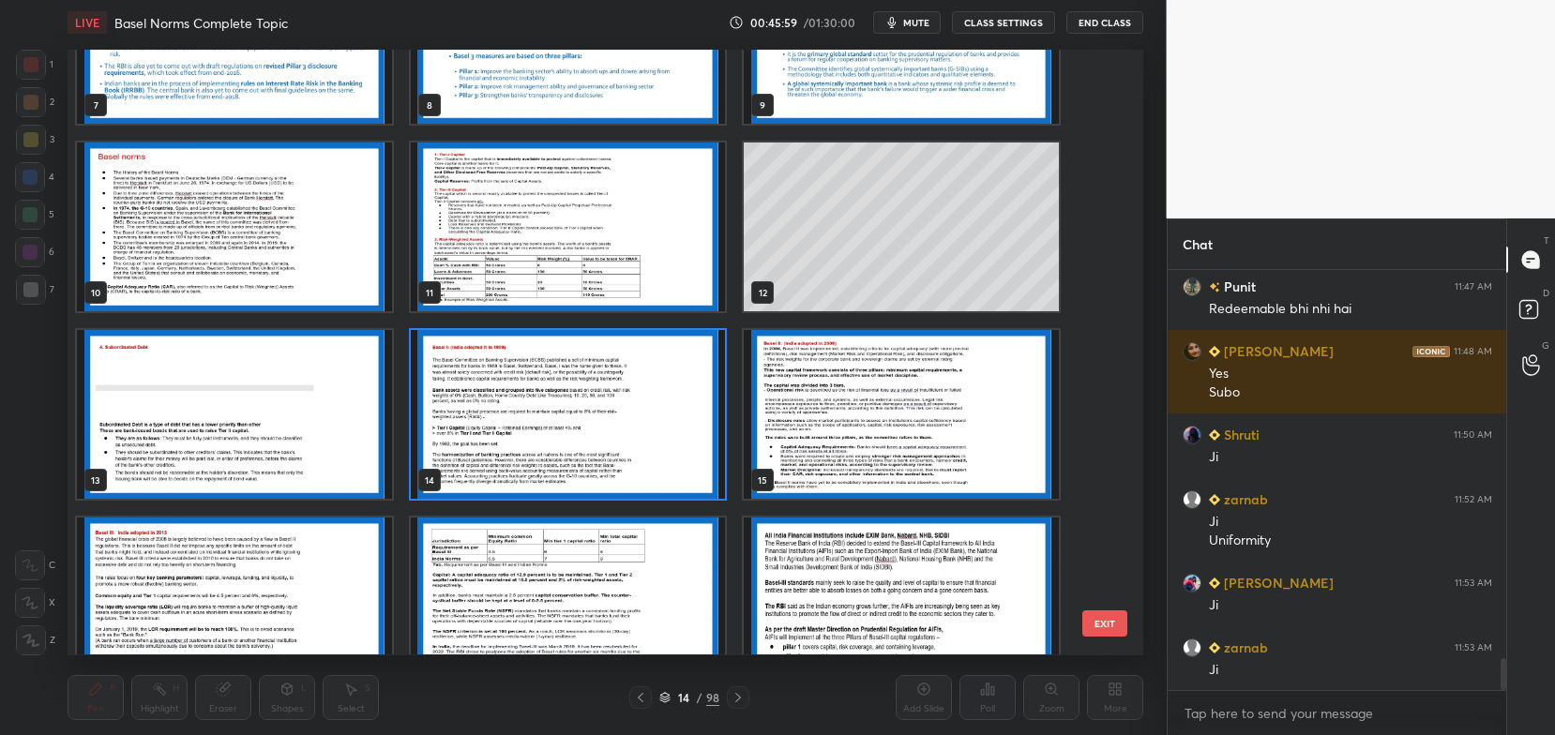
scroll to position [483, 0]
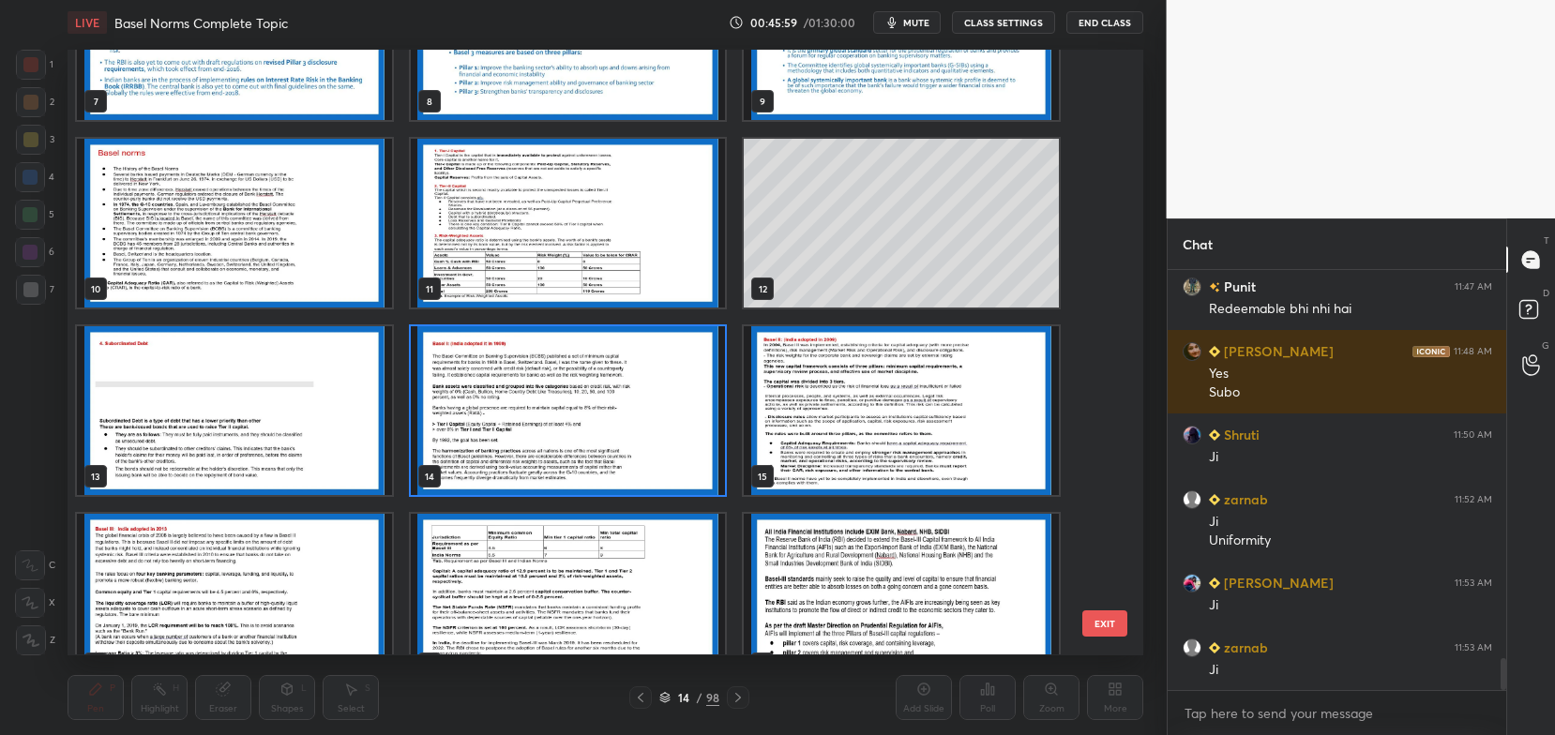
click at [779, 408] on img "grid" at bounding box center [901, 411] width 315 height 169
click at [784, 410] on img "grid" at bounding box center [901, 411] width 315 height 169
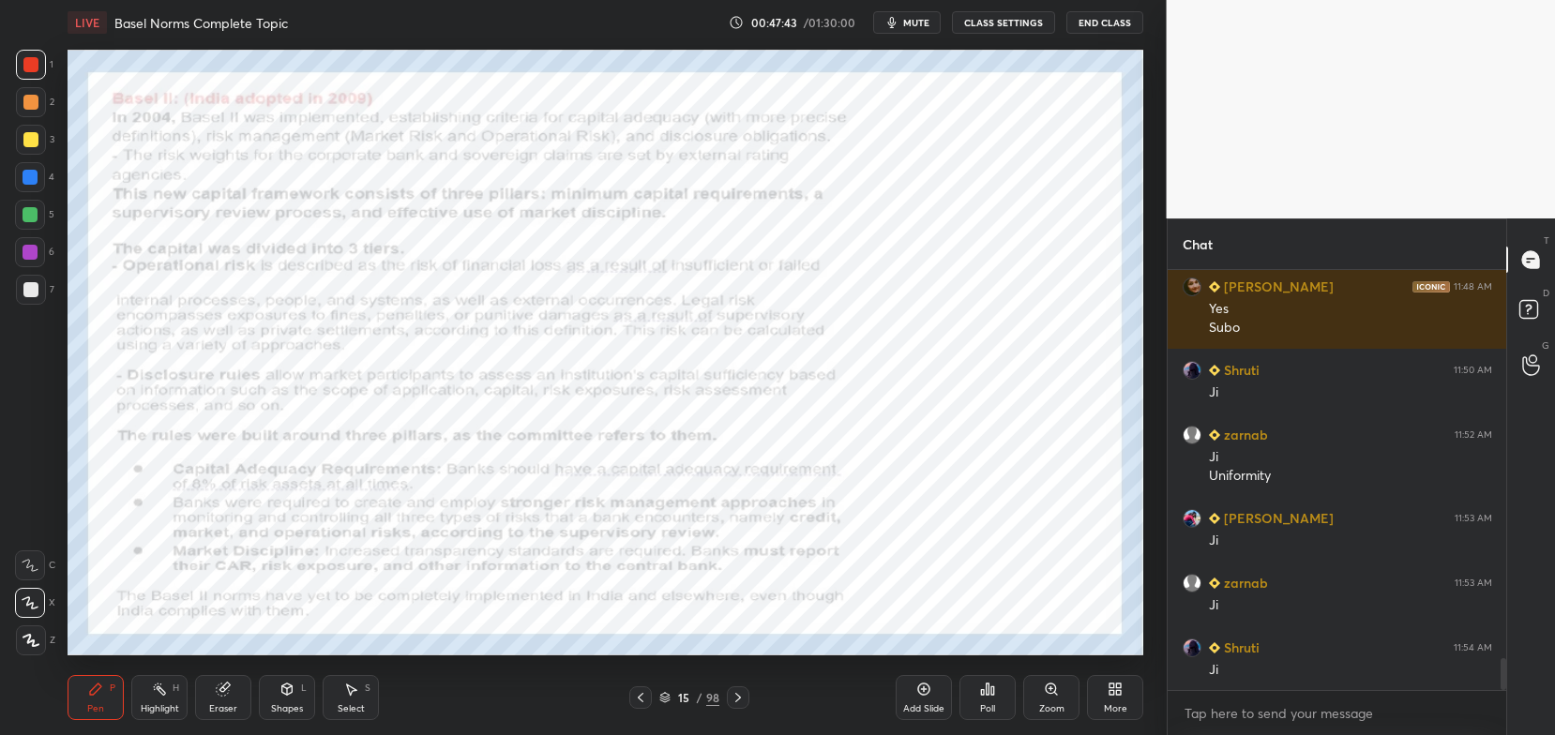
scroll to position [5232, 0]
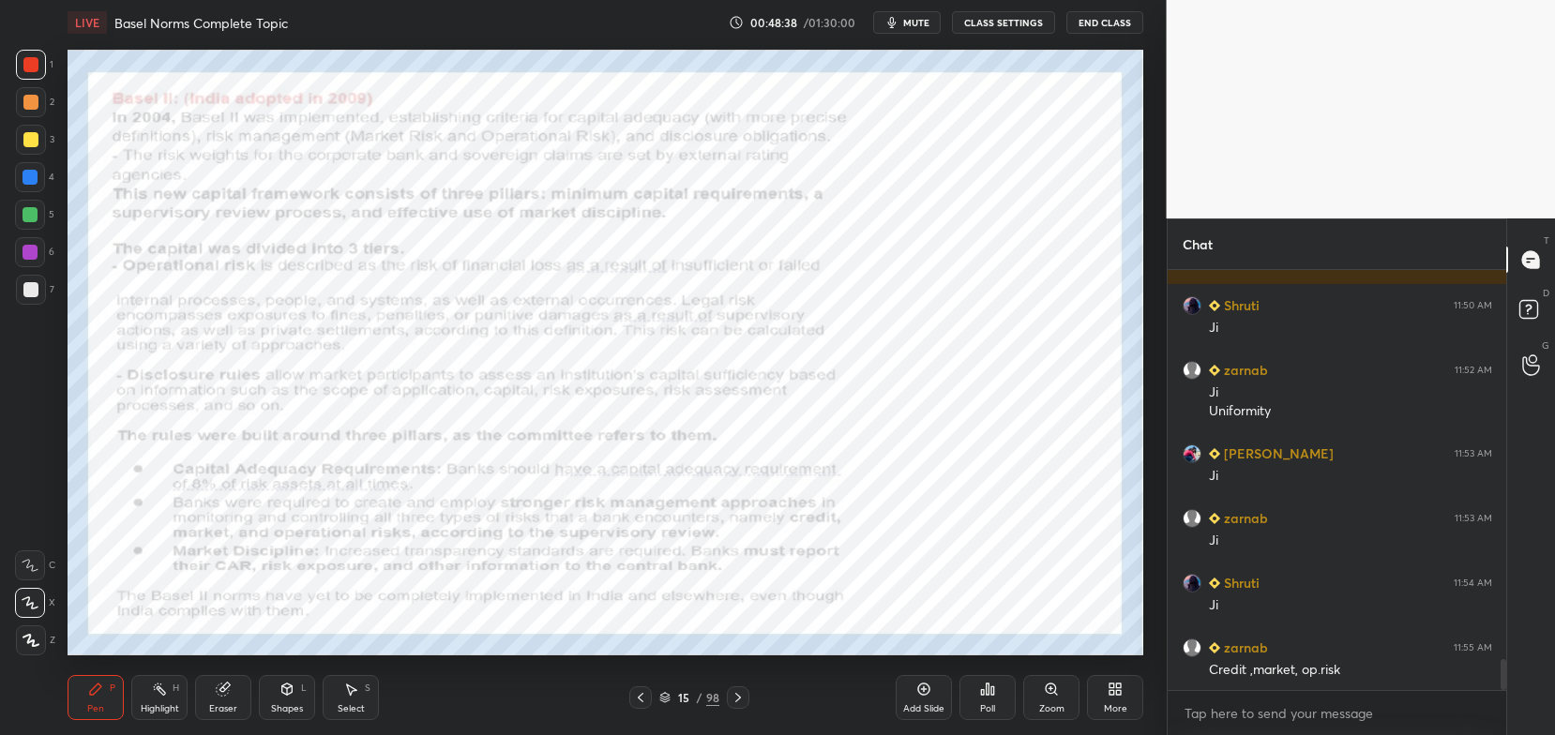
click at [665, 699] on icon at bounding box center [664, 697] width 11 height 11
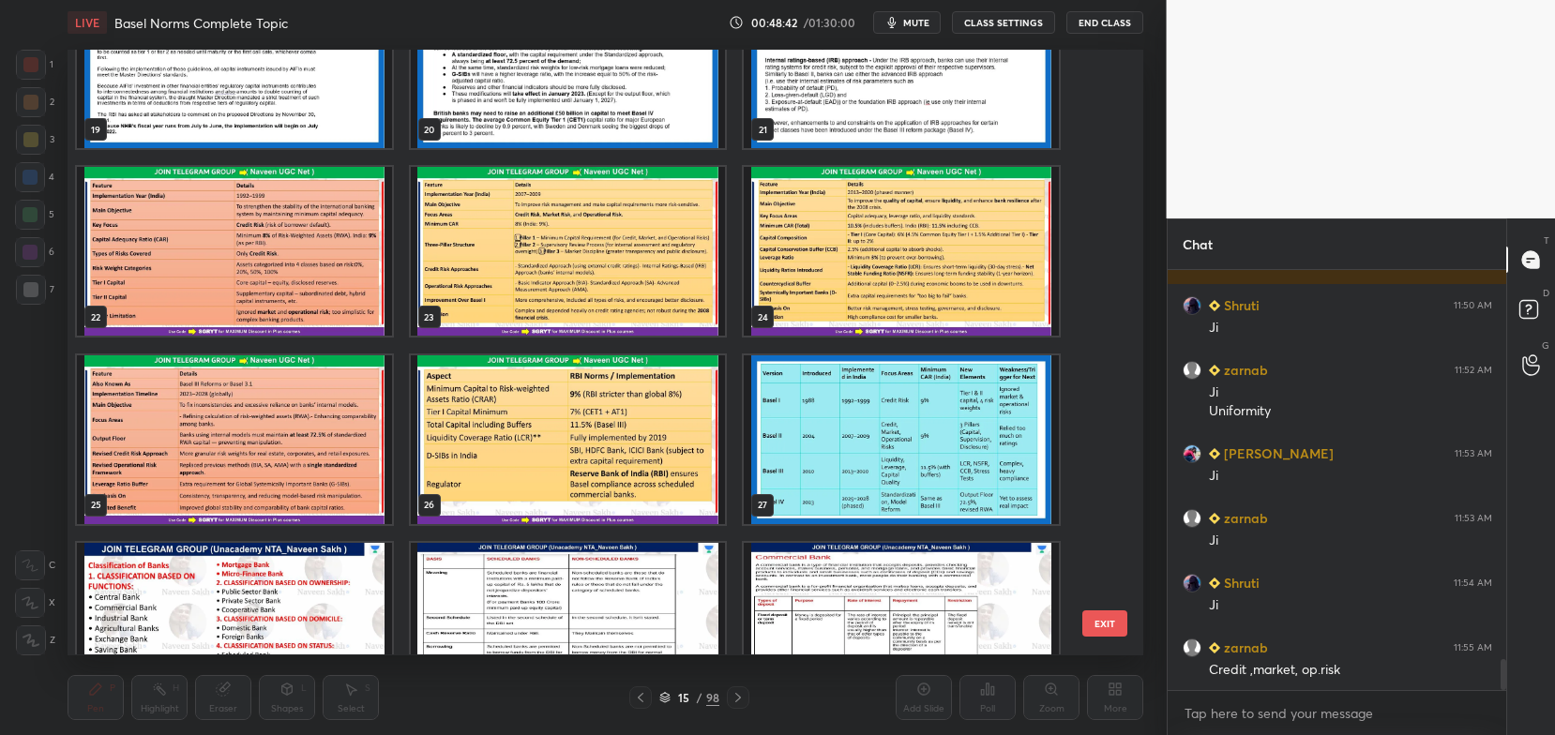
scroll to position [1219, 0]
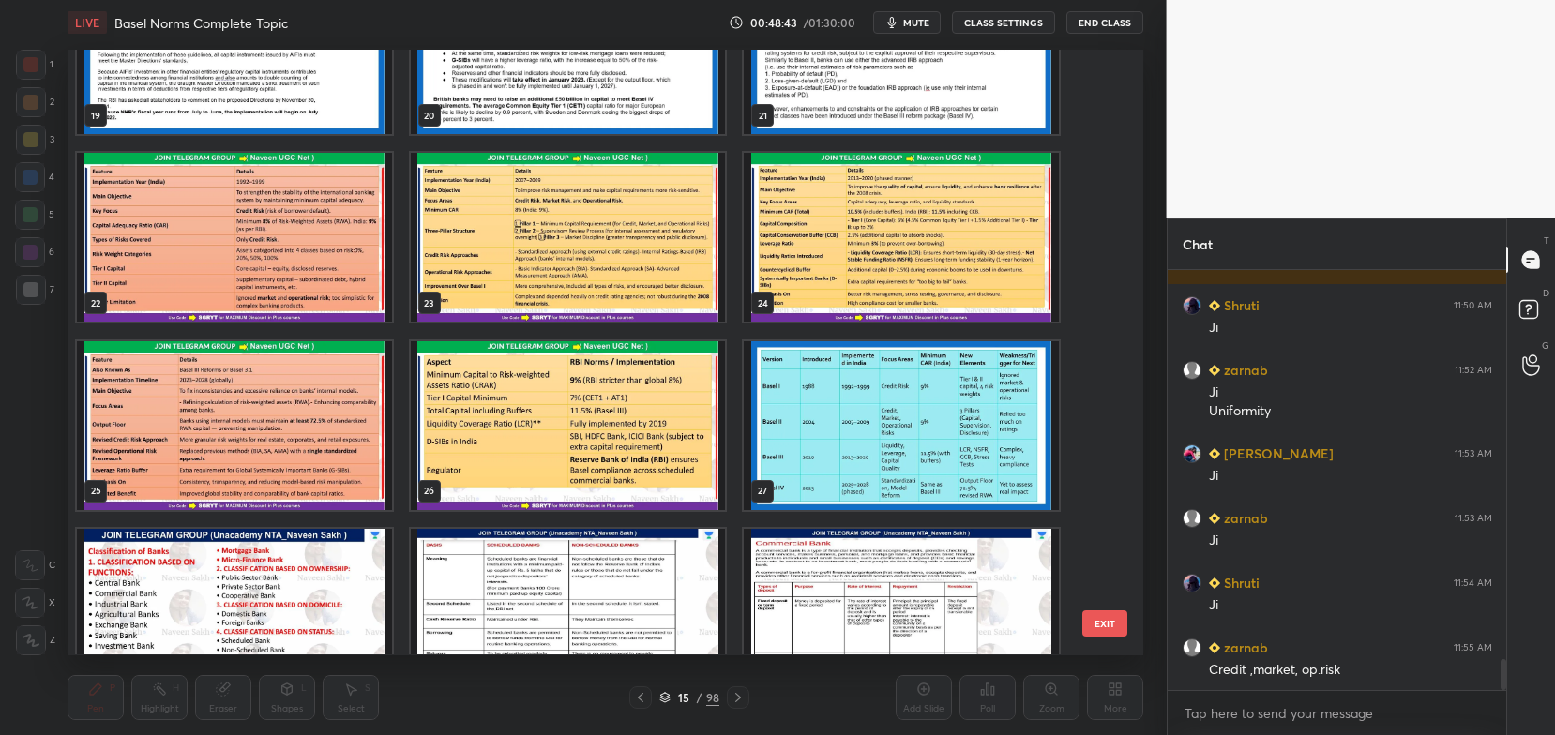
click at [334, 235] on img "grid" at bounding box center [234, 238] width 315 height 169
click at [334, 234] on img "grid" at bounding box center [234, 238] width 315 height 169
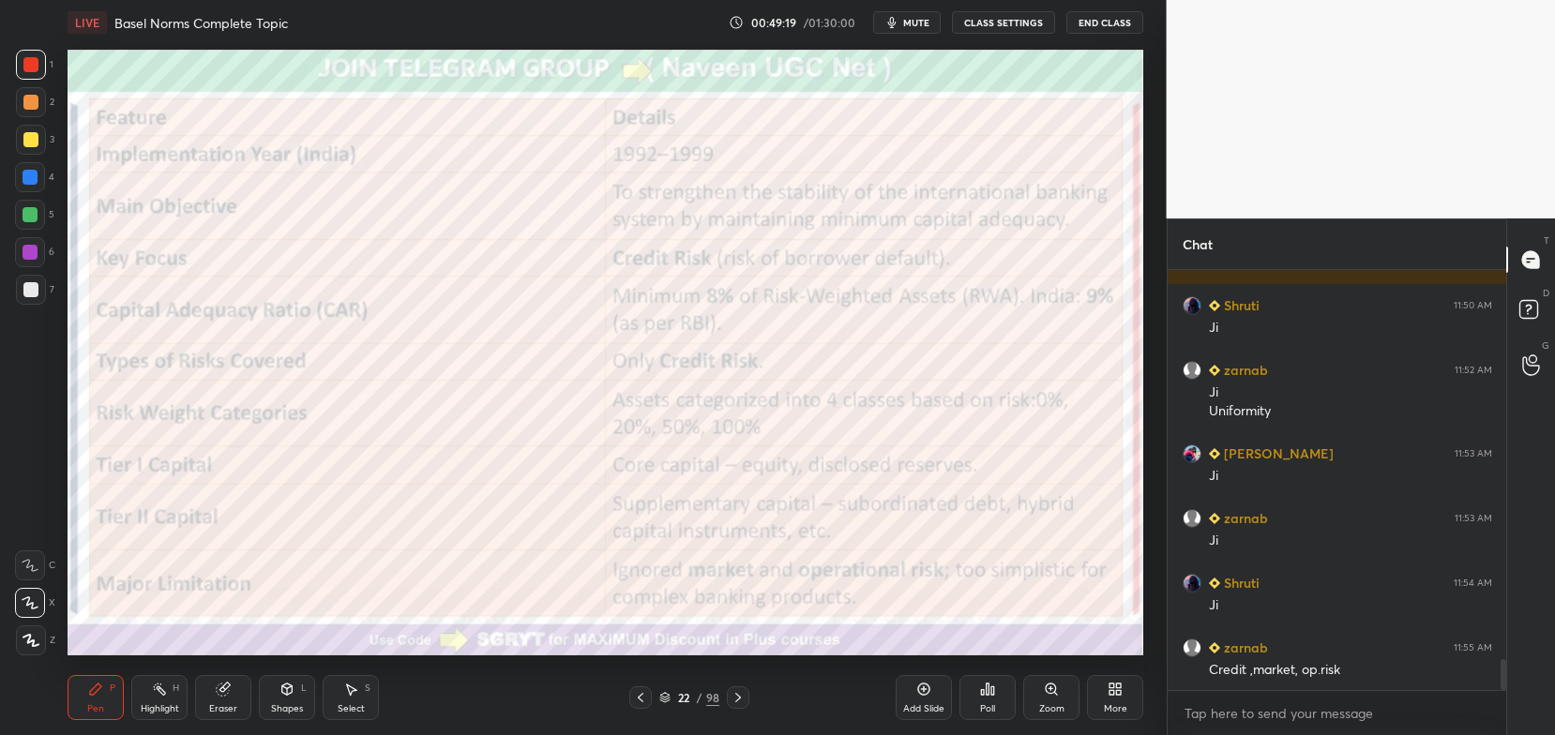
scroll to position [5297, 0]
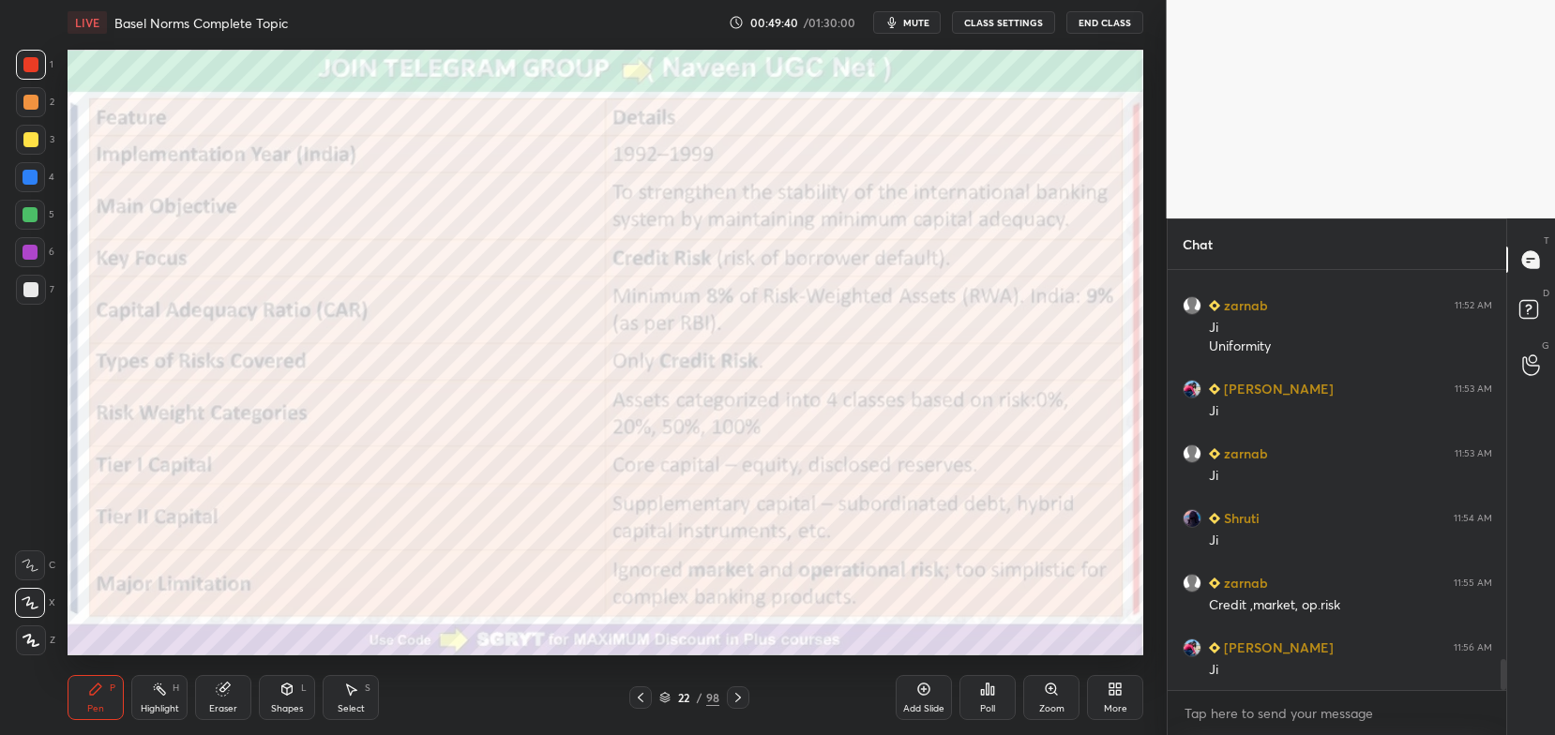
click at [740, 695] on icon at bounding box center [738, 697] width 15 height 15
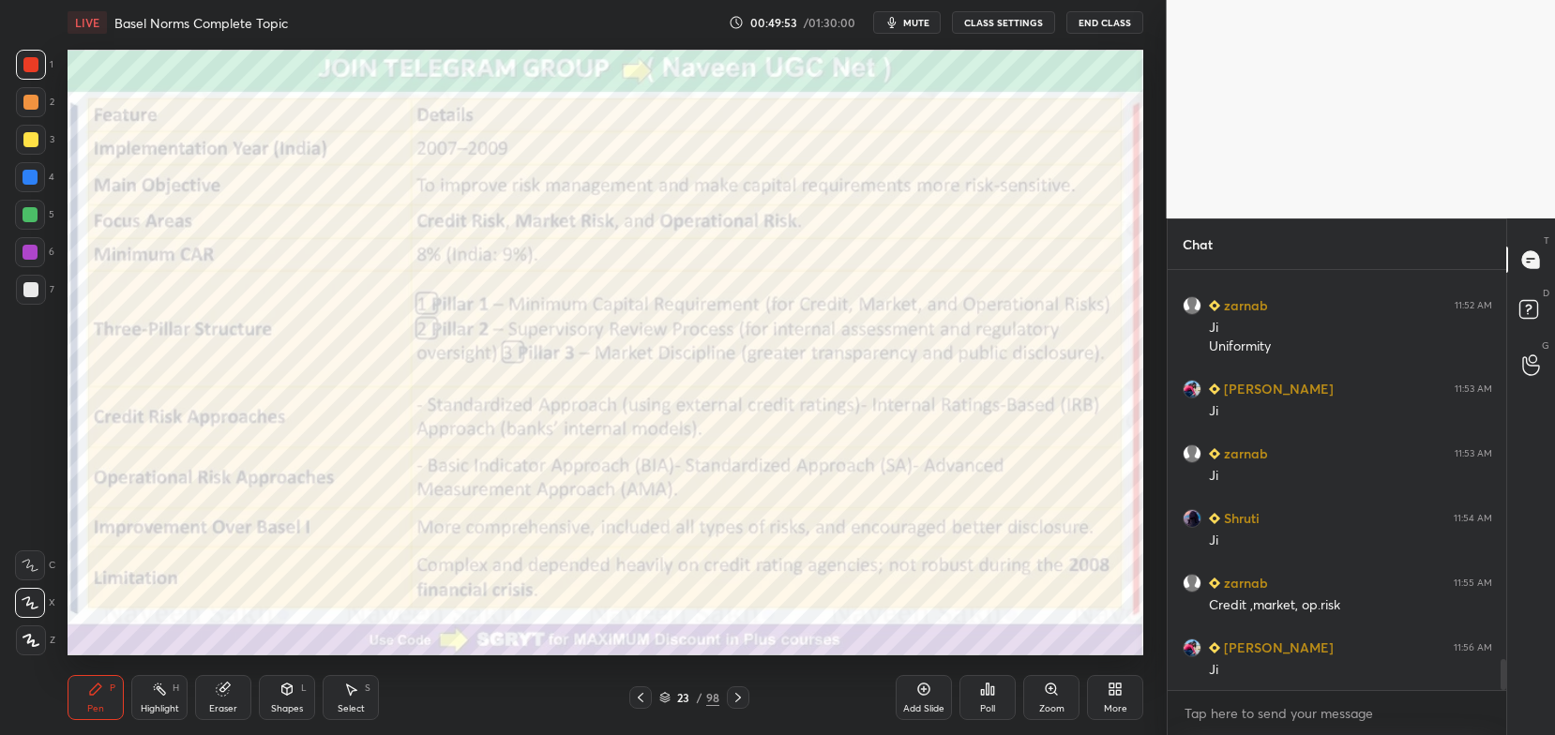
scroll to position [5361, 0]
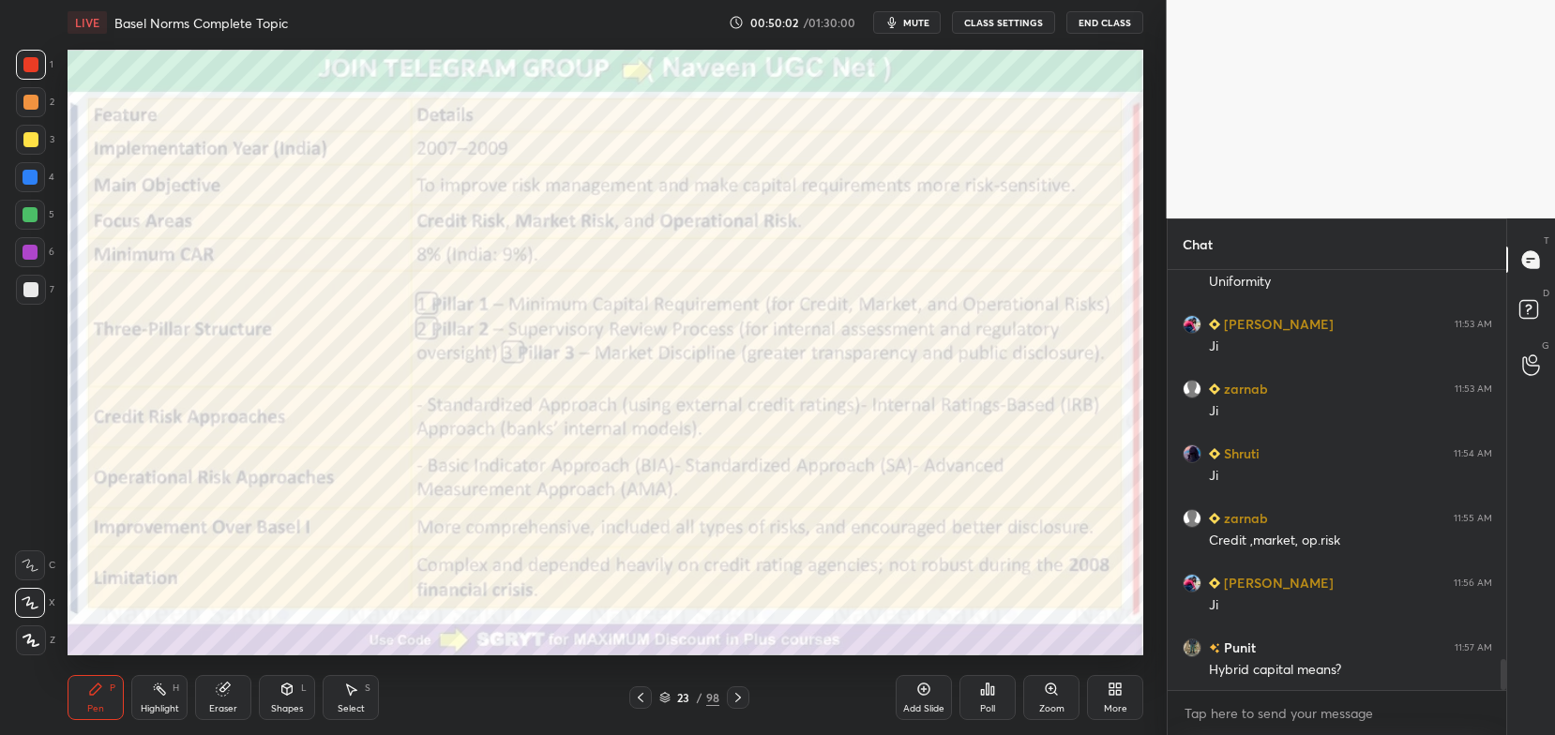
click at [637, 697] on icon at bounding box center [640, 697] width 15 height 15
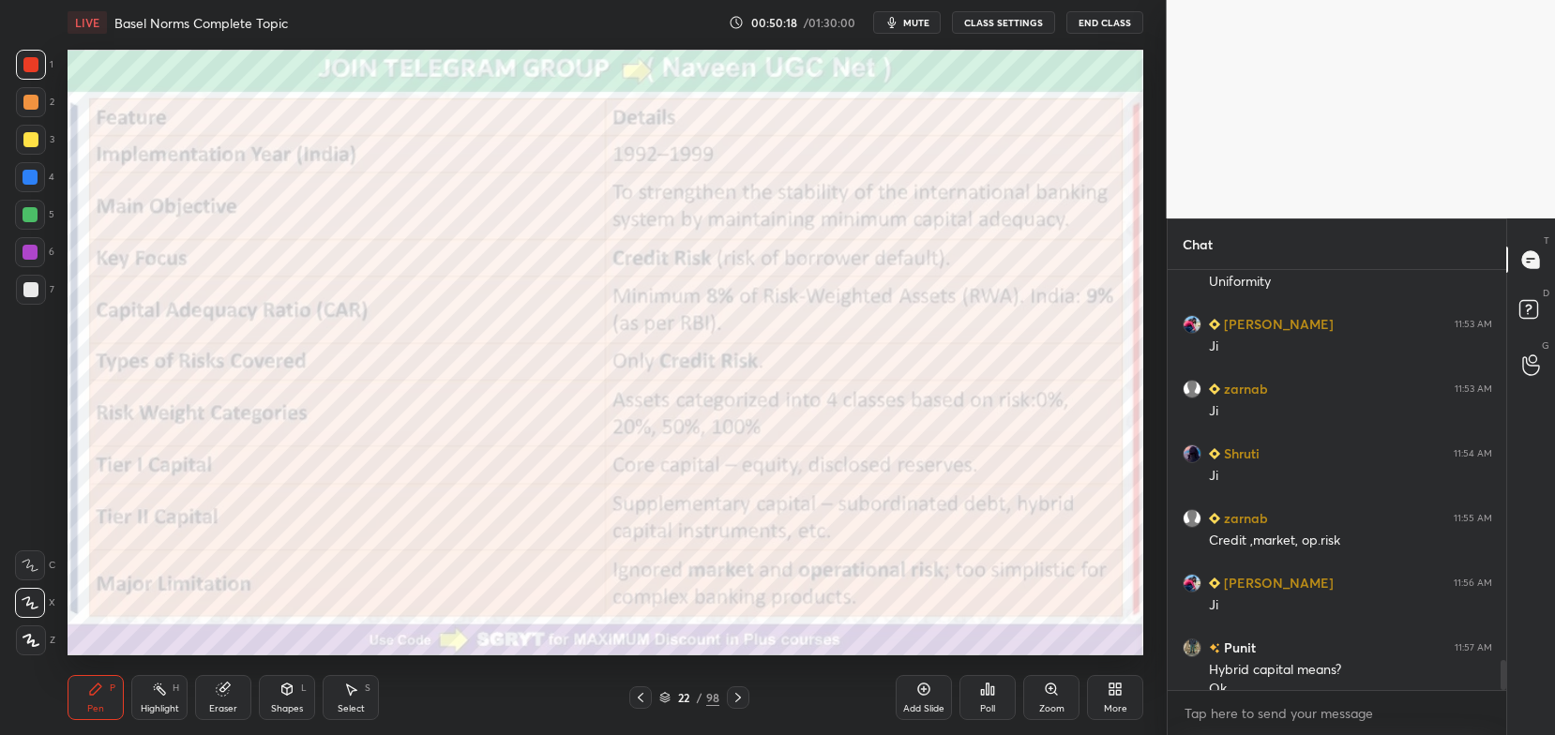
scroll to position [5380, 0]
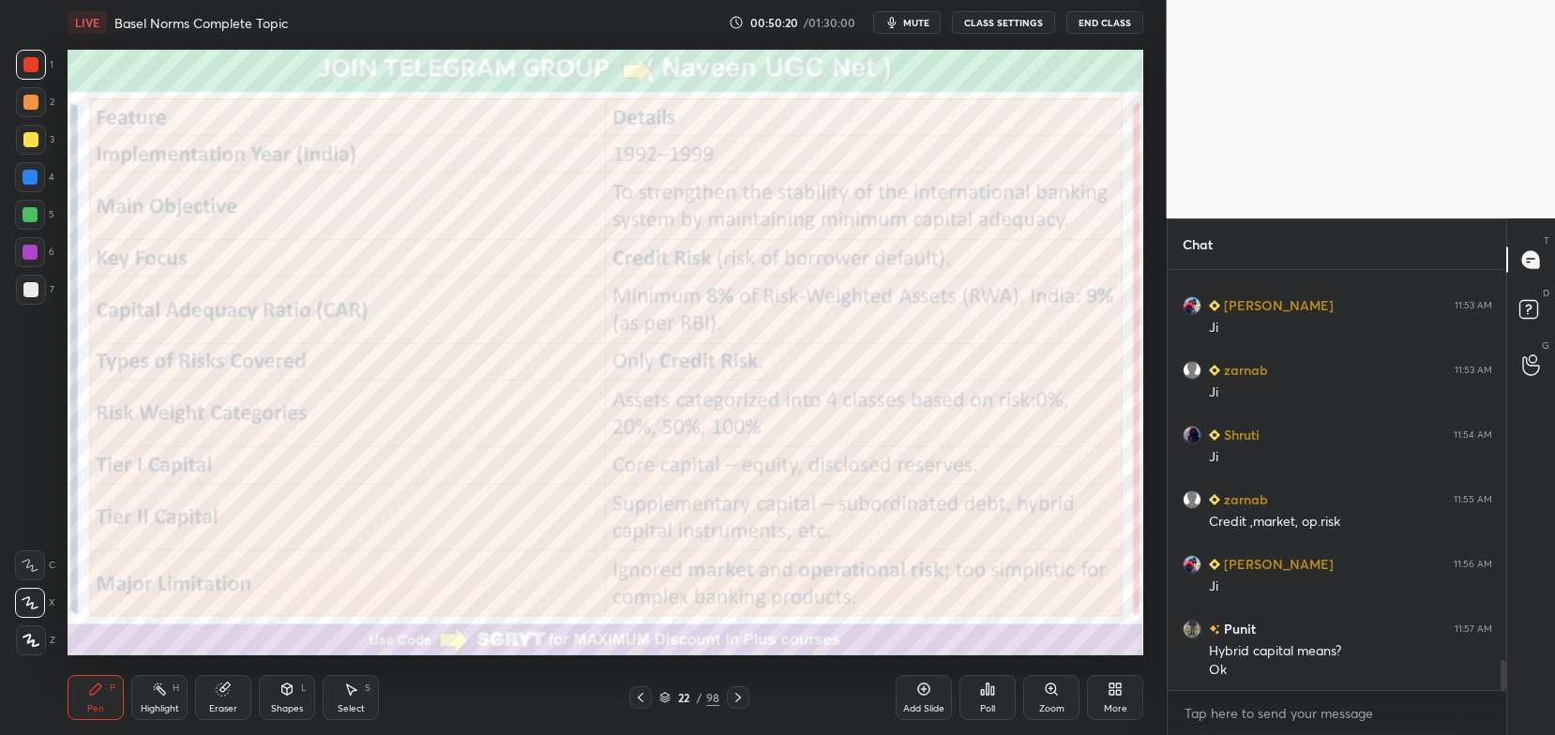
click at [738, 699] on icon at bounding box center [738, 697] width 15 height 15
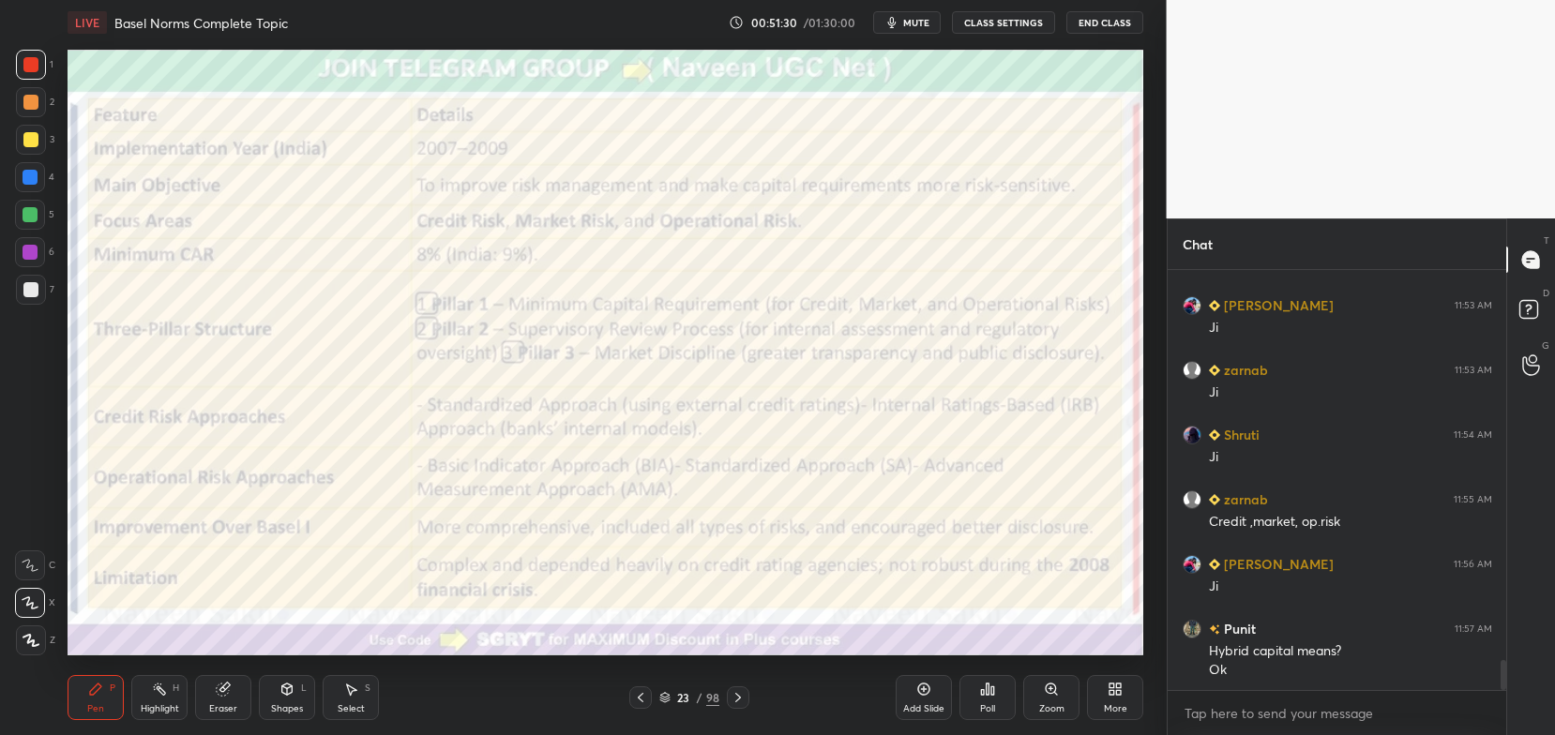
scroll to position [5445, 0]
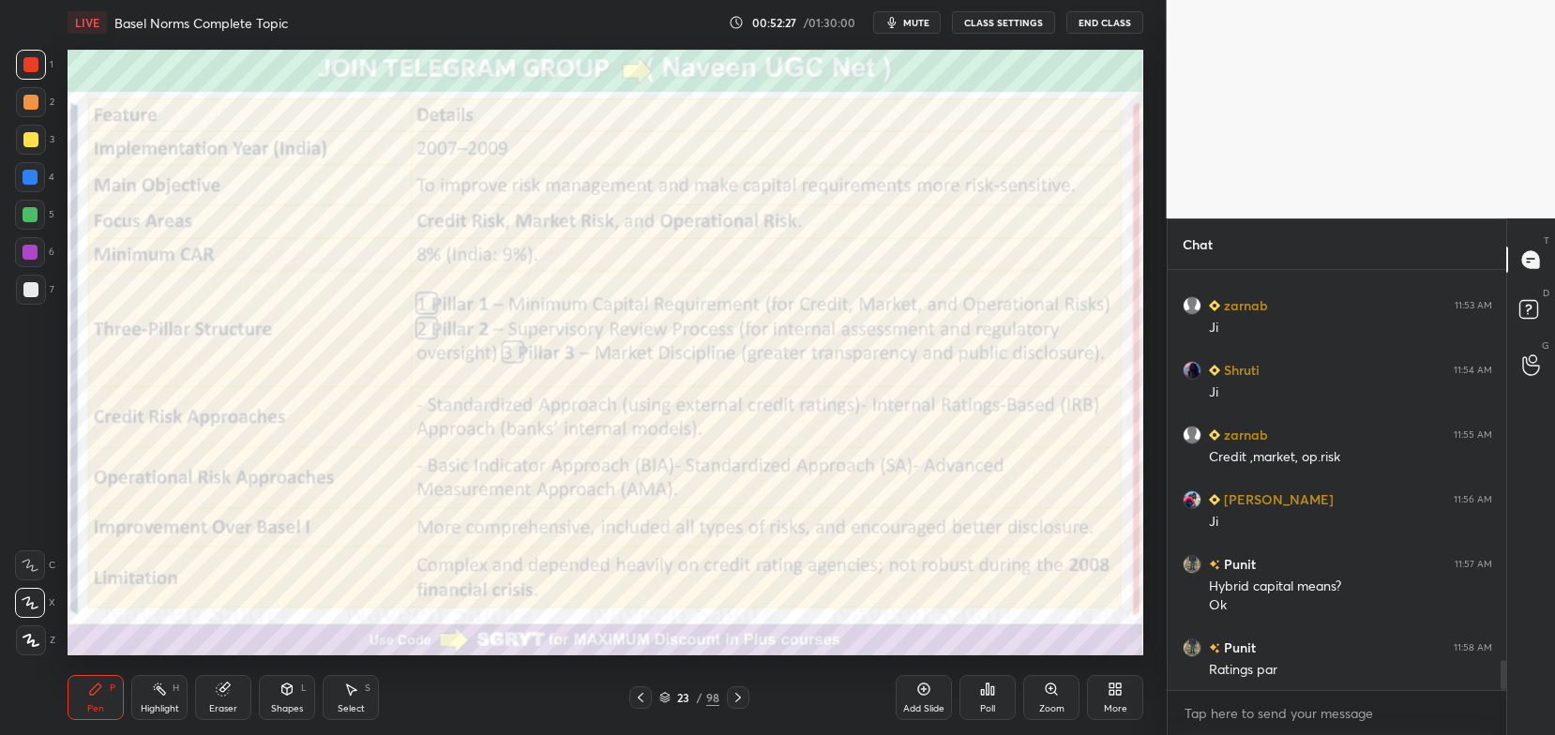
click at [732, 698] on icon at bounding box center [738, 697] width 15 height 15
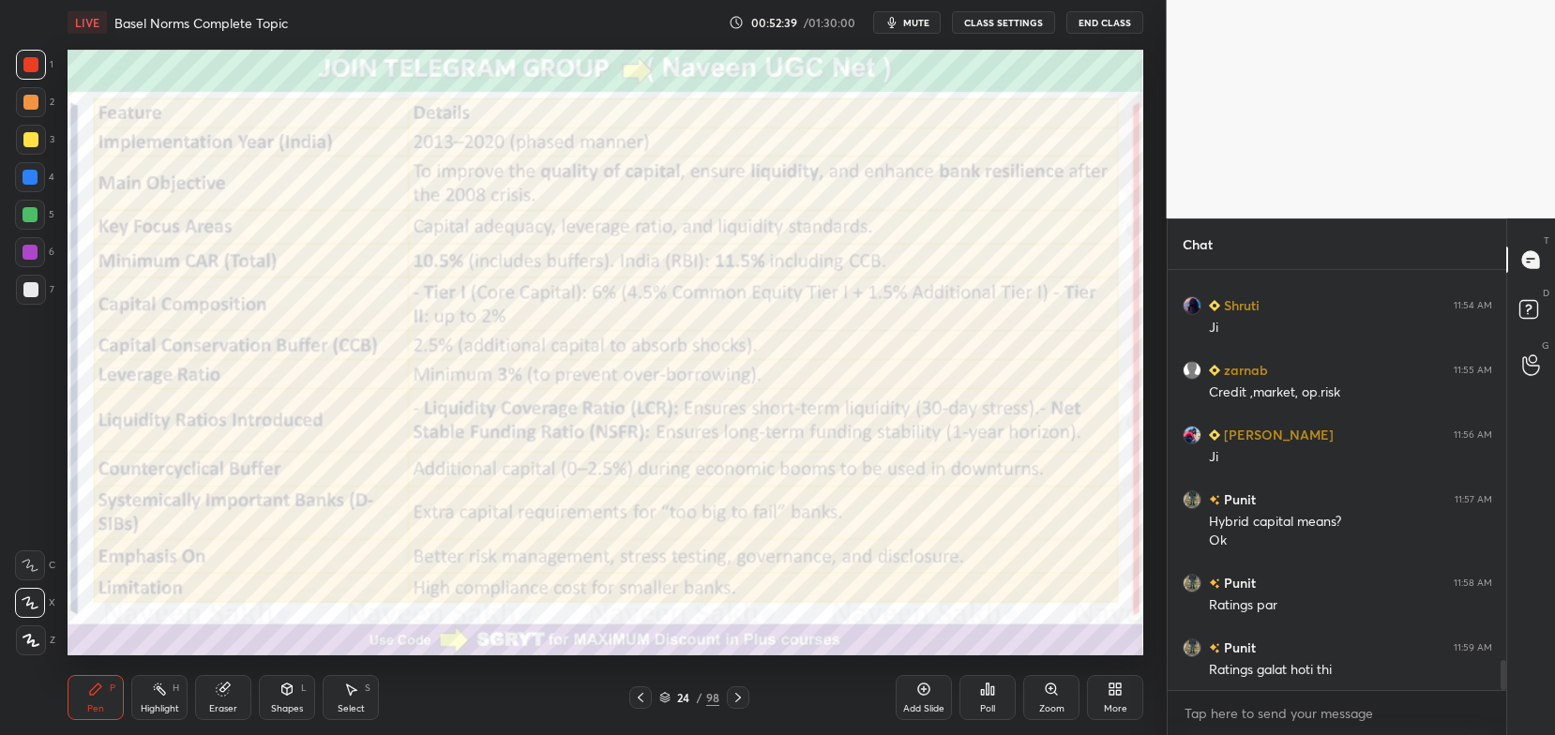
click at [668, 696] on icon at bounding box center [664, 695] width 9 height 5
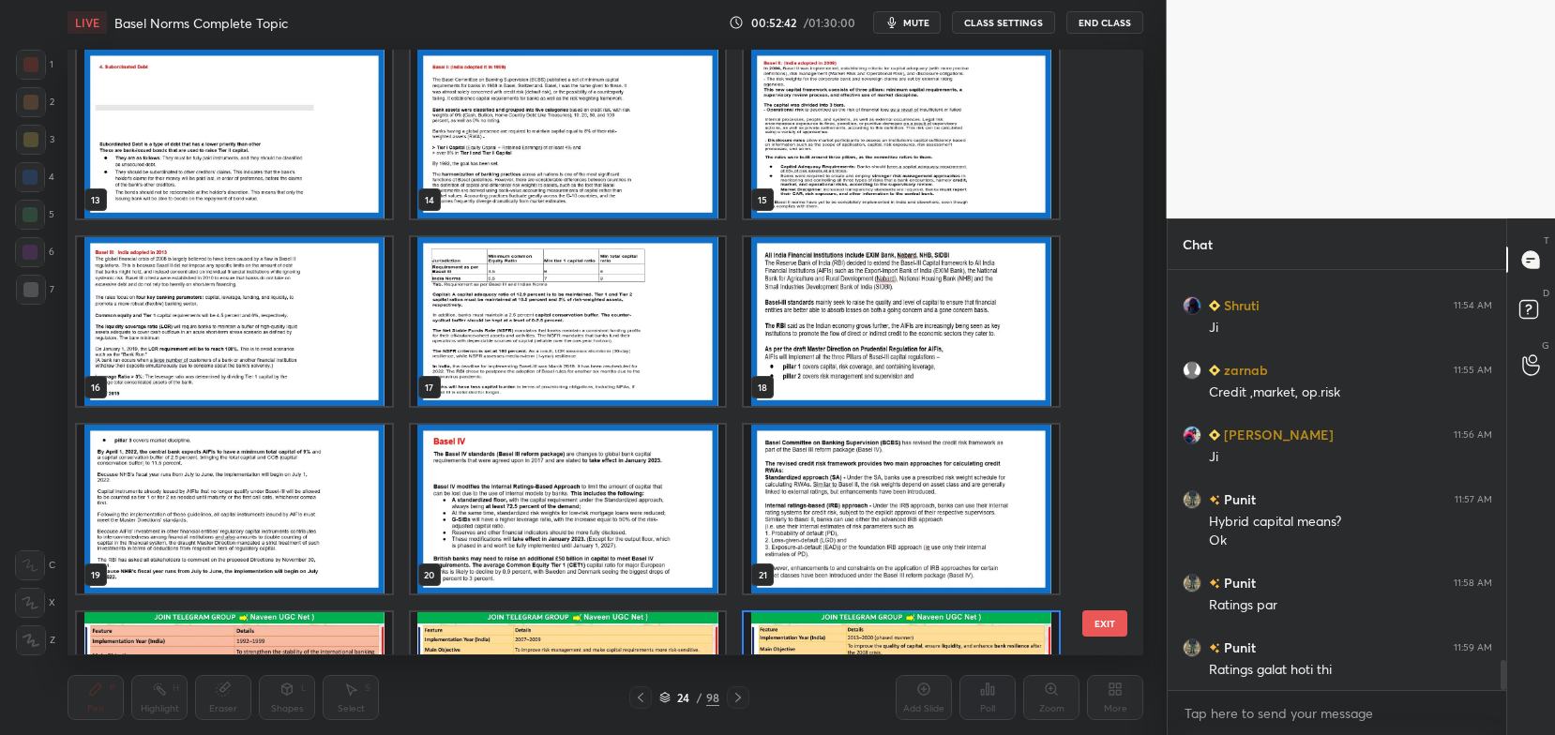
scroll to position [738, 0]
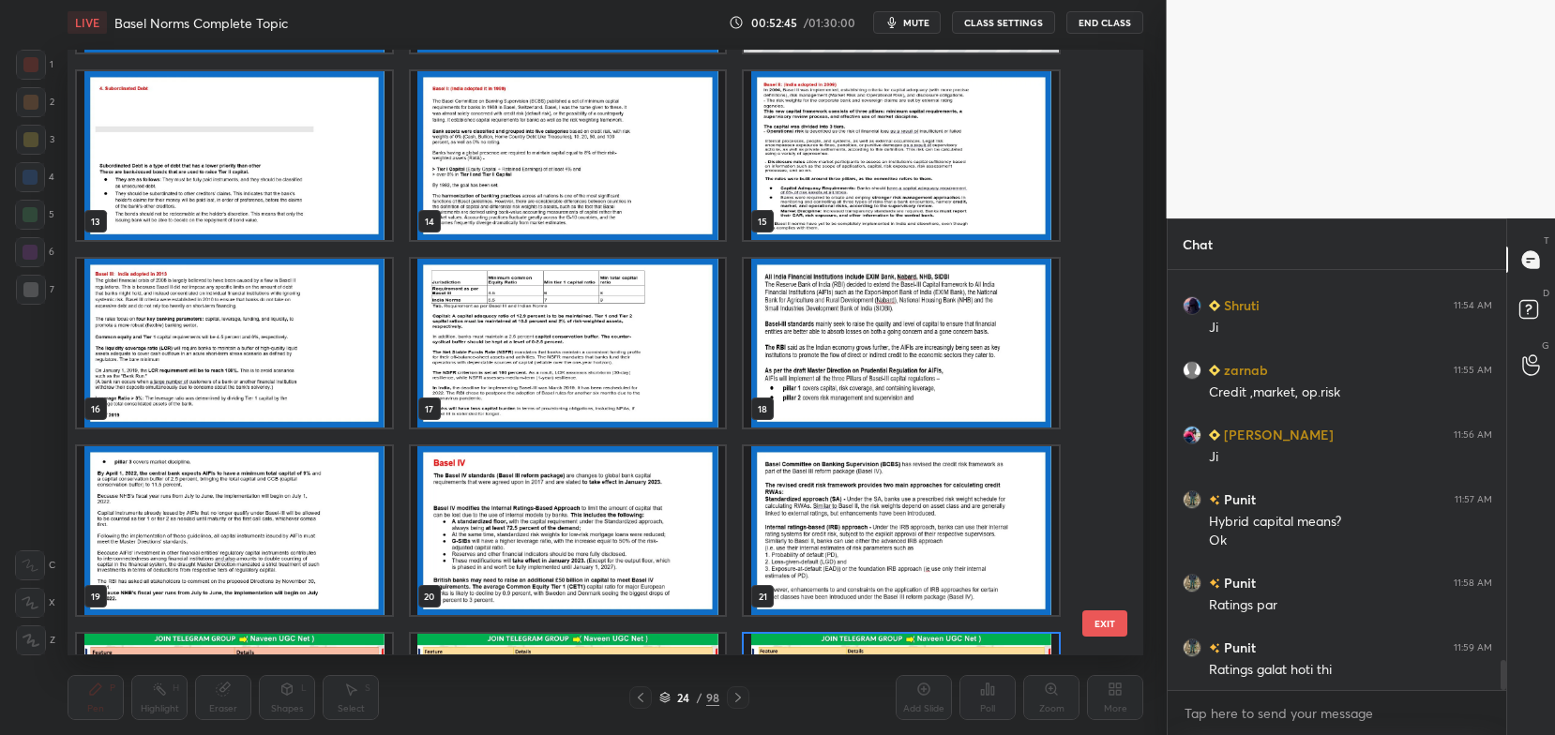
click at [323, 354] on img "grid" at bounding box center [234, 344] width 315 height 169
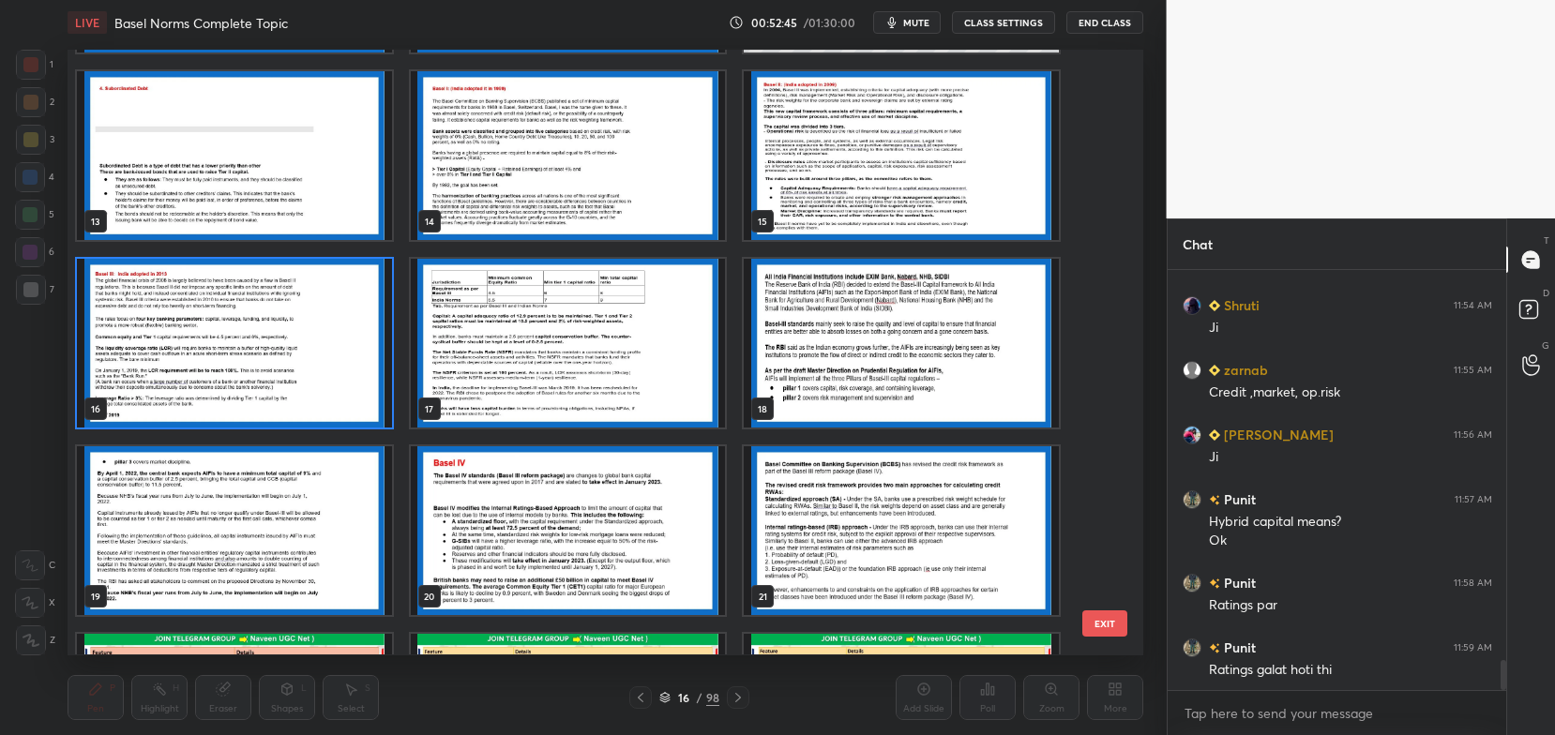
click at [324, 351] on img "grid" at bounding box center [234, 344] width 315 height 169
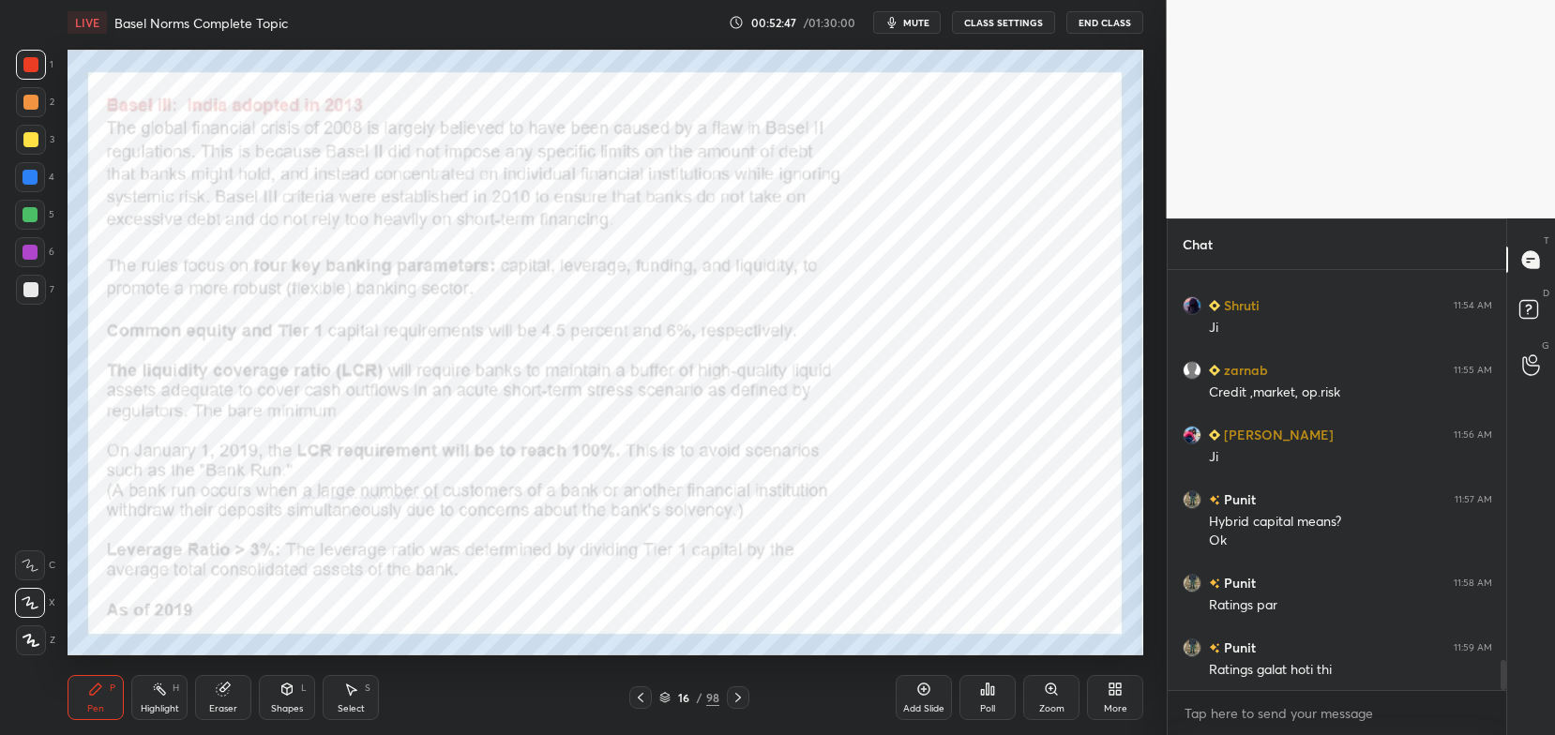
click at [637, 708] on div at bounding box center [640, 697] width 23 height 23
click at [746, 706] on div at bounding box center [738, 697] width 23 height 23
click at [670, 692] on icon at bounding box center [664, 697] width 11 height 11
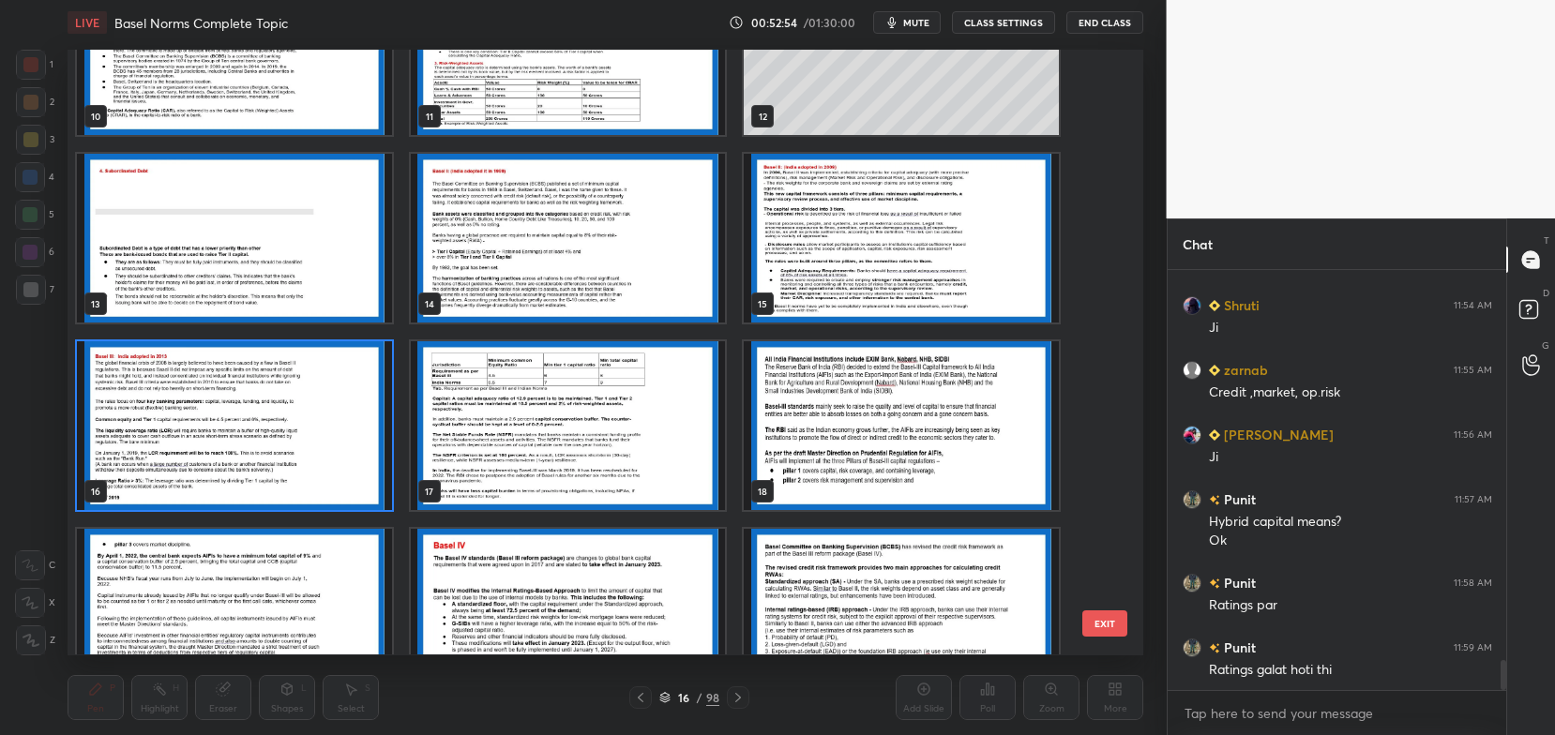
scroll to position [720, 0]
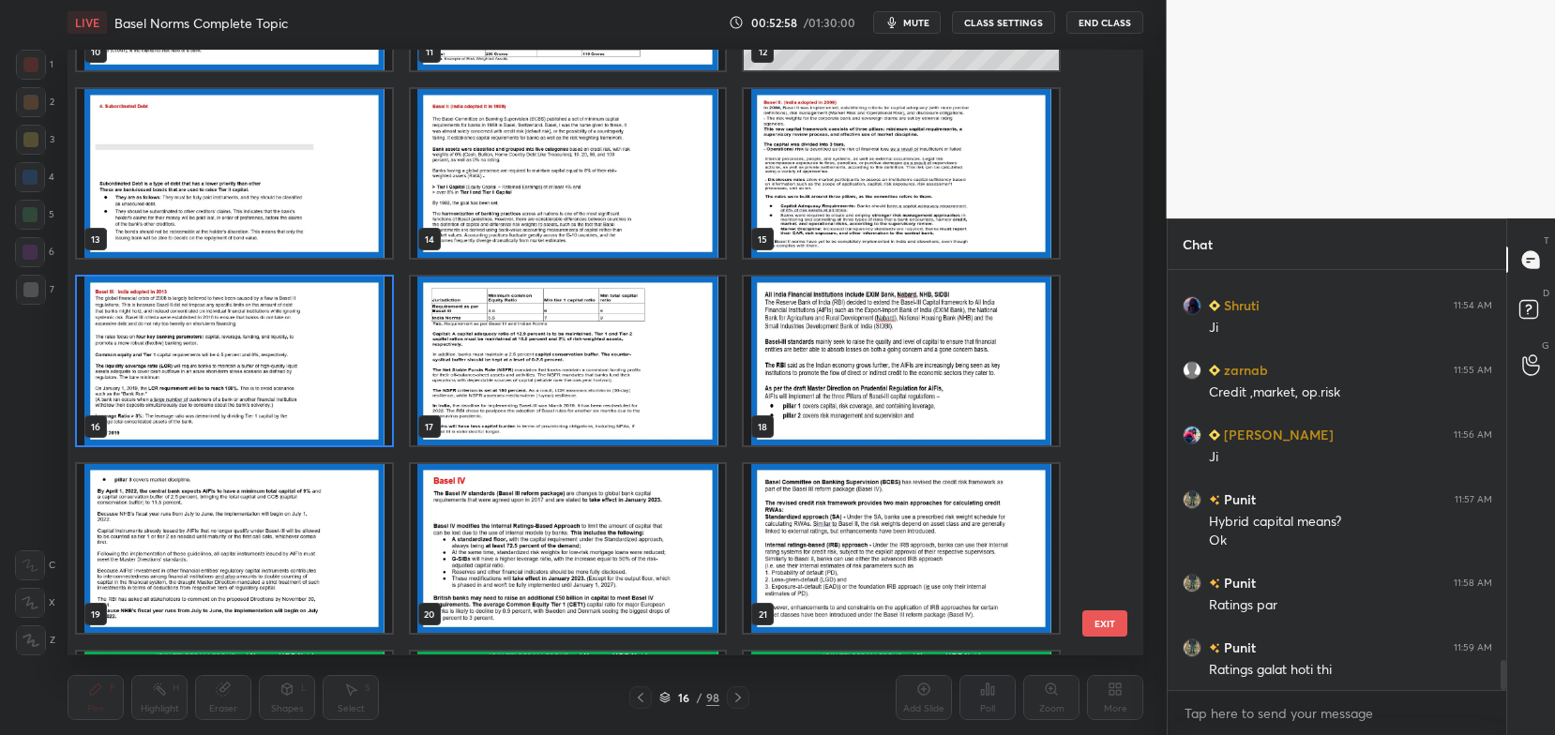
click at [290, 407] on img "grid" at bounding box center [234, 362] width 315 height 169
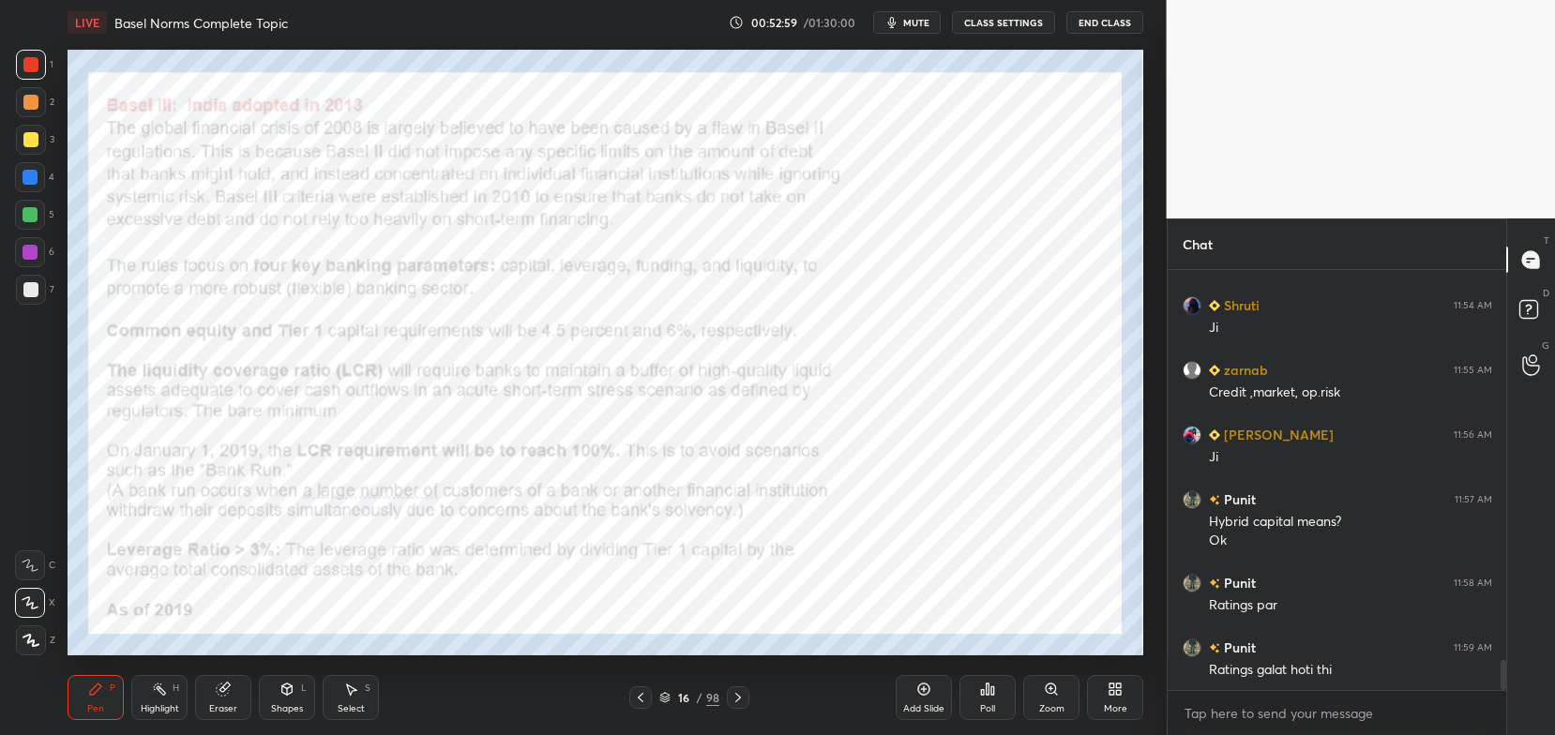
click at [289, 417] on img "grid" at bounding box center [234, 362] width 315 height 169
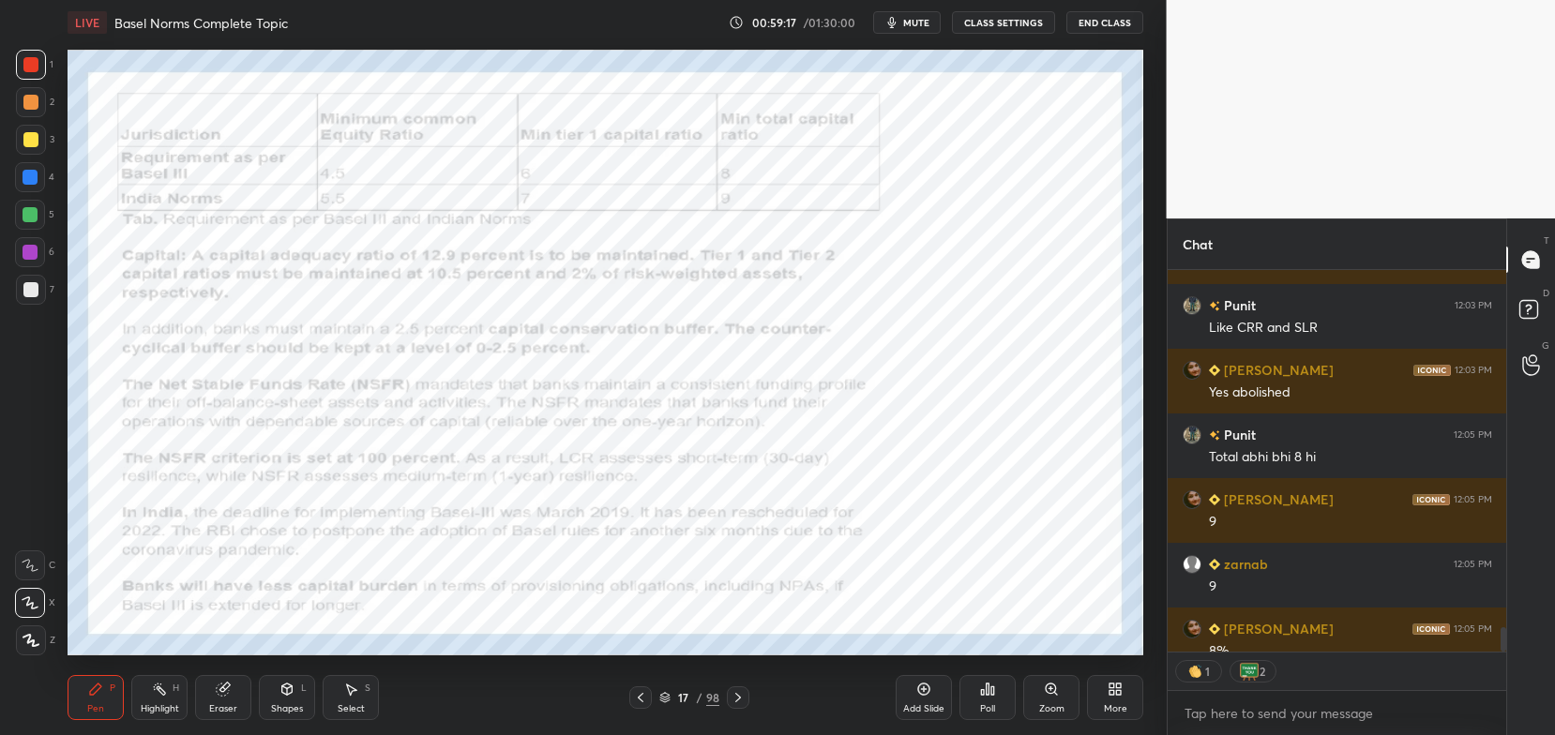
scroll to position [6, 6]
type textarea "x"
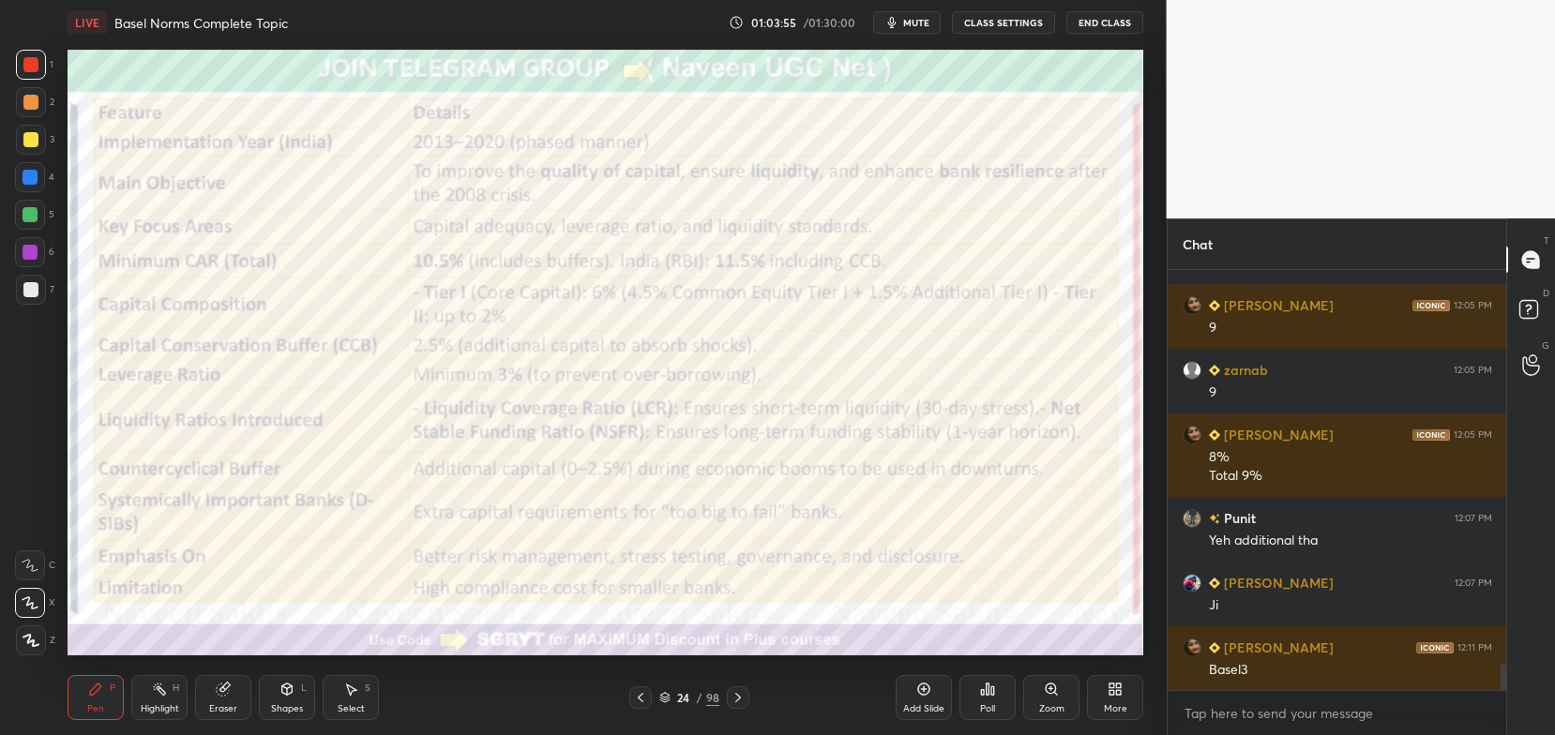
scroll to position [6342, 0]
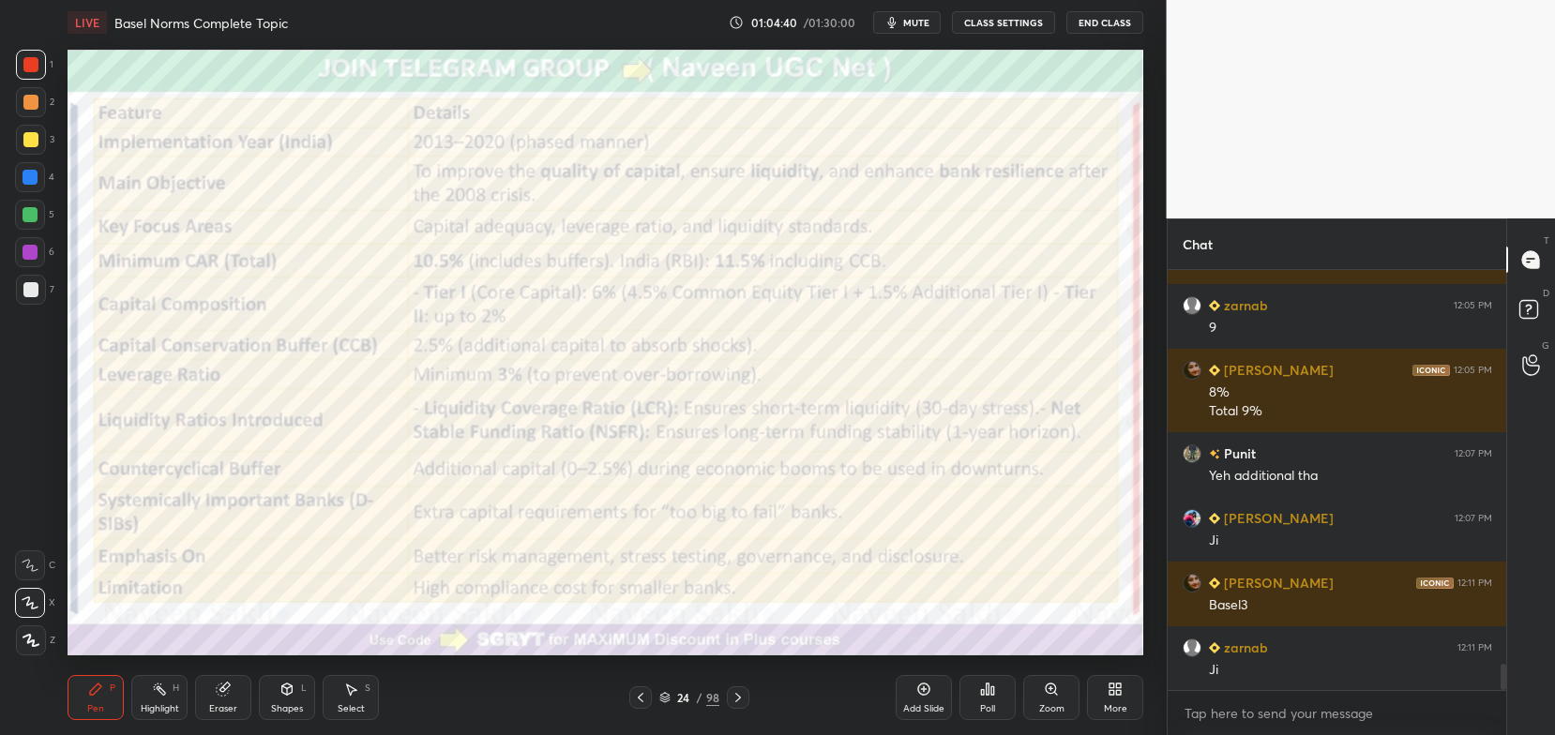
click at [661, 703] on div "24 / 98" at bounding box center [689, 697] width 60 height 17
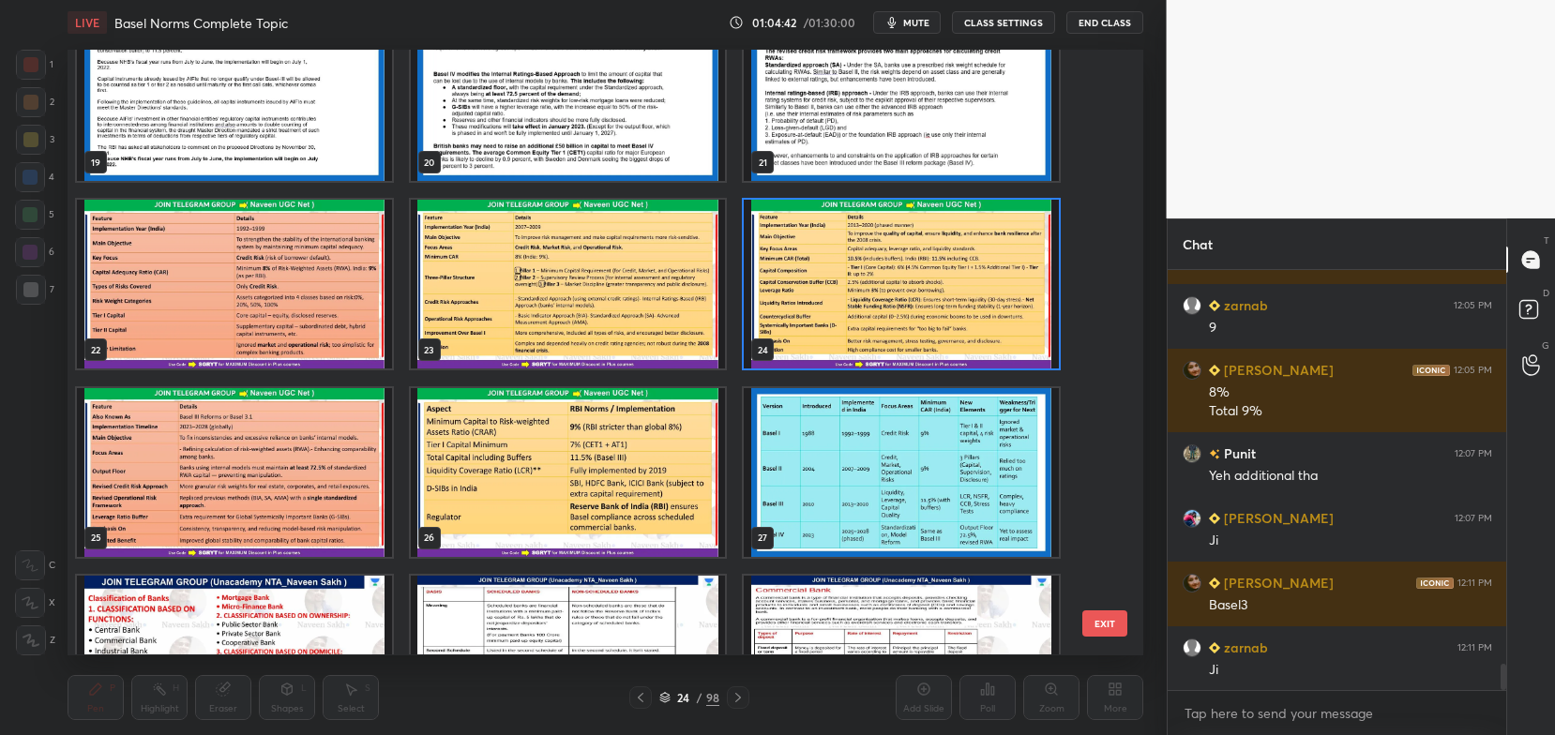
scroll to position [1193, 0]
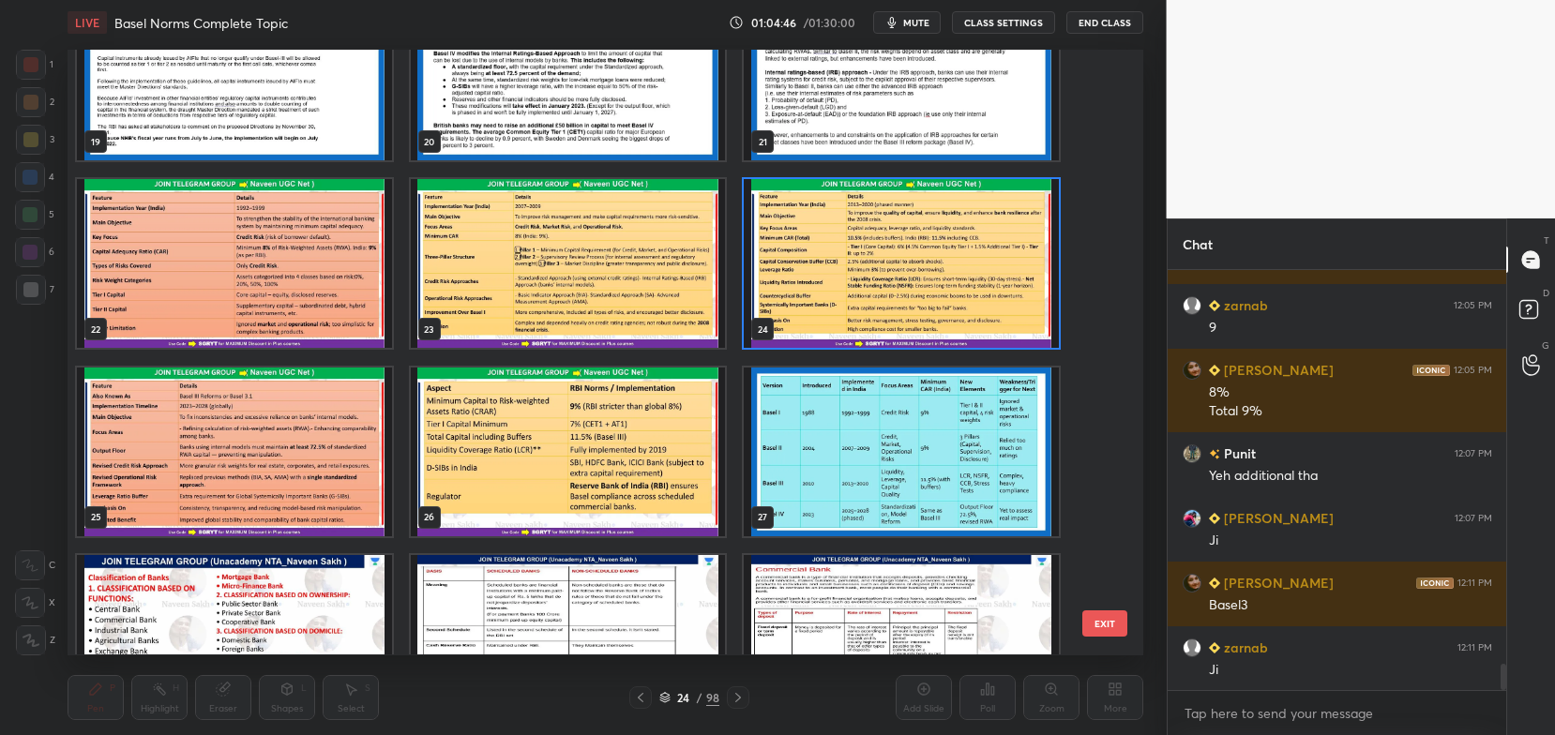
click at [889, 478] on img "grid" at bounding box center [901, 452] width 315 height 169
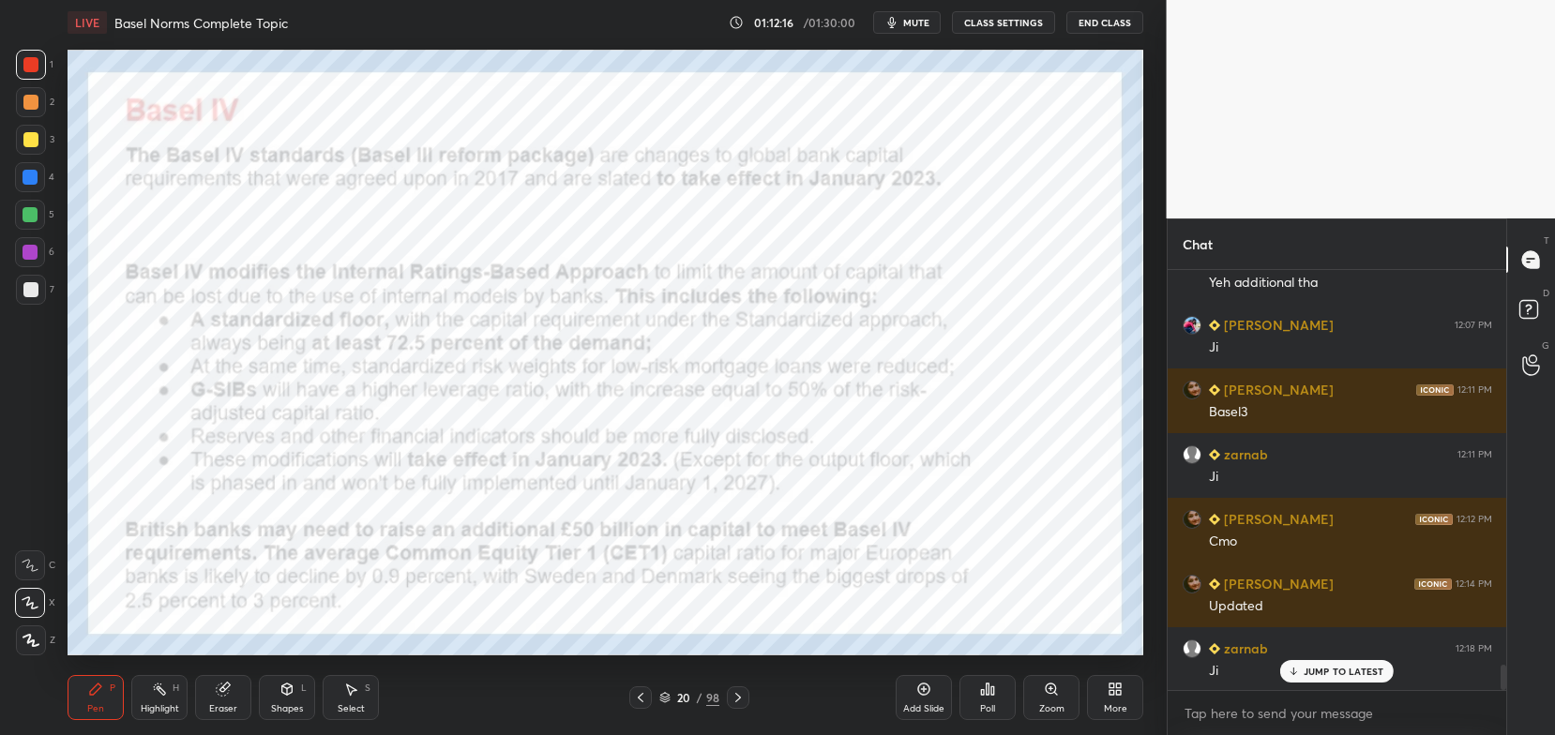
scroll to position [6581, 0]
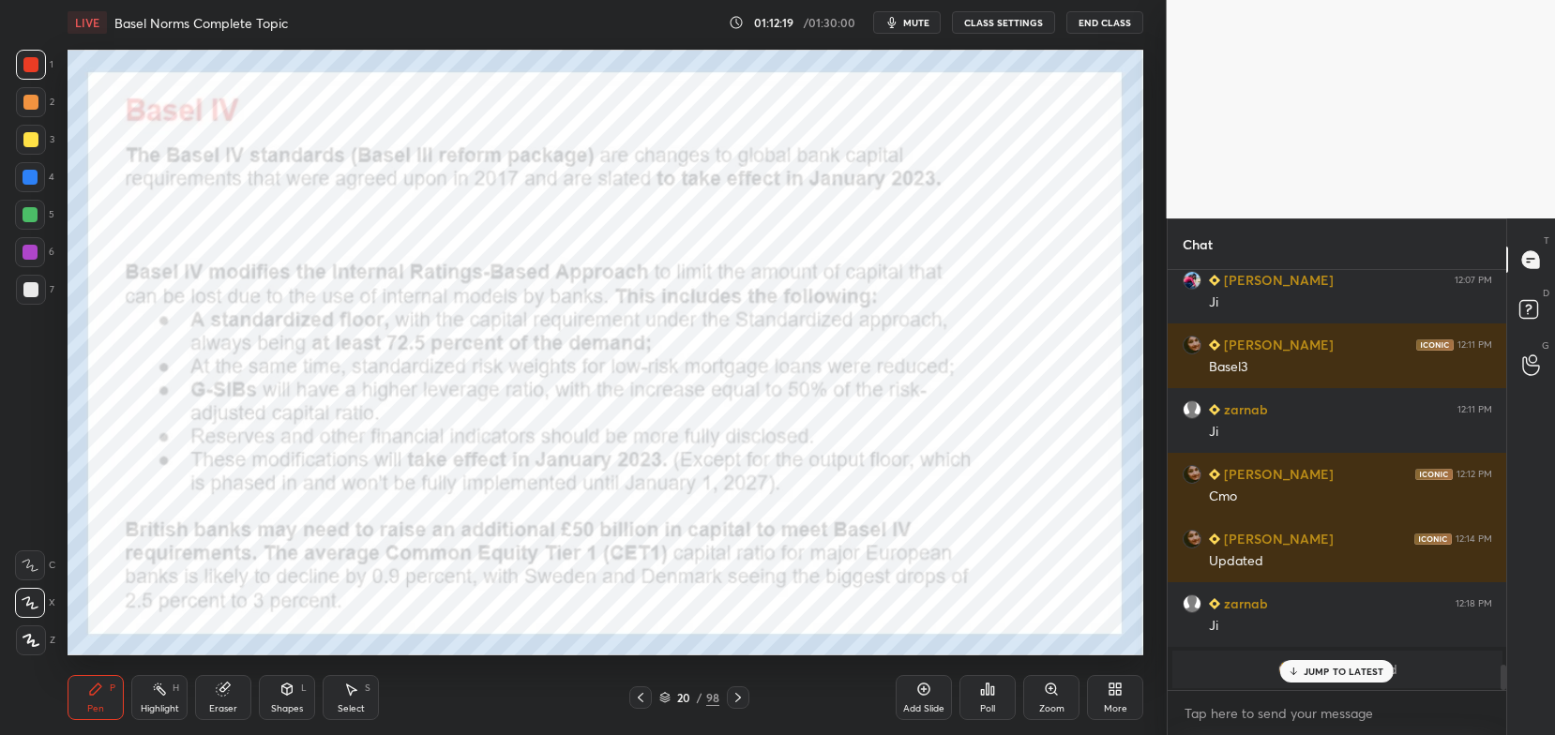
click at [1339, 676] on p "JUMP TO LATEST" at bounding box center [1344, 671] width 81 height 11
click at [924, 27] on span "mute" at bounding box center [916, 22] width 26 height 13
click at [906, 21] on span "unmute" at bounding box center [915, 22] width 40 height 13
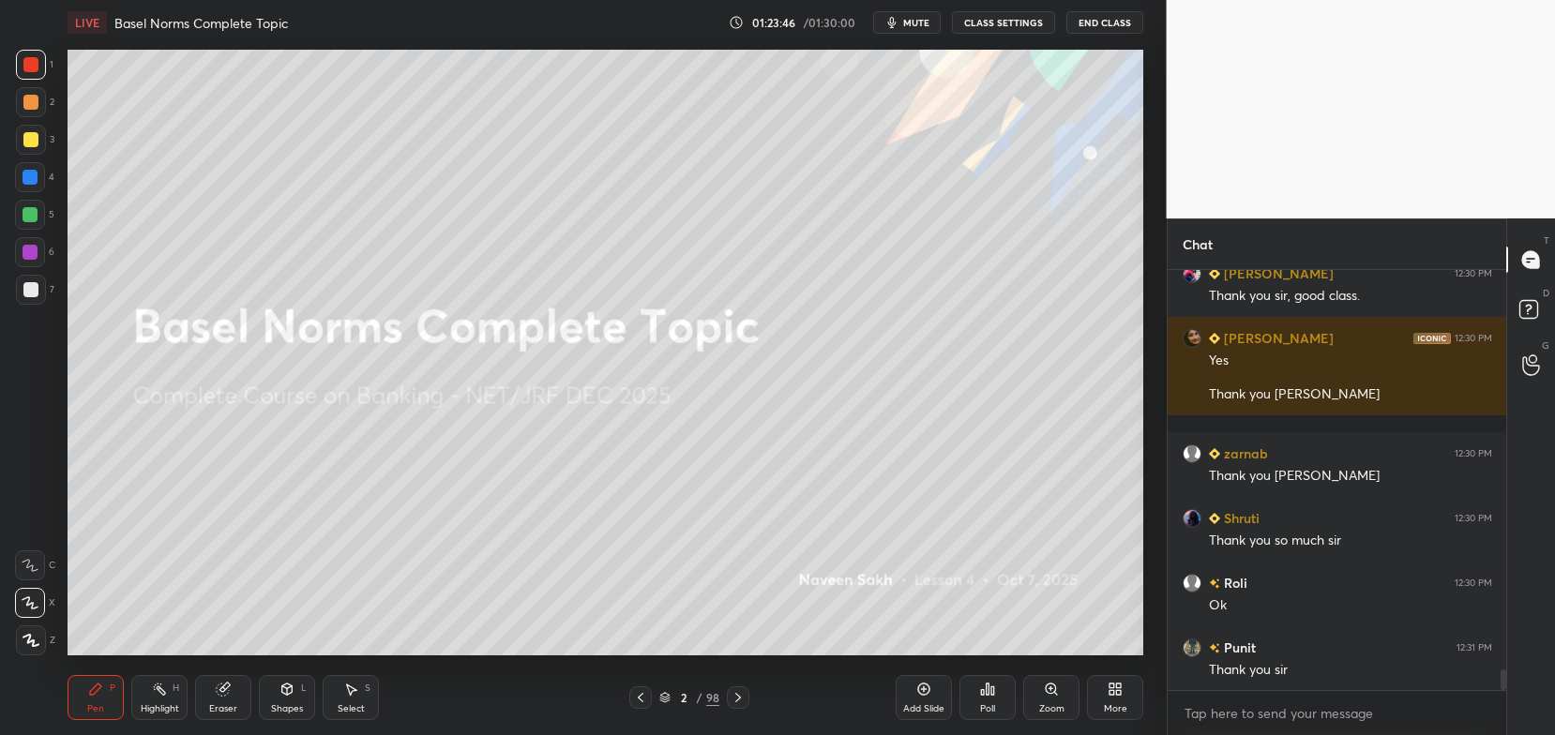
scroll to position [8062, 0]
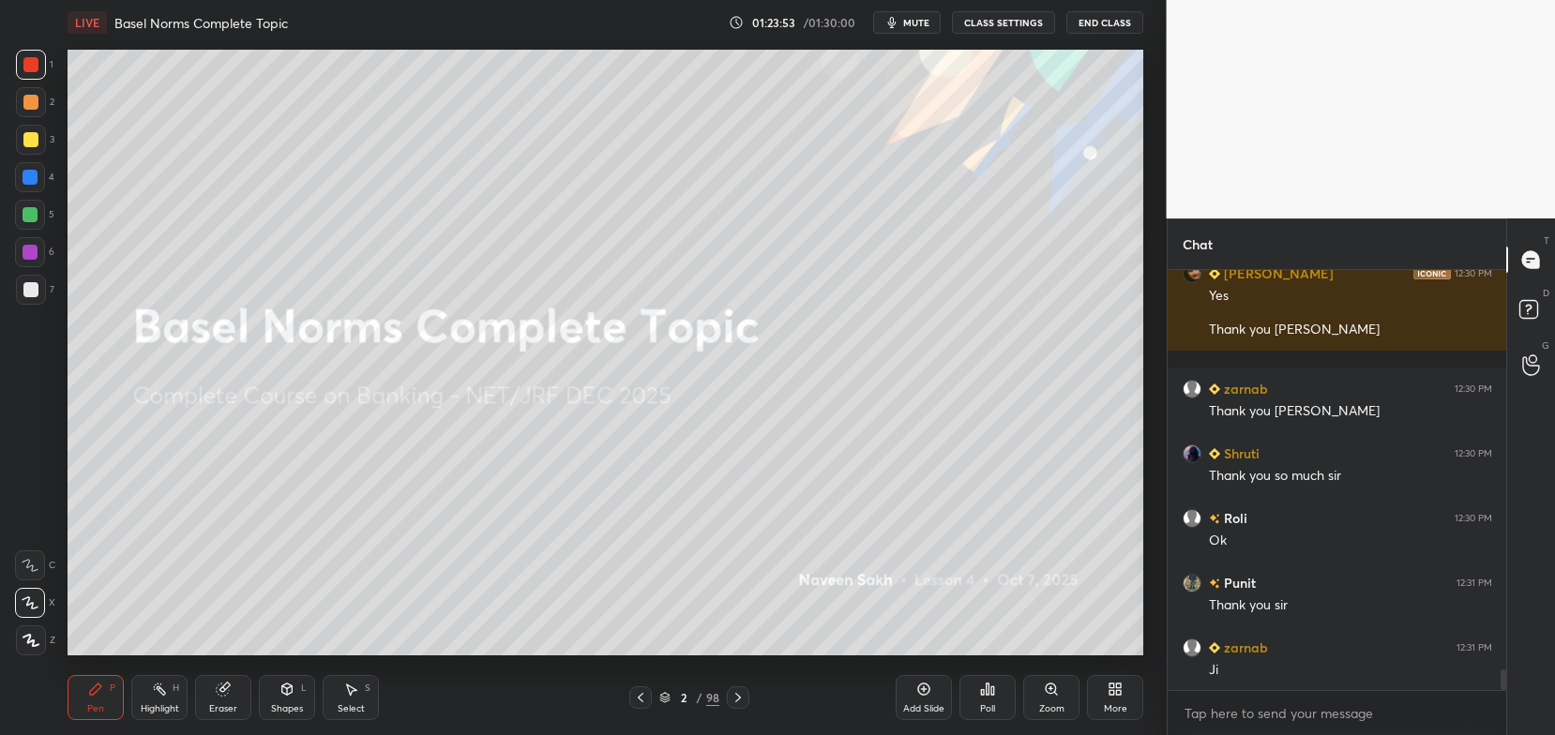
click at [29, 138] on div at bounding box center [30, 139] width 15 height 15
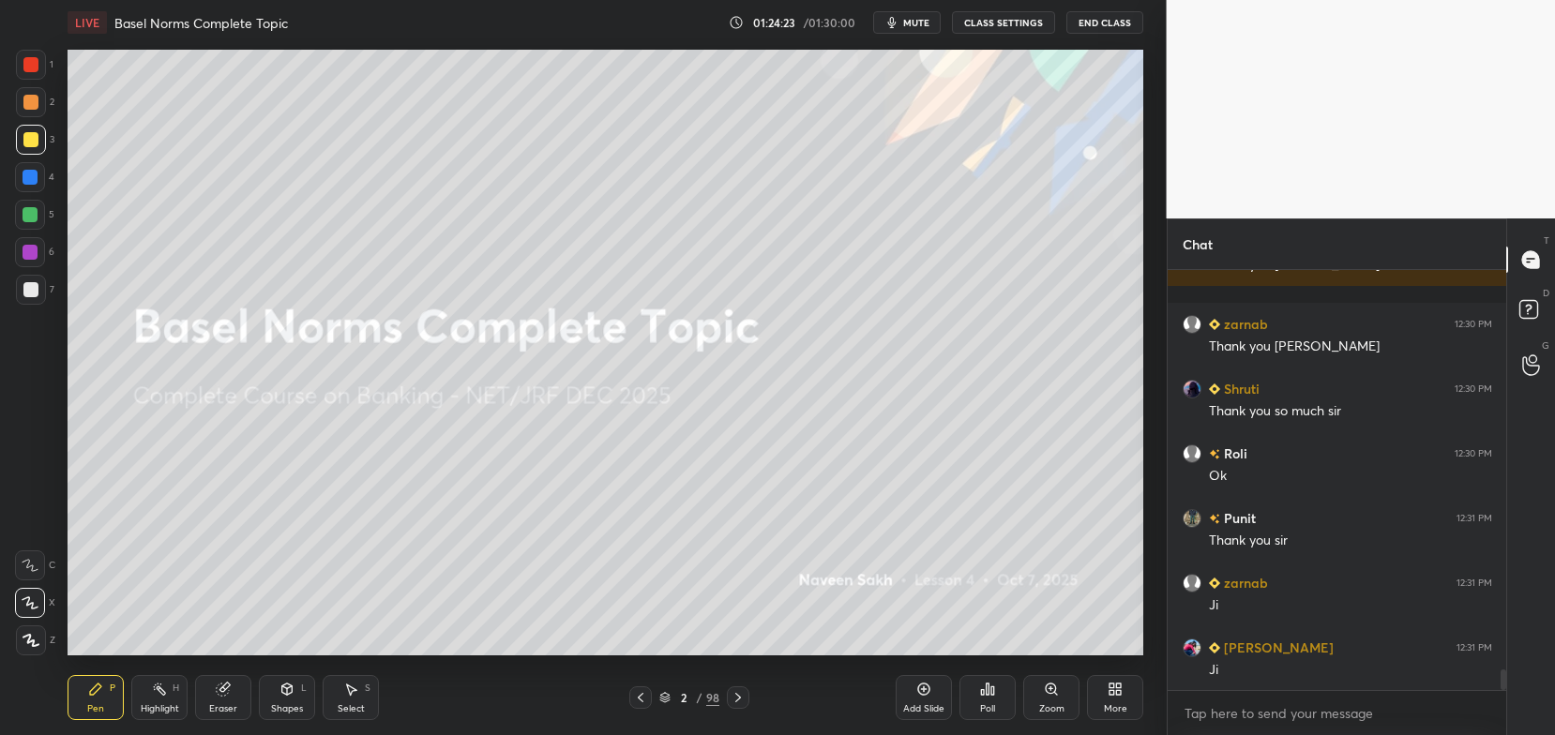
scroll to position [8192, 0]
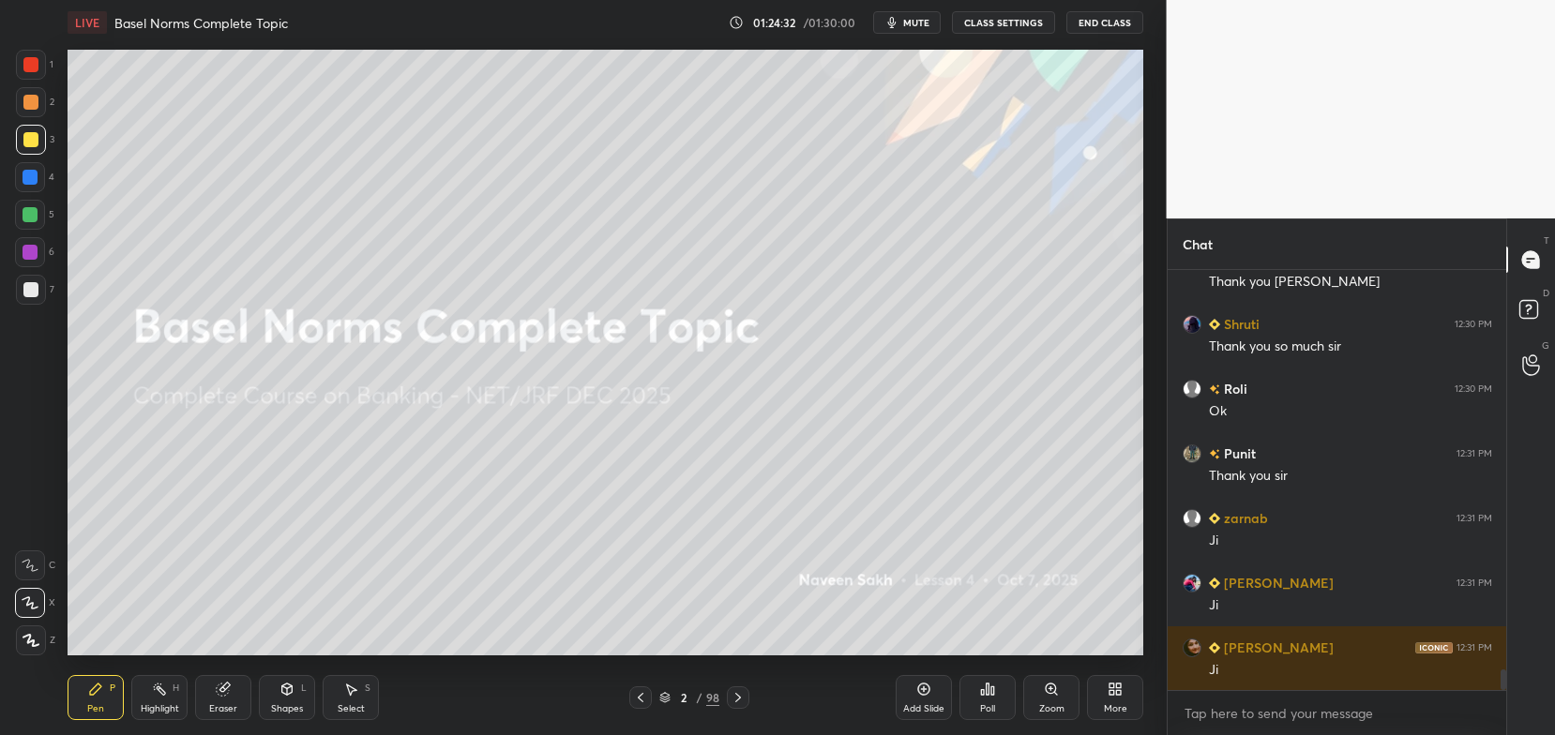
click at [1097, 29] on button "End Class" at bounding box center [1104, 22] width 77 height 23
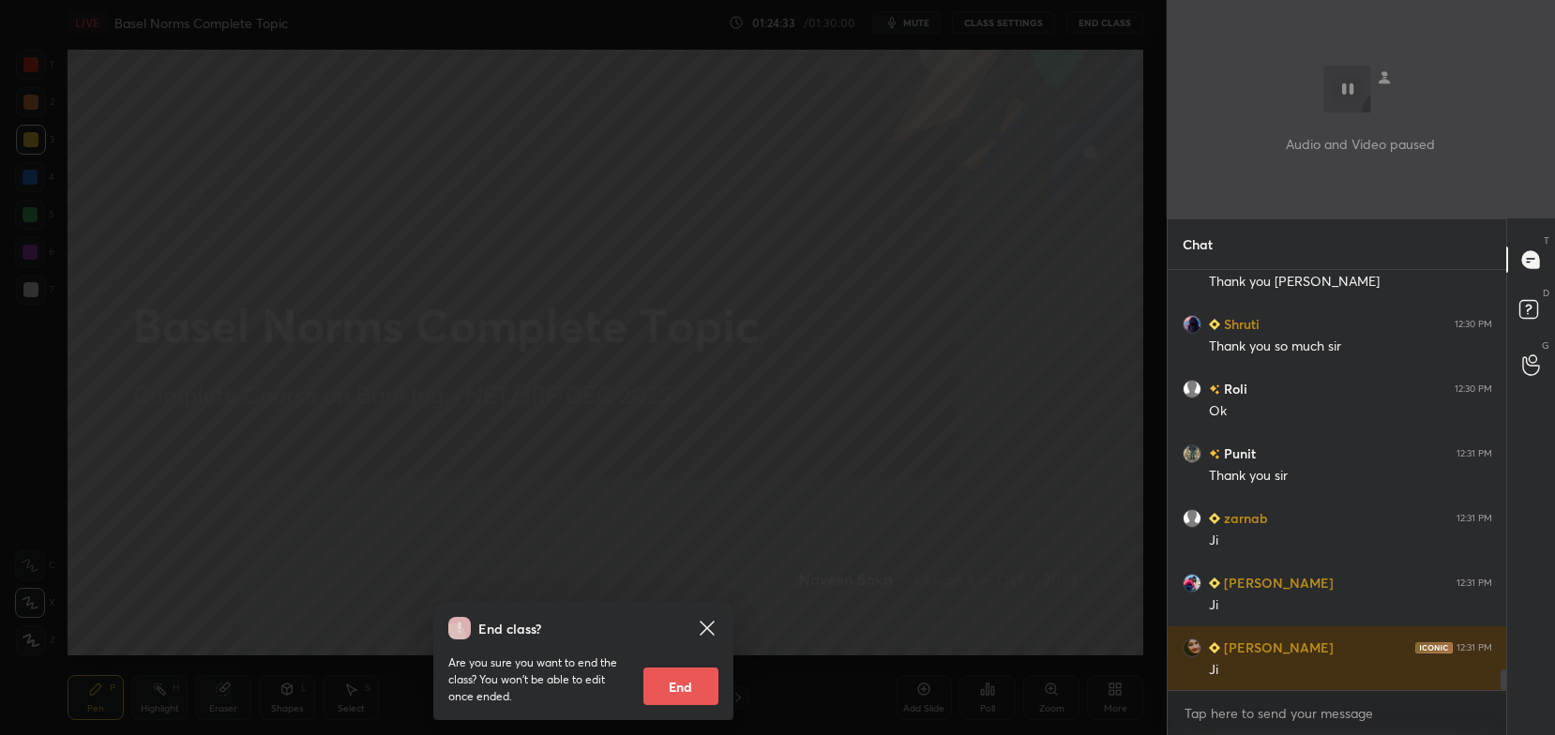
click at [686, 678] on button "End" at bounding box center [680, 687] width 75 height 38
type textarea "x"
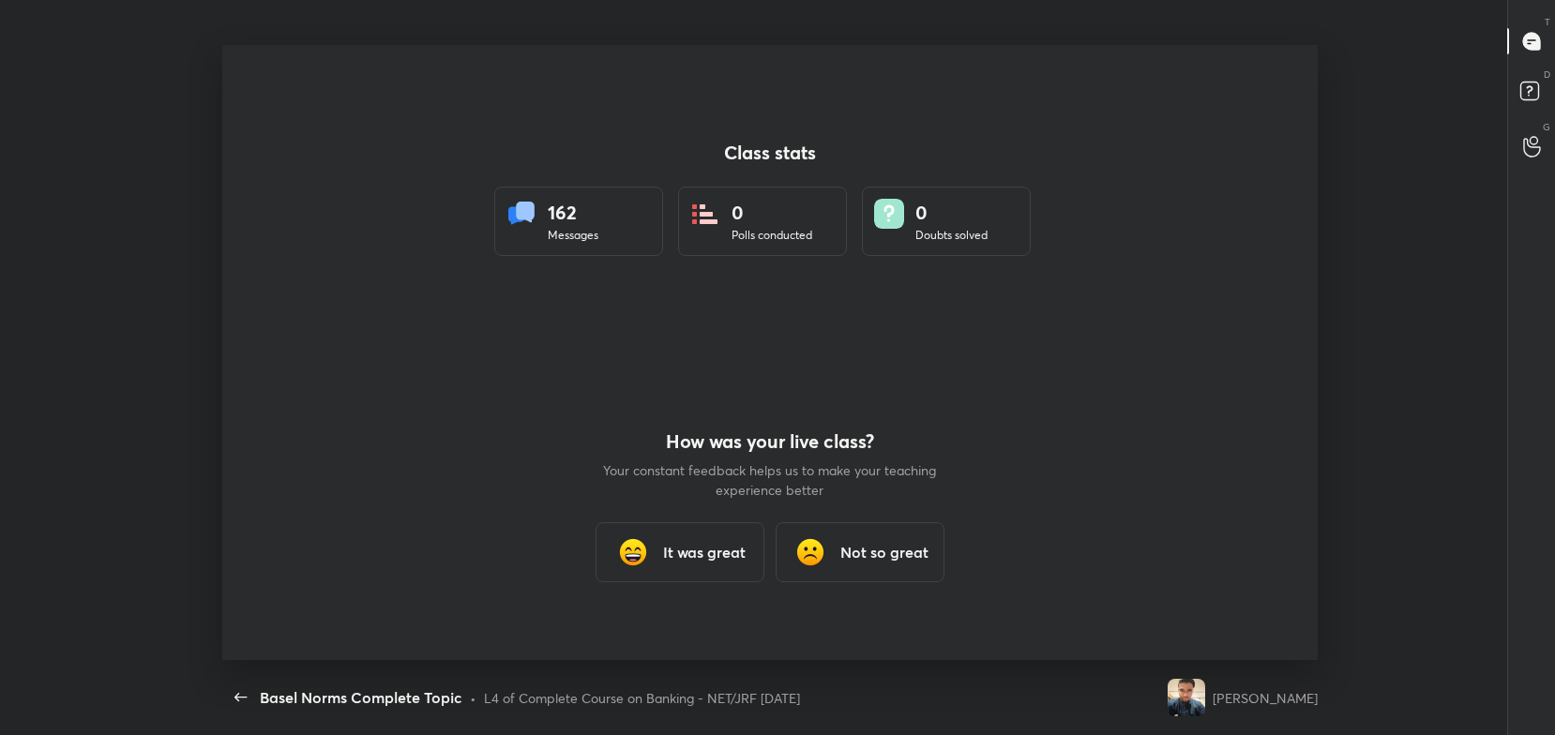
scroll to position [0, 0]
click at [731, 550] on h3 "It was great" at bounding box center [704, 552] width 83 height 23
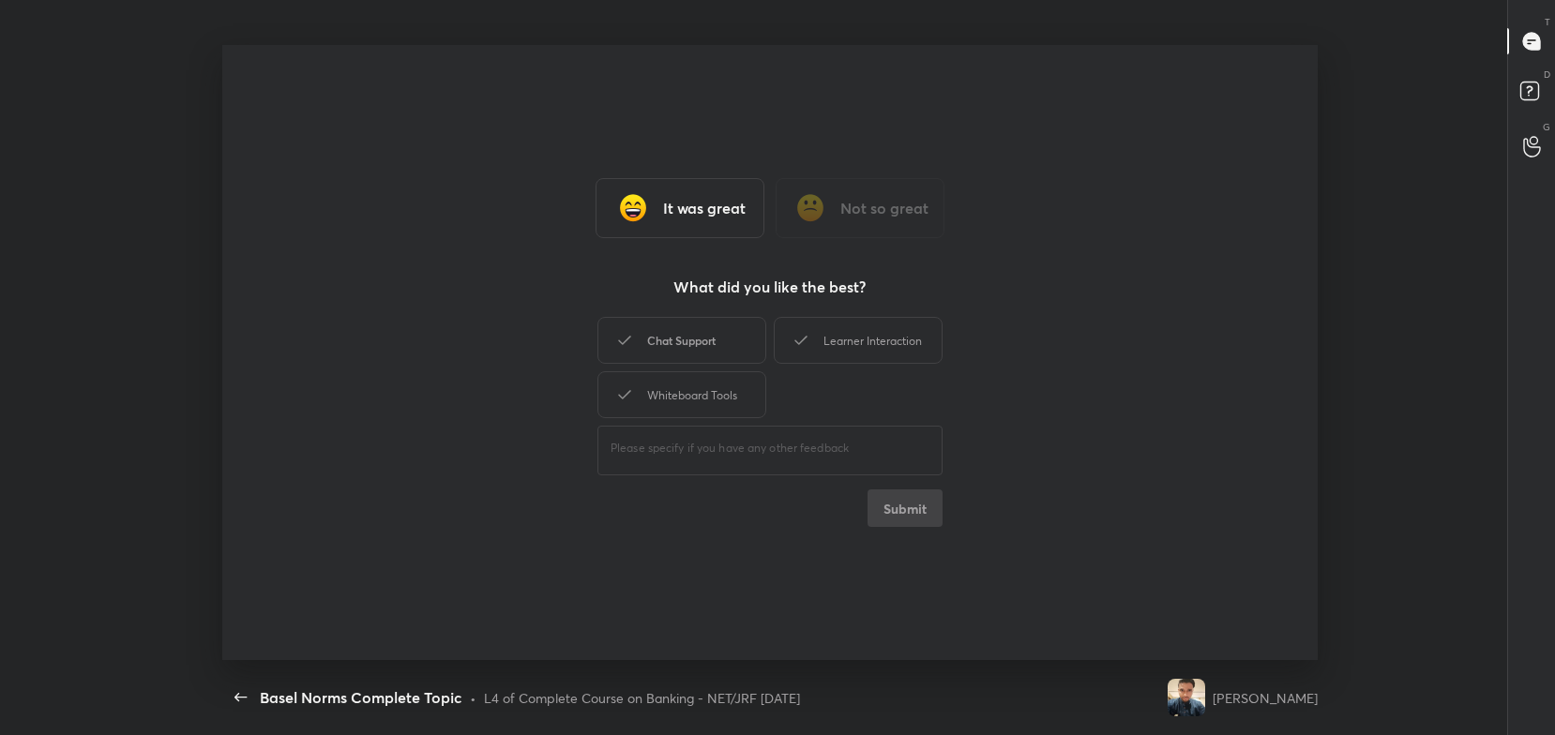
click at [729, 354] on div "Chat Support" at bounding box center [681, 340] width 169 height 47
click at [726, 401] on div "Whiteboard Tools" at bounding box center [681, 394] width 169 height 47
click at [811, 353] on div "Learner Interaction" at bounding box center [858, 340] width 169 height 47
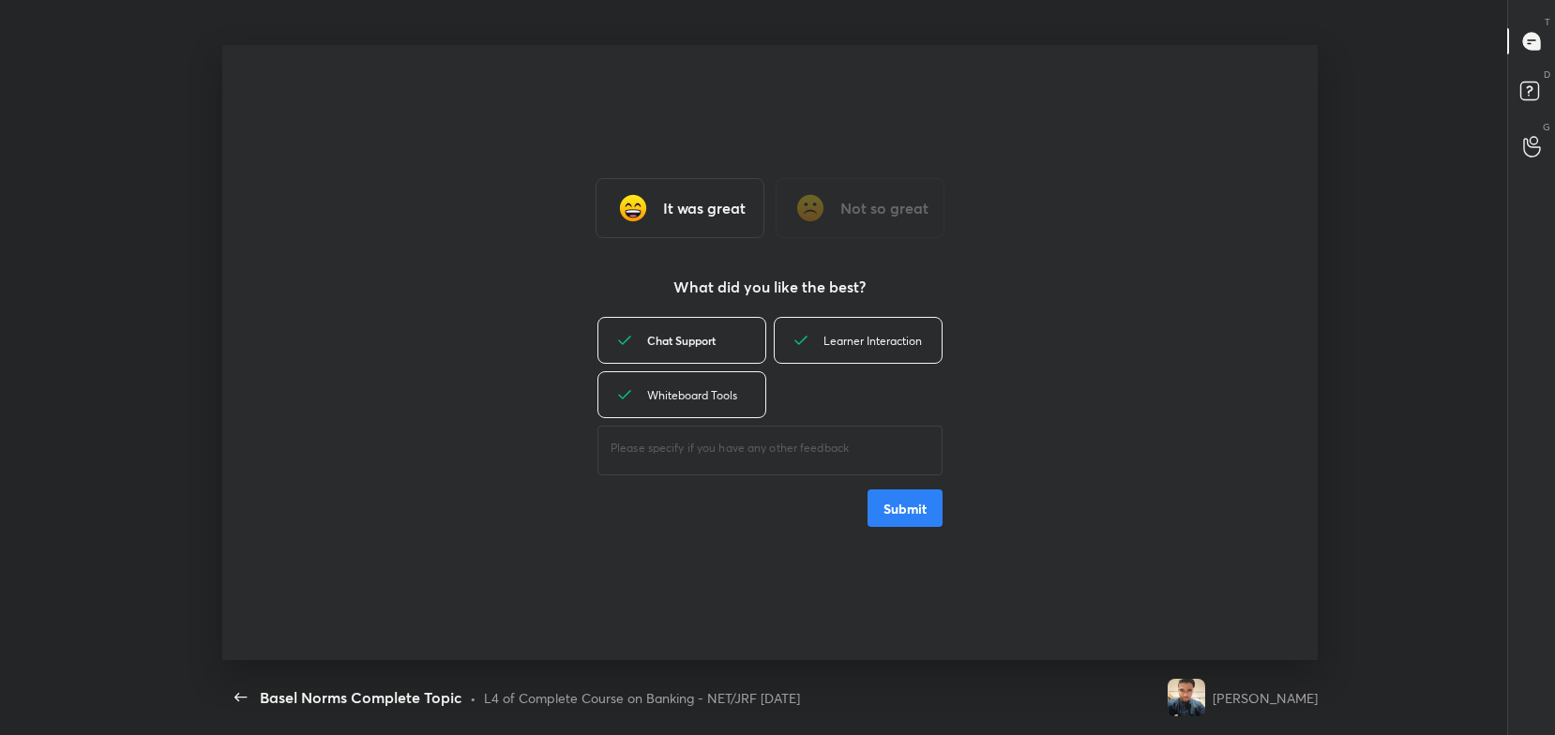
click at [901, 529] on div "It was great Not so great What did you like the best? Chat Support Learner Inte…" at bounding box center [769, 352] width 1094 height 615
click at [912, 509] on button "Submit" at bounding box center [904, 509] width 75 height 38
